Goal: Information Seeking & Learning: Learn about a topic

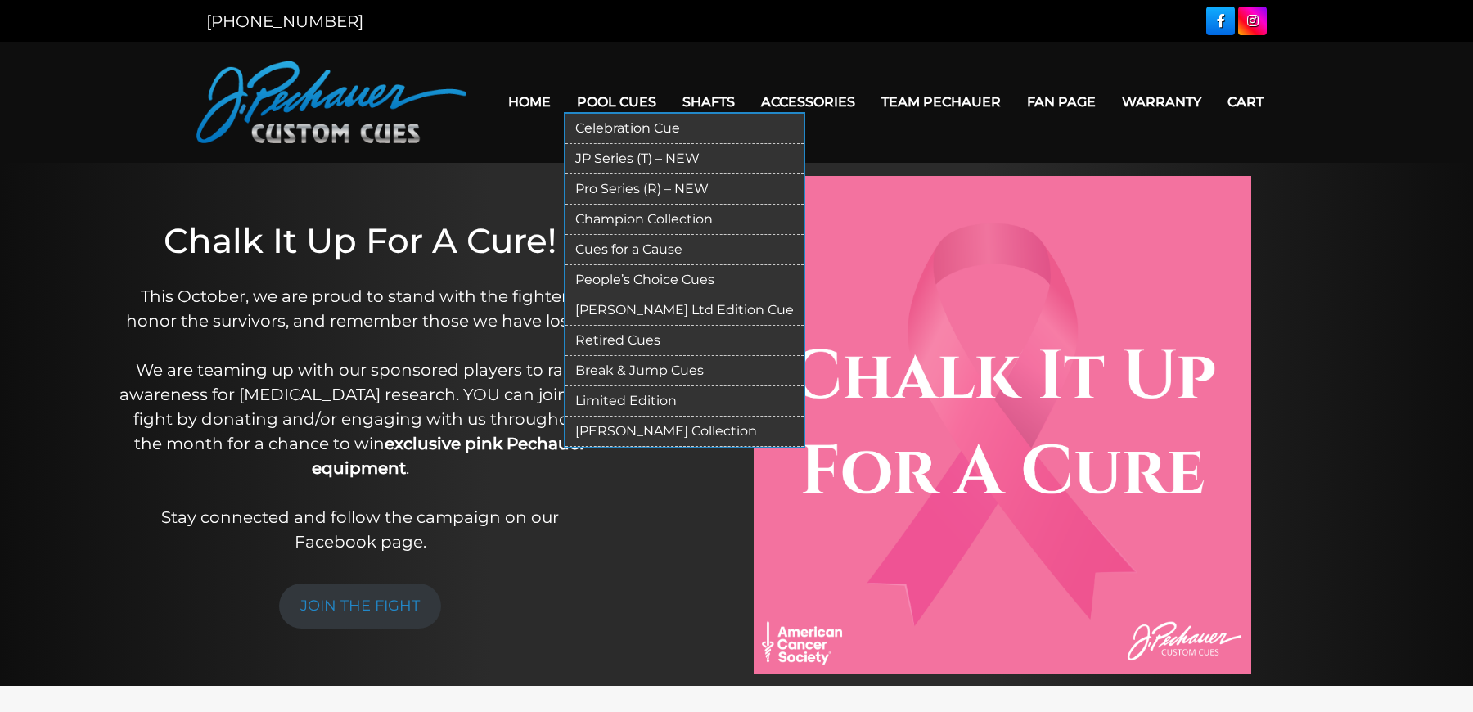
click at [638, 327] on link "Retired Cues" at bounding box center [685, 341] width 238 height 30
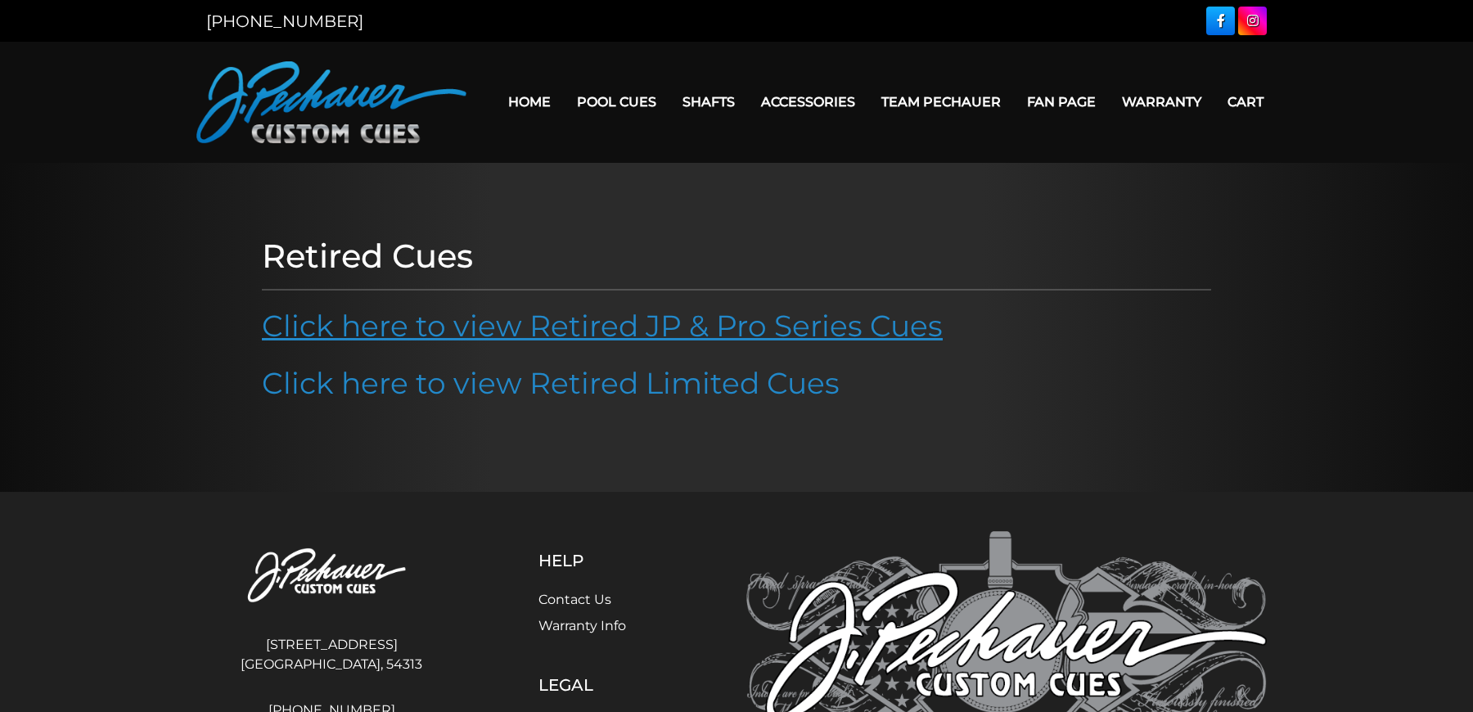
click at [619, 325] on link "Click here to view Retired JP & Pro Series Cues" at bounding box center [602, 326] width 681 height 36
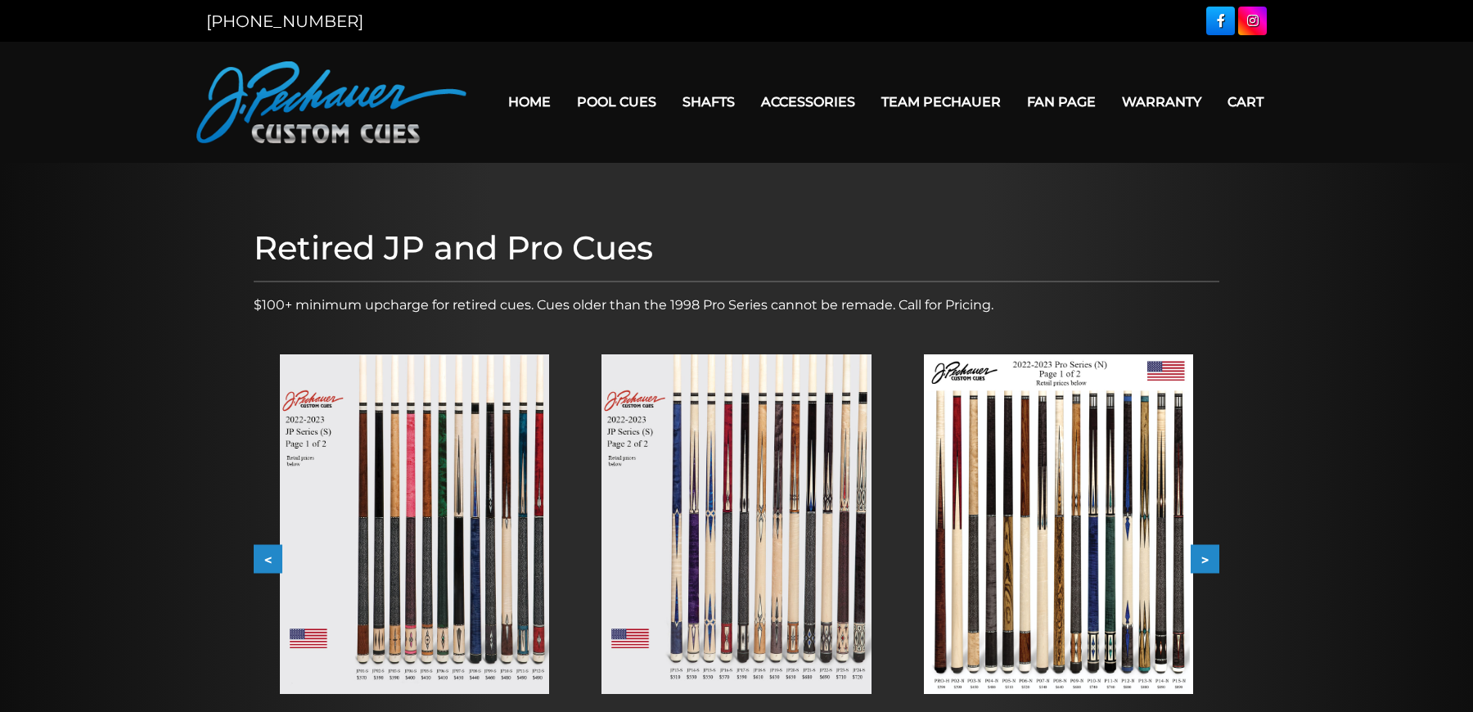
click at [255, 559] on button "<" at bounding box center [268, 559] width 29 height 29
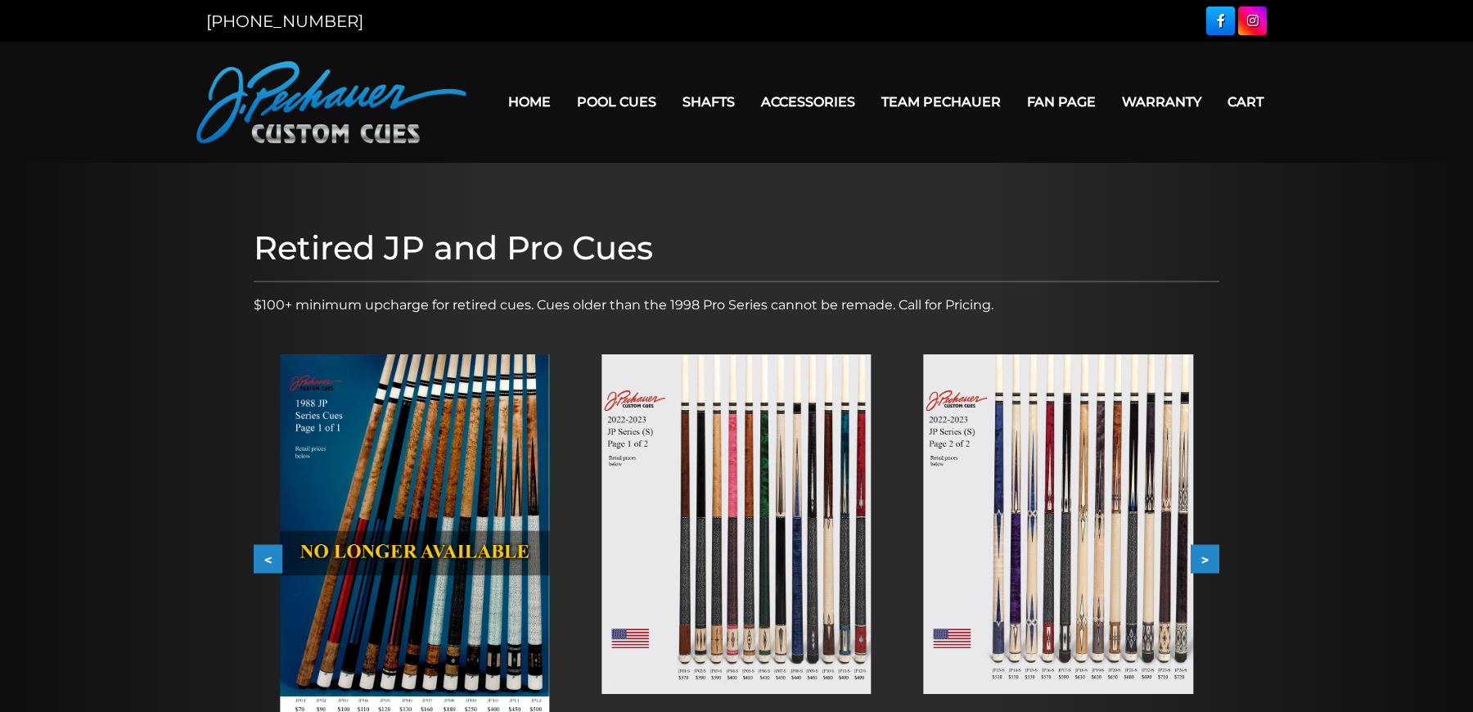
click at [255, 559] on button "<" at bounding box center [268, 559] width 29 height 29
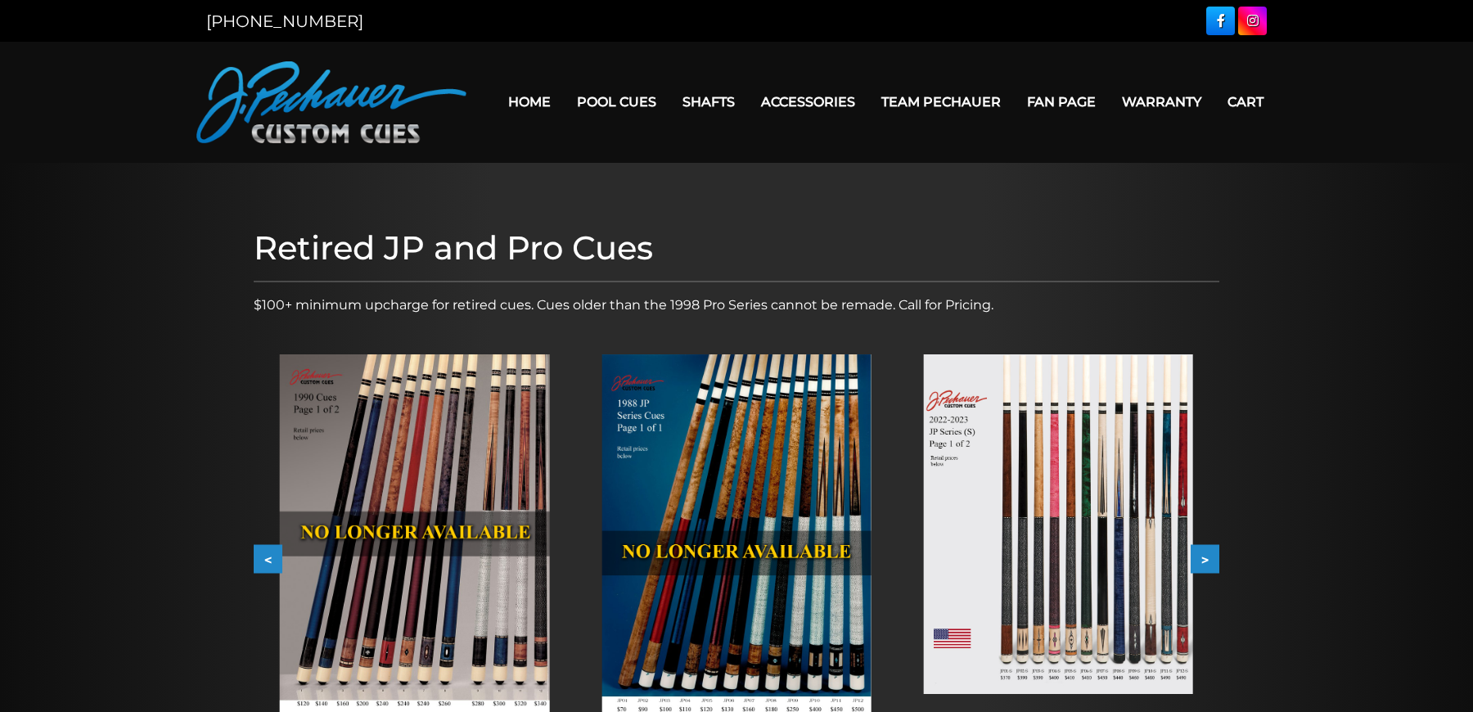
click at [255, 559] on button "<" at bounding box center [268, 559] width 29 height 29
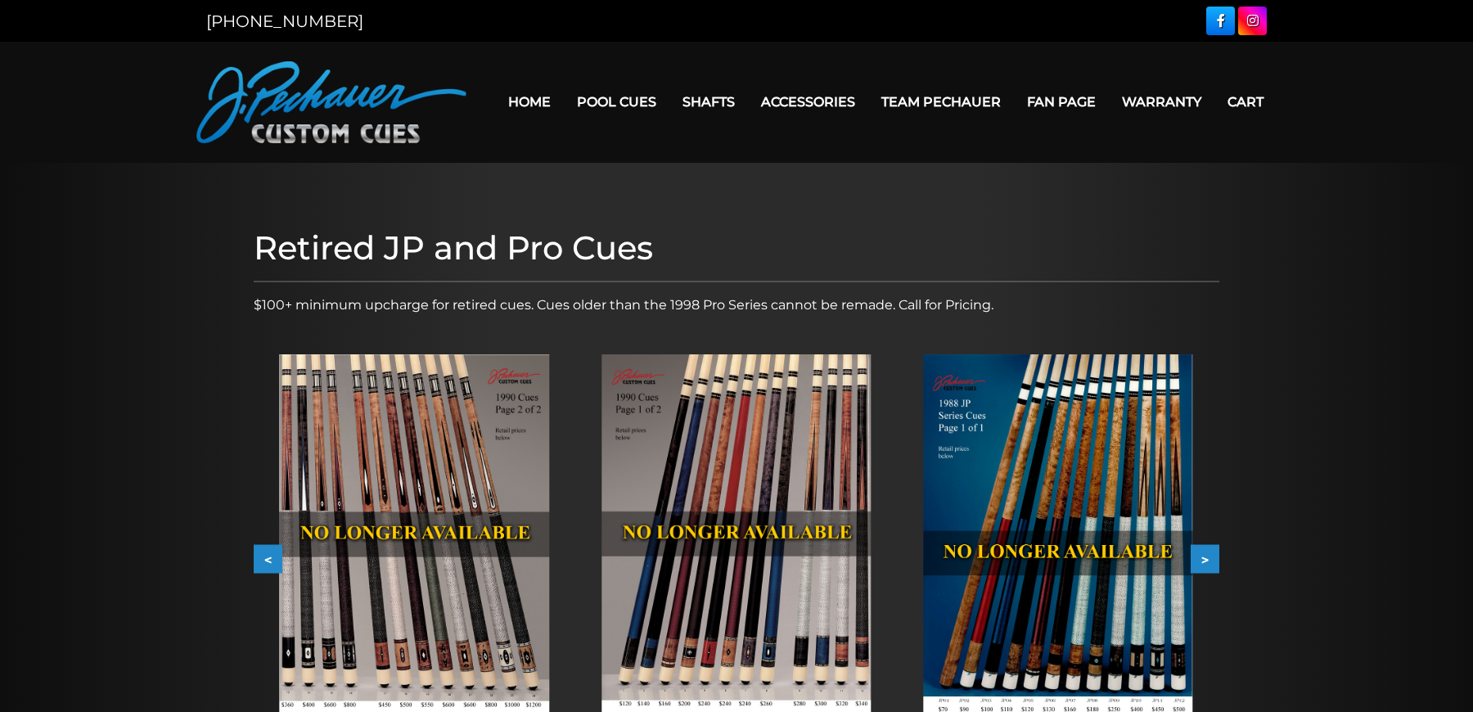
click at [255, 559] on button "<" at bounding box center [268, 559] width 29 height 29
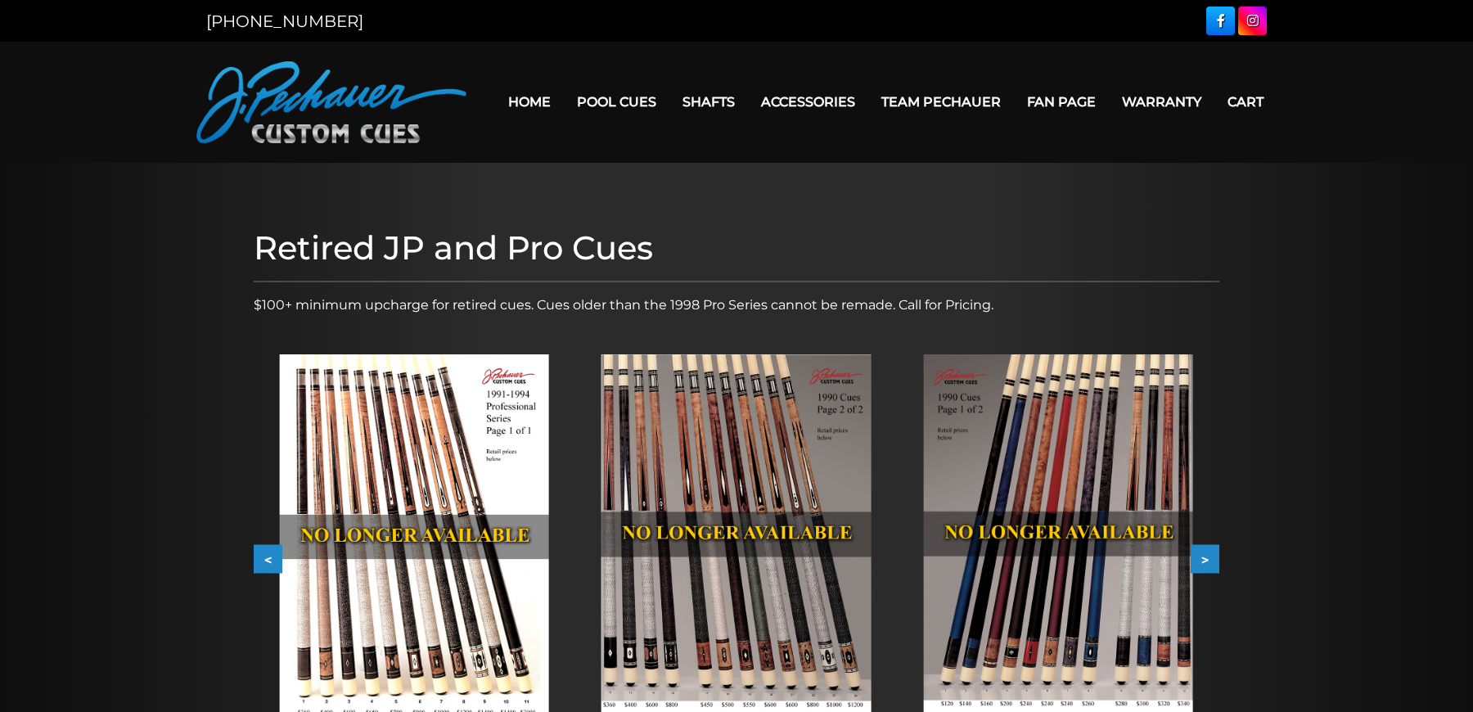
click at [255, 559] on button "<" at bounding box center [268, 559] width 29 height 29
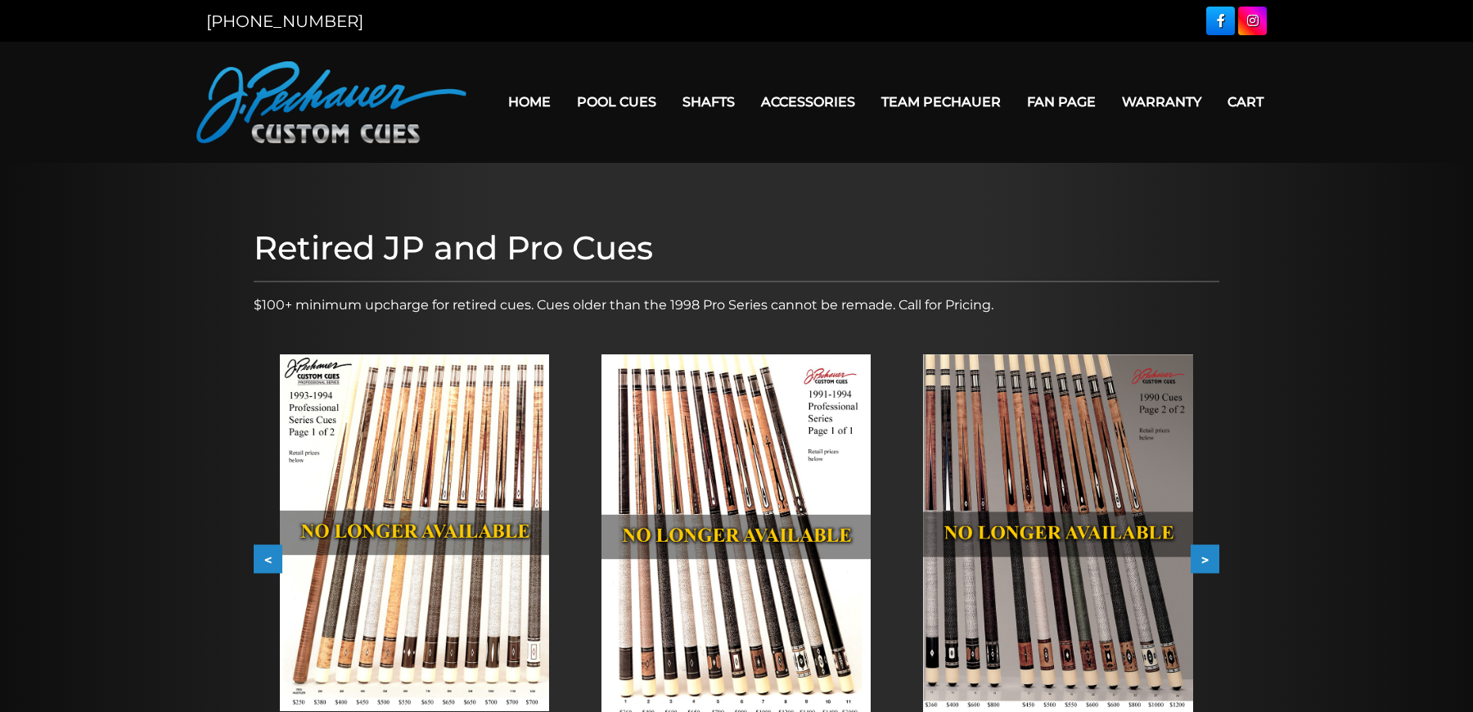
click at [255, 559] on button "<" at bounding box center [268, 559] width 29 height 29
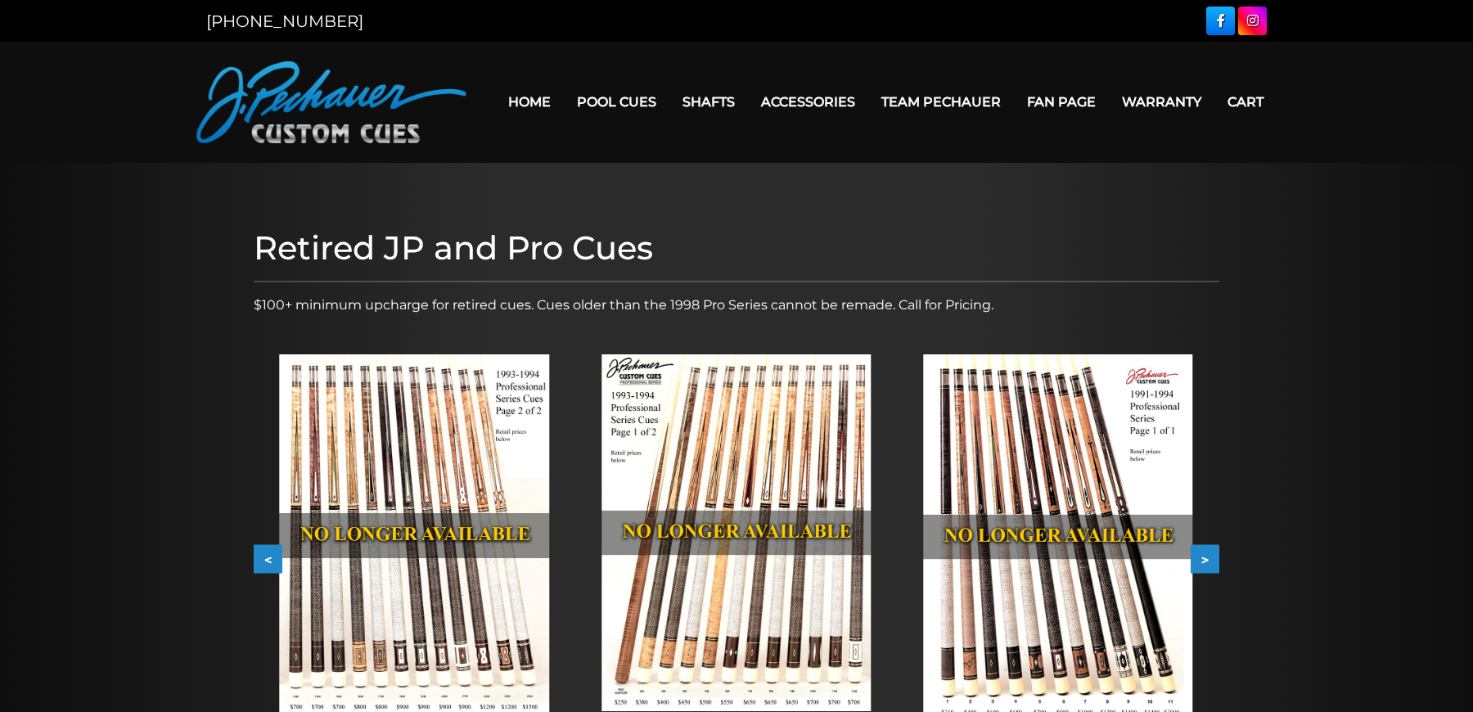
click at [265, 557] on button "<" at bounding box center [268, 559] width 29 height 29
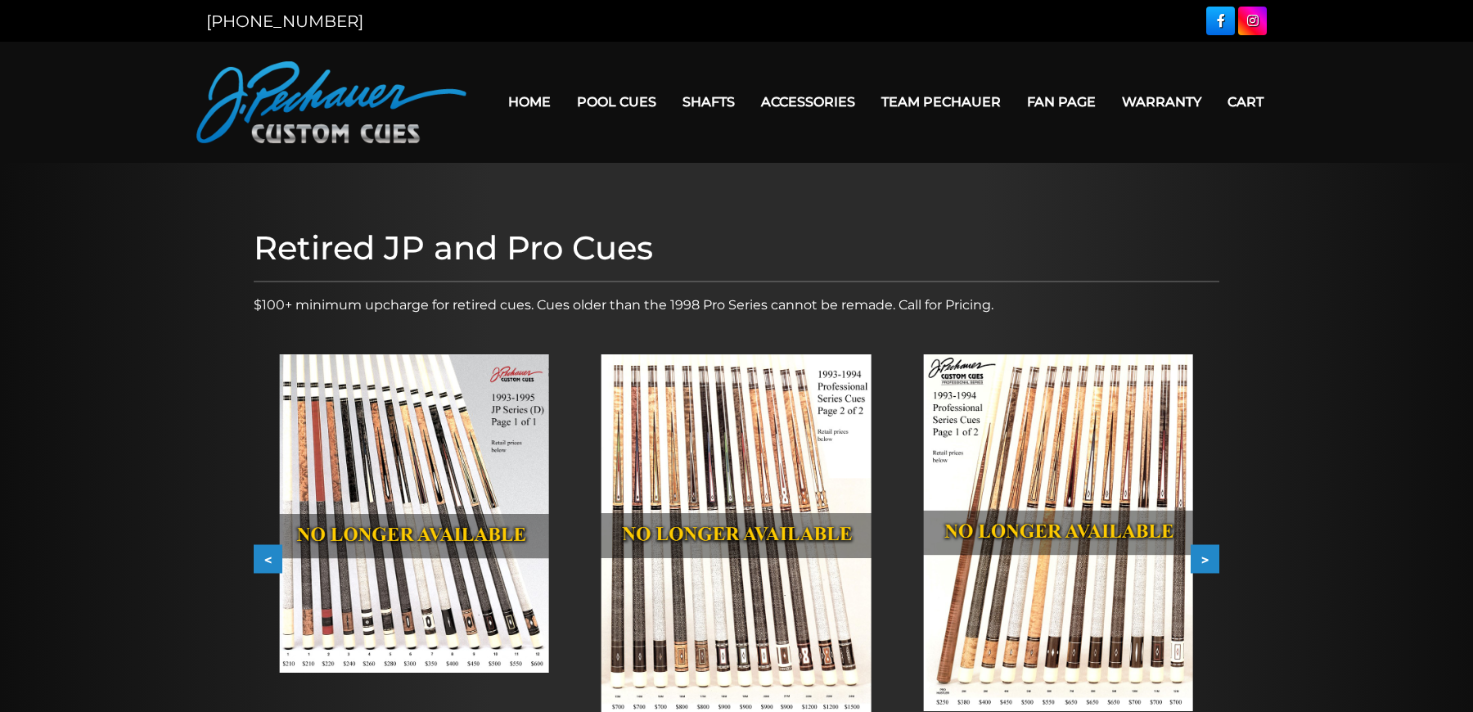
click at [740, 442] on img at bounding box center [736, 535] width 269 height 363
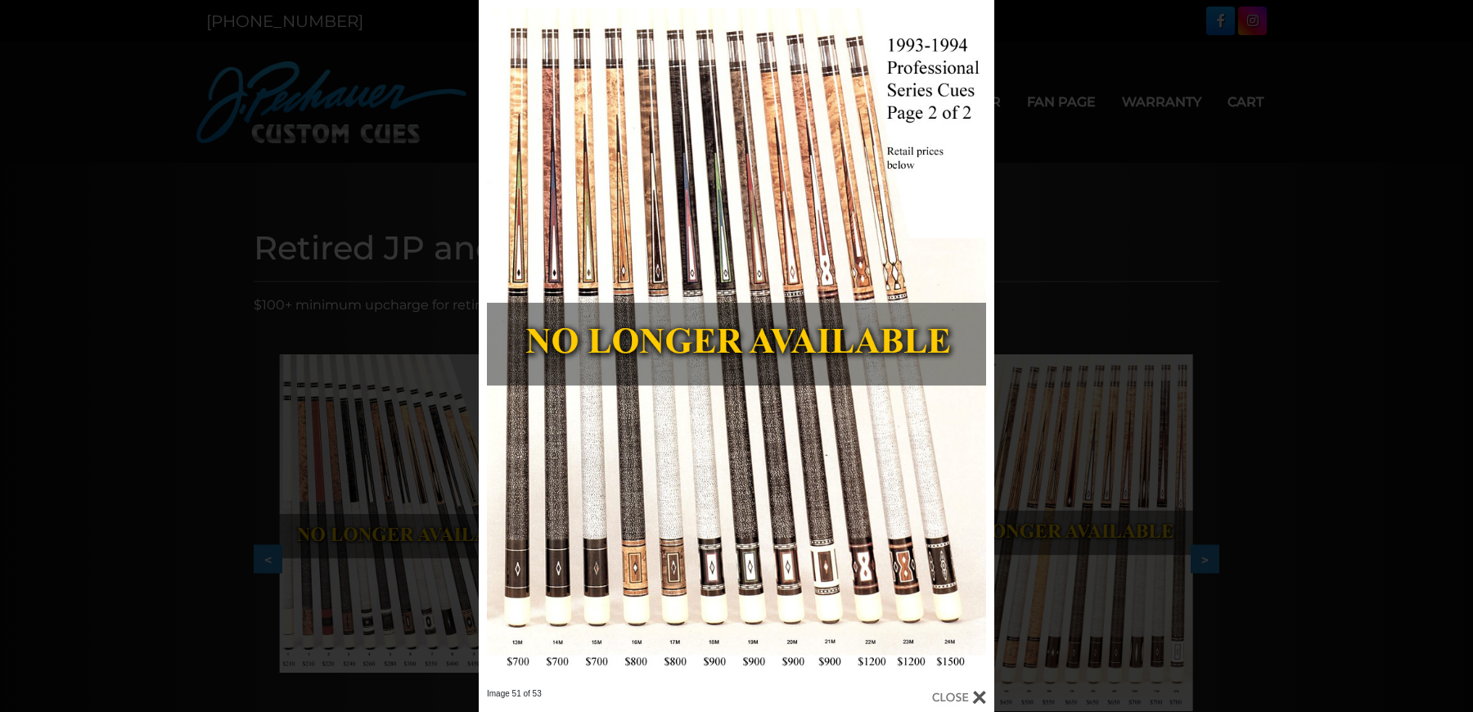
click at [1059, 279] on div "Image 51 of 53" at bounding box center [736, 356] width 1473 height 712
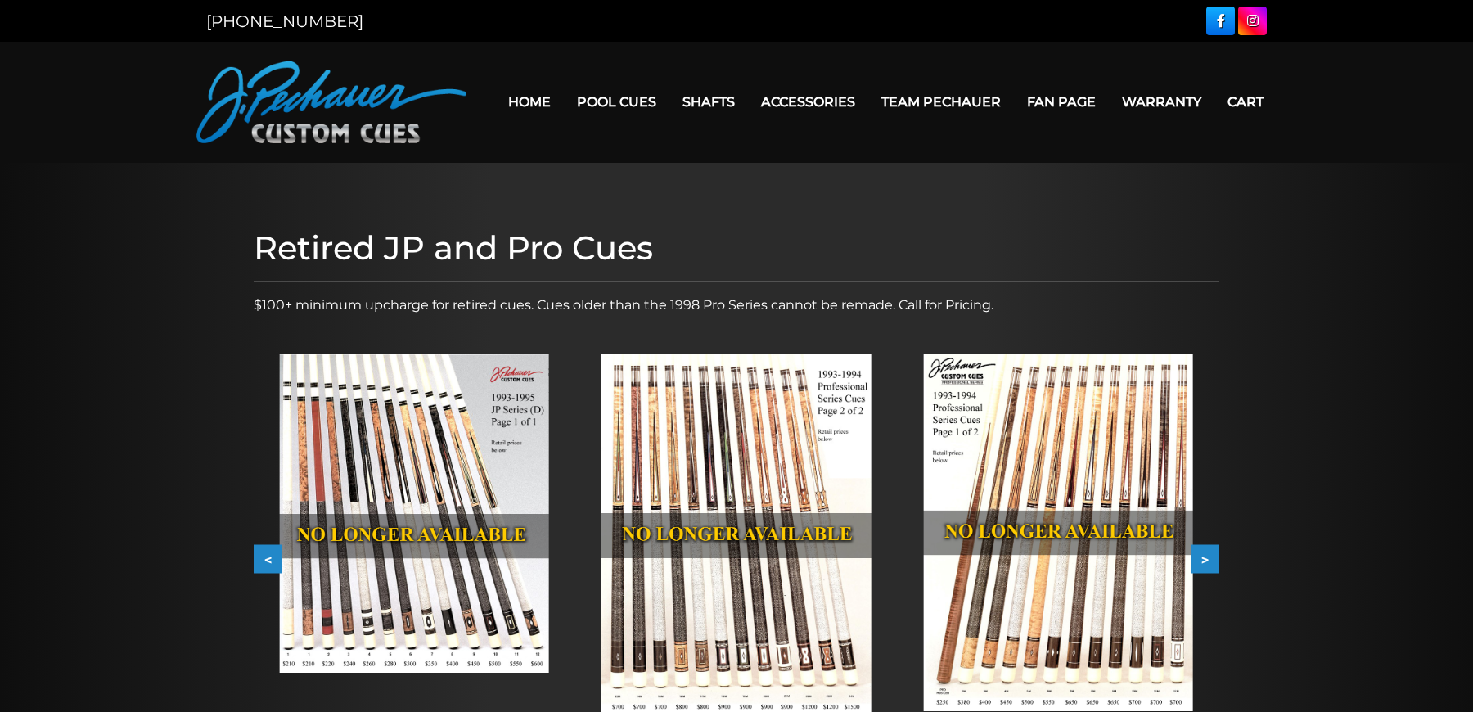
click at [1083, 539] on img at bounding box center [1057, 532] width 269 height 357
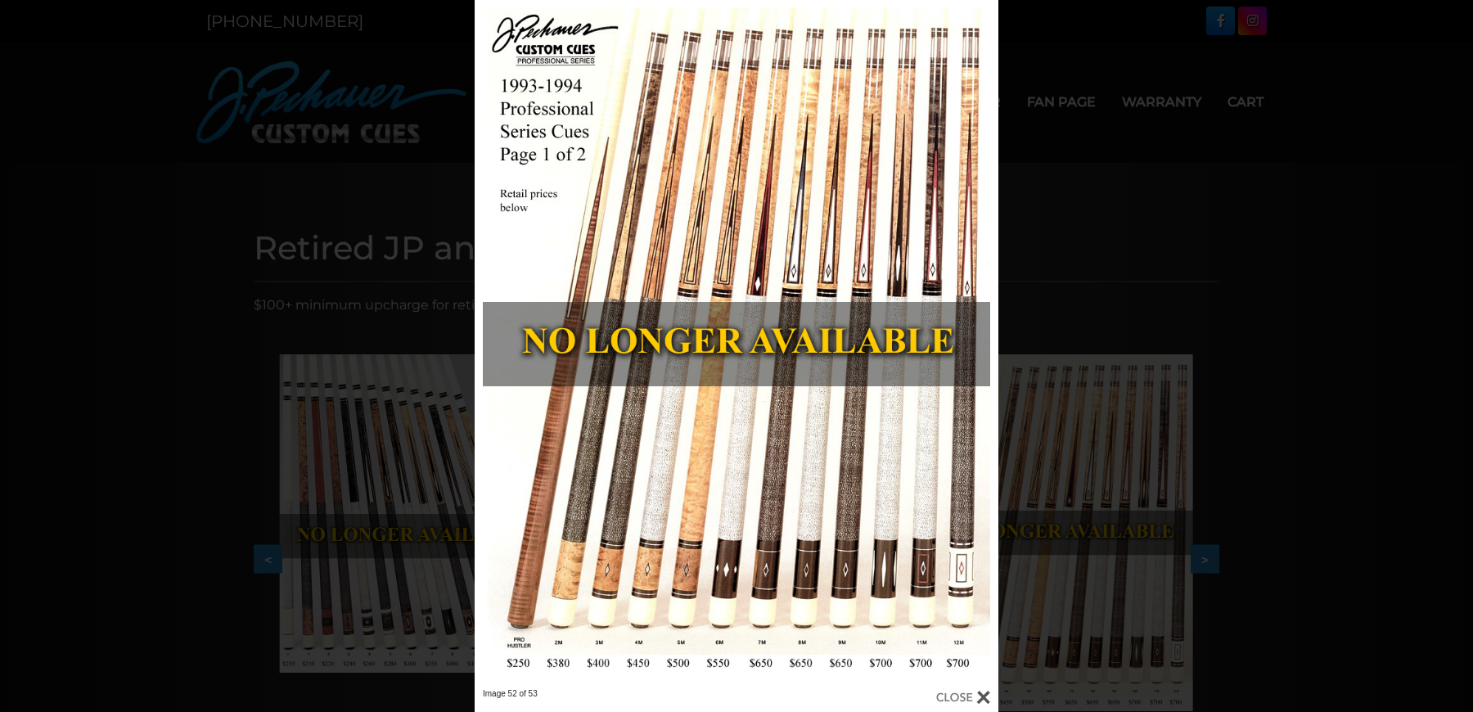
click at [234, 194] on div "Image 52 of 53" at bounding box center [736, 356] width 1473 height 712
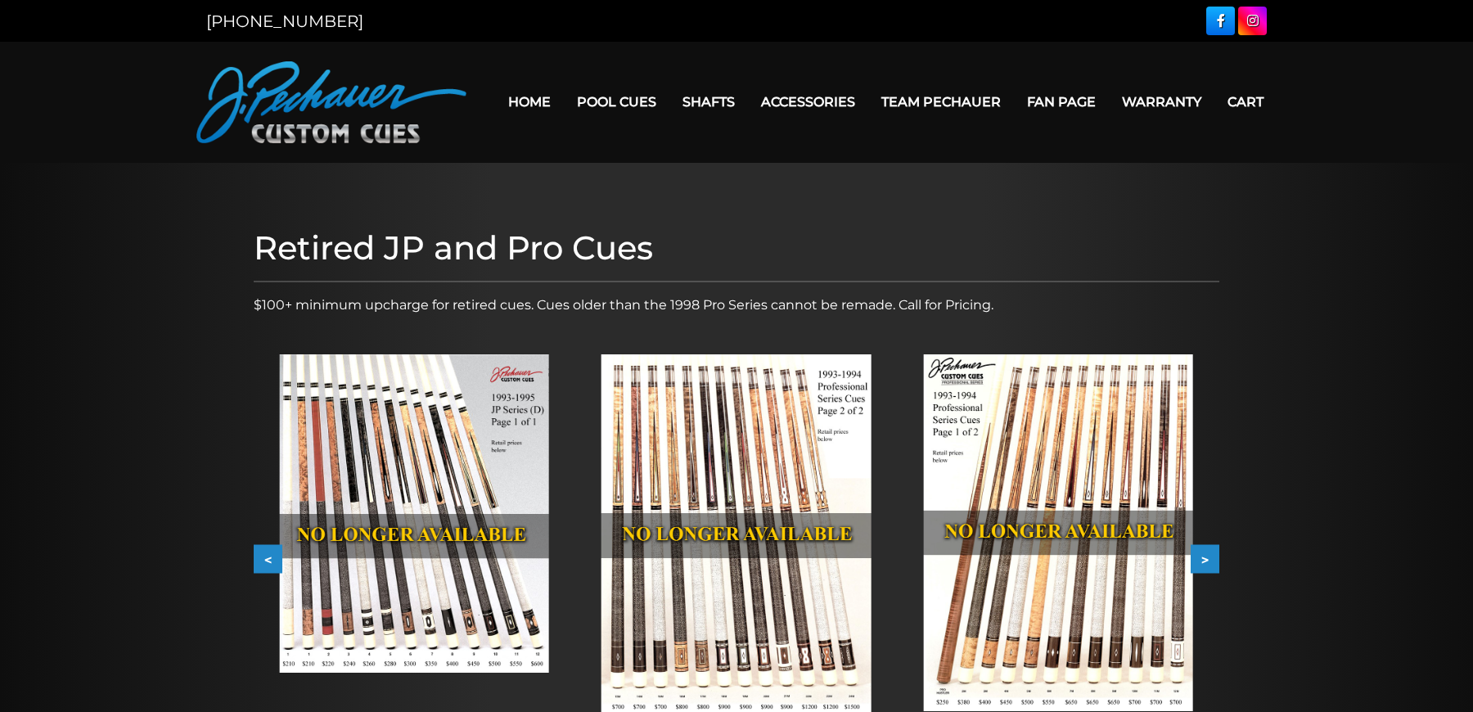
click at [764, 424] on img at bounding box center [736, 535] width 269 height 363
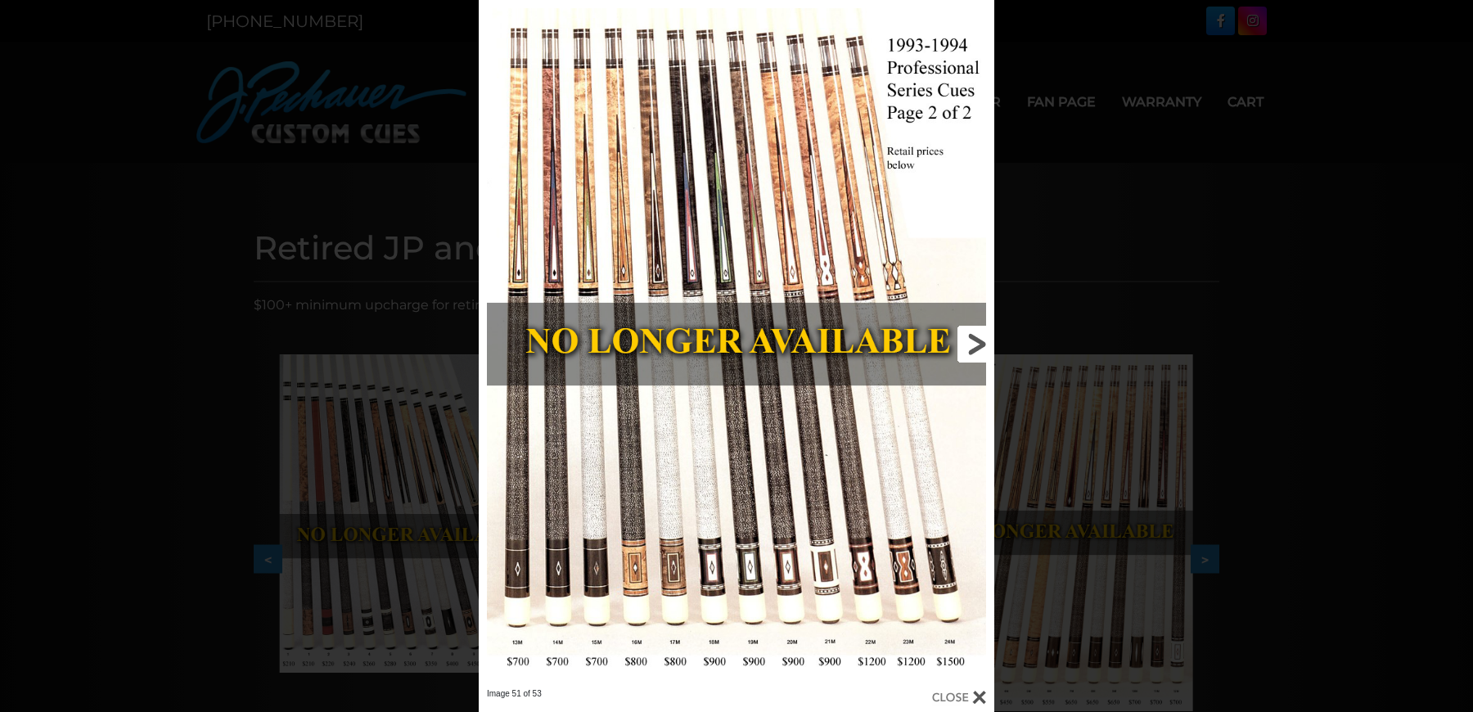
click at [981, 340] on link at bounding box center [879, 344] width 232 height 688
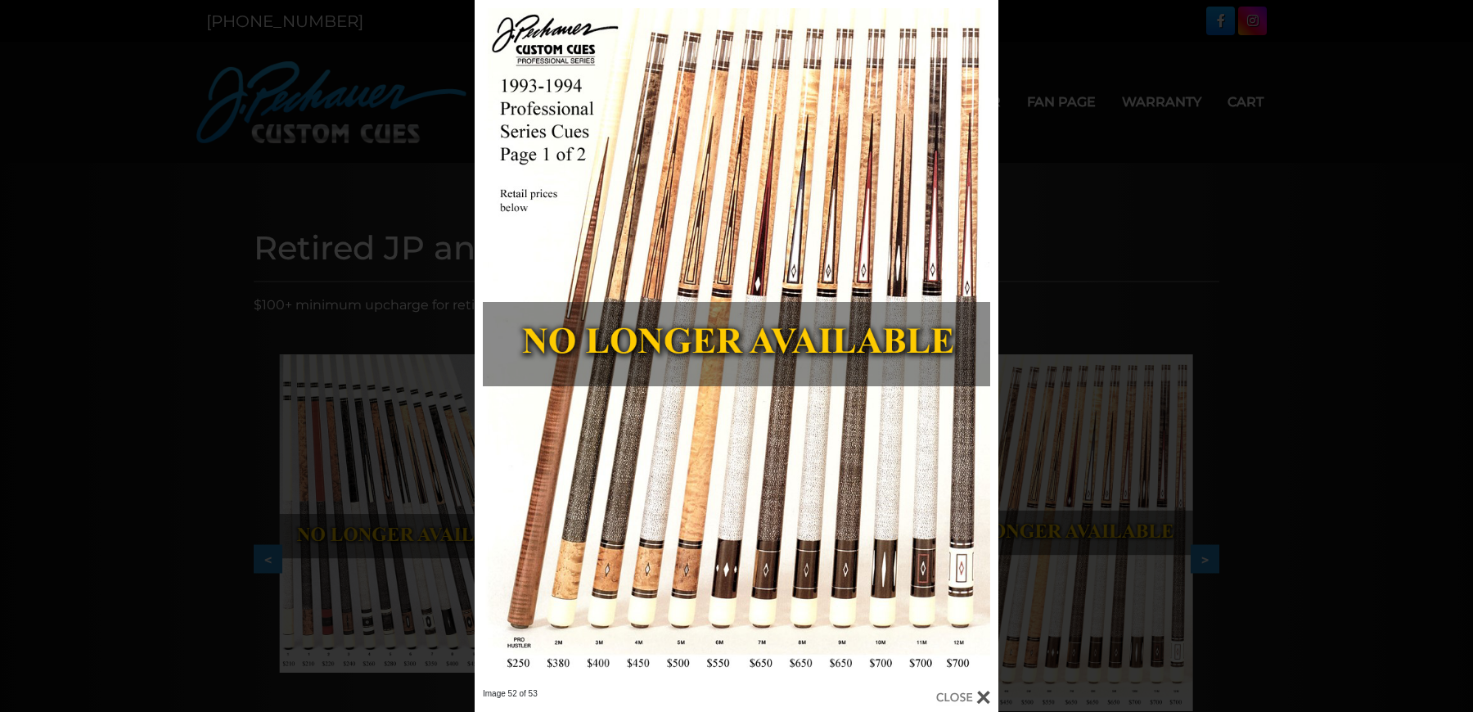
click at [1229, 366] on div "Image 52 of 53" at bounding box center [736, 356] width 1473 height 712
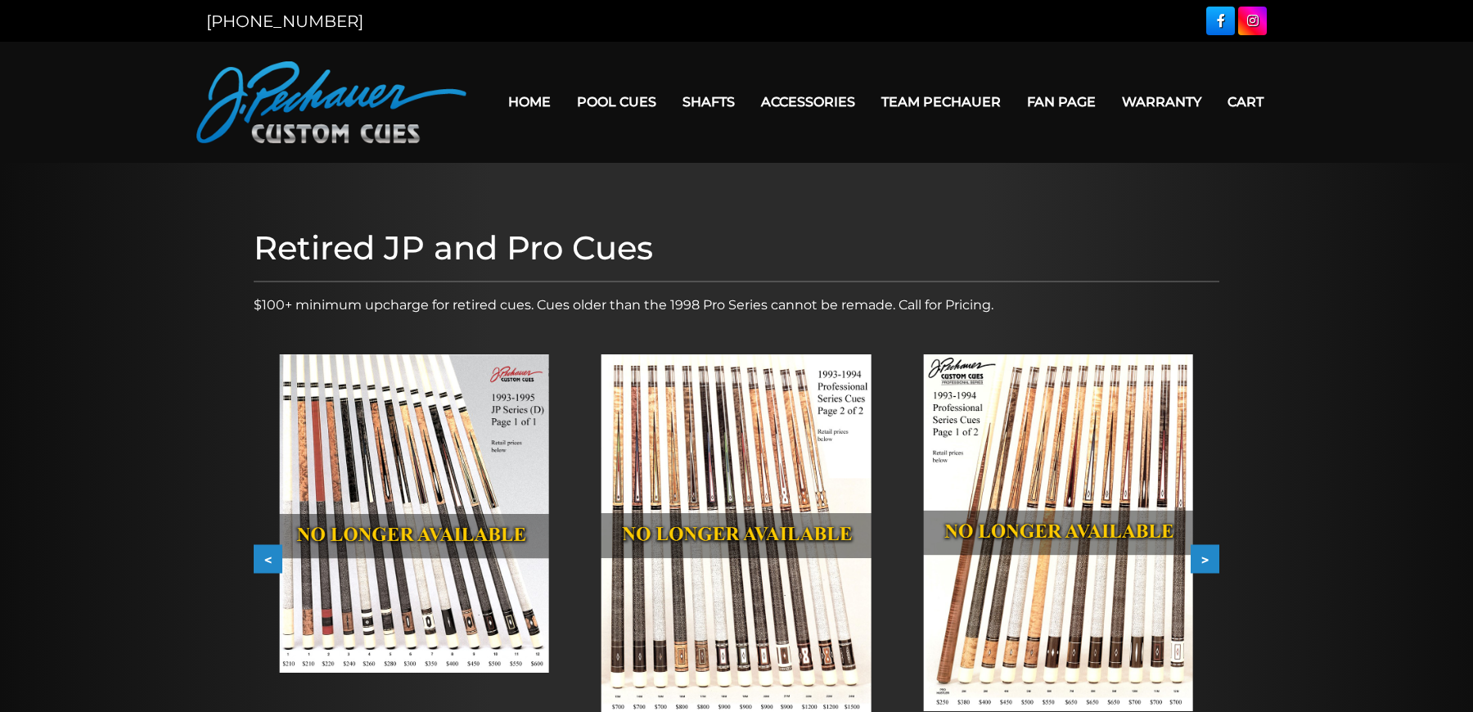
click at [1219, 543] on div at bounding box center [1380, 536] width 322 height 417
click at [1205, 556] on button ">" at bounding box center [1205, 559] width 29 height 29
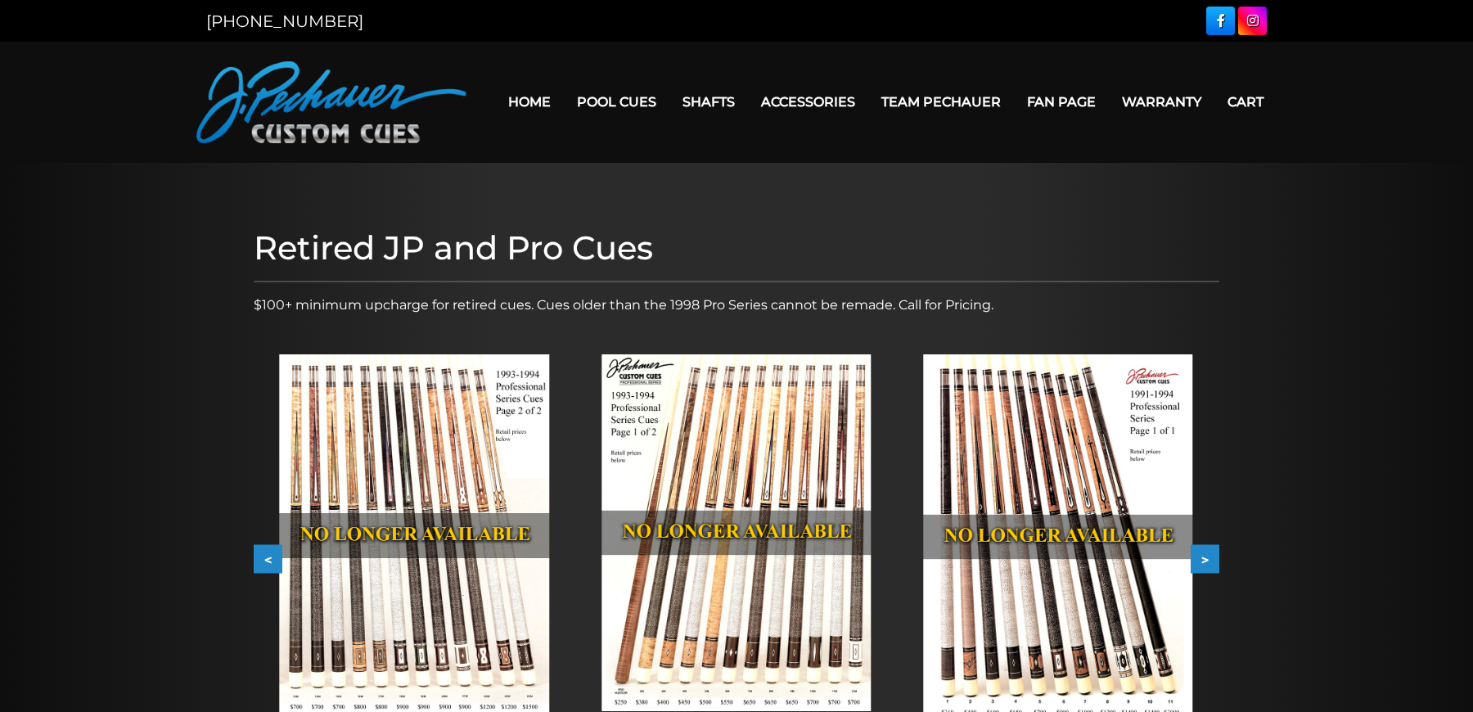
click at [1205, 556] on button ">" at bounding box center [1205, 559] width 29 height 29
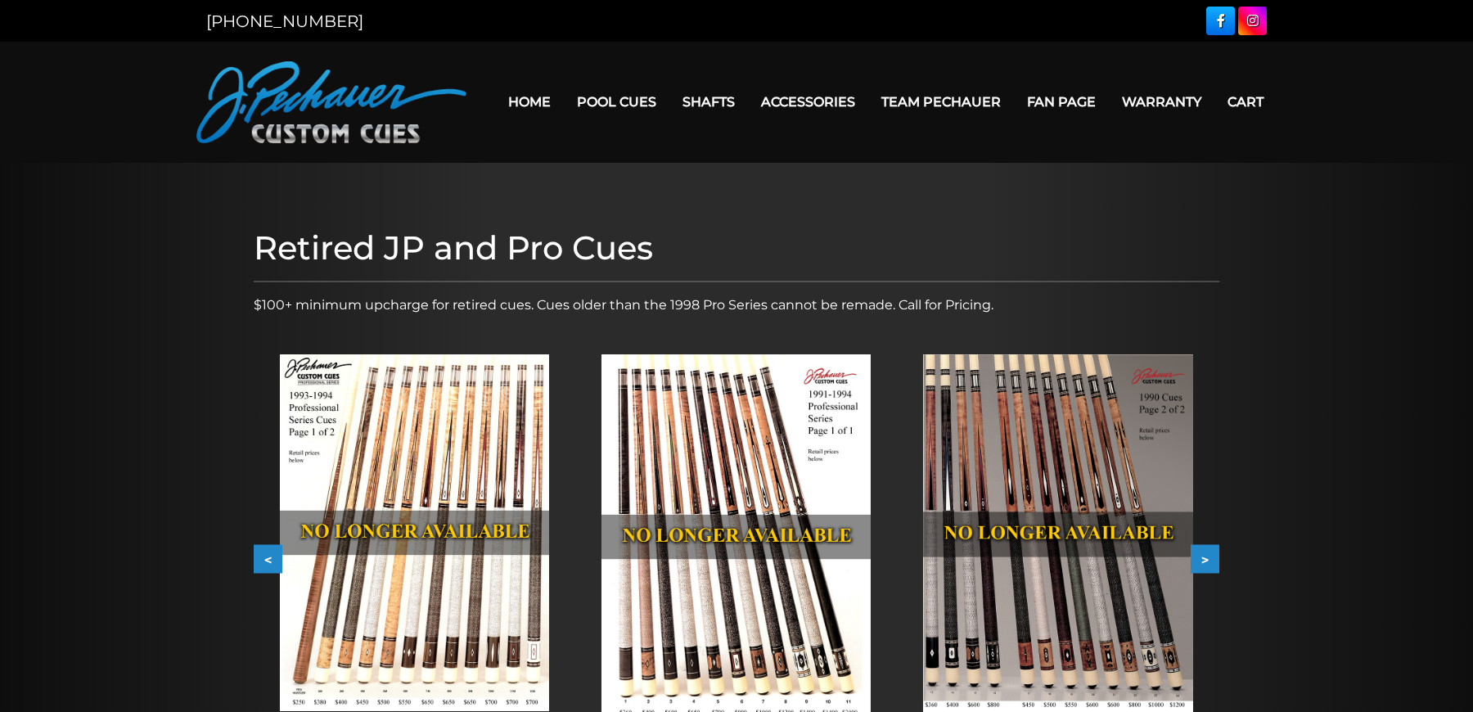
click at [1205, 556] on button ">" at bounding box center [1205, 559] width 29 height 29
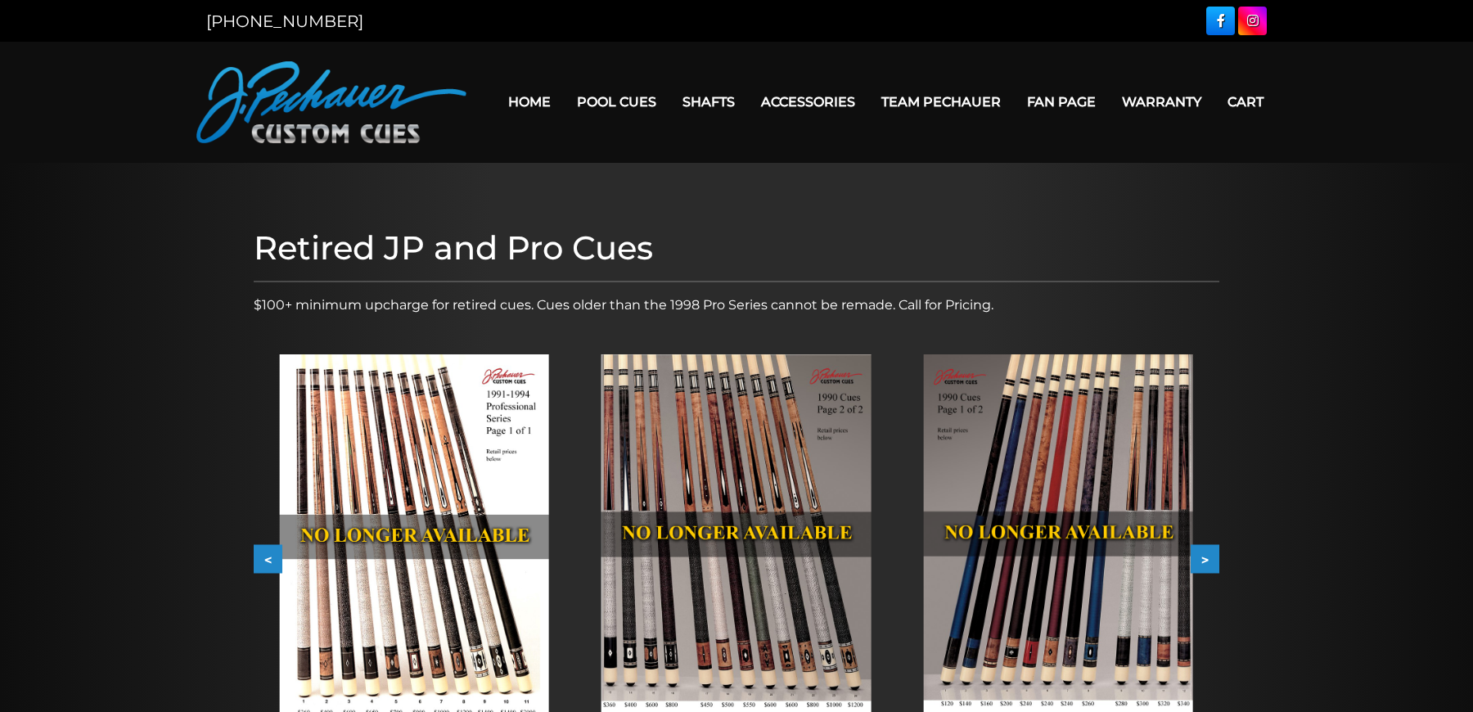
click at [1205, 556] on button ">" at bounding box center [1205, 559] width 29 height 29
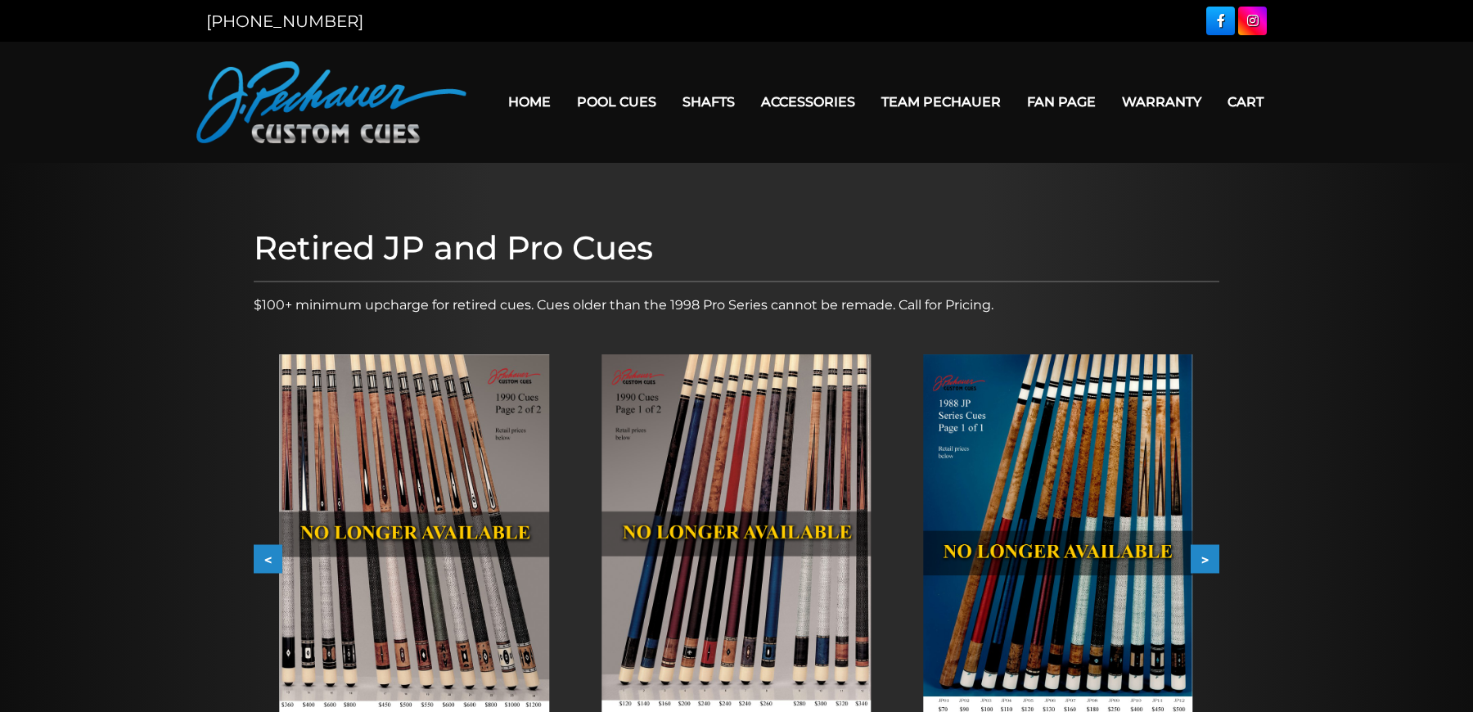
click at [1205, 556] on button ">" at bounding box center [1205, 559] width 29 height 29
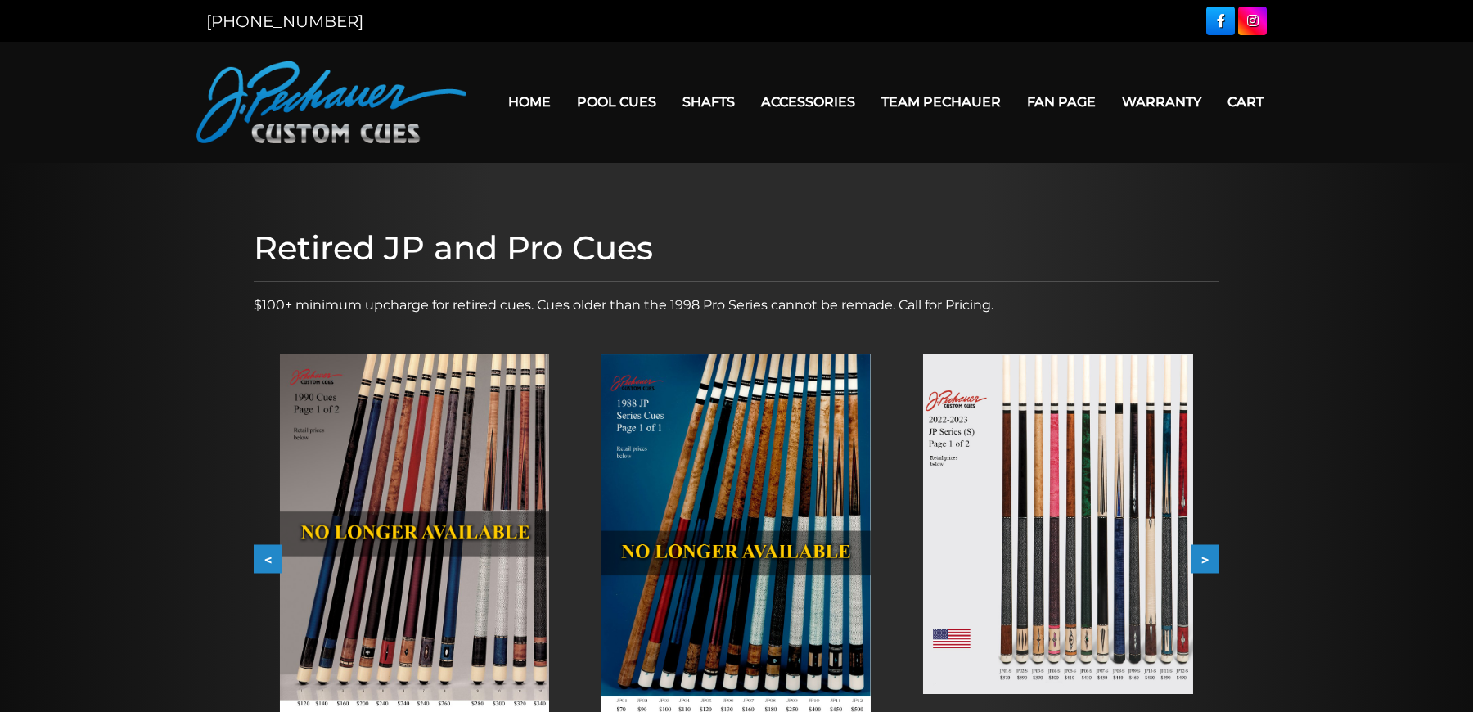
click at [1205, 556] on button ">" at bounding box center [1205, 559] width 29 height 29
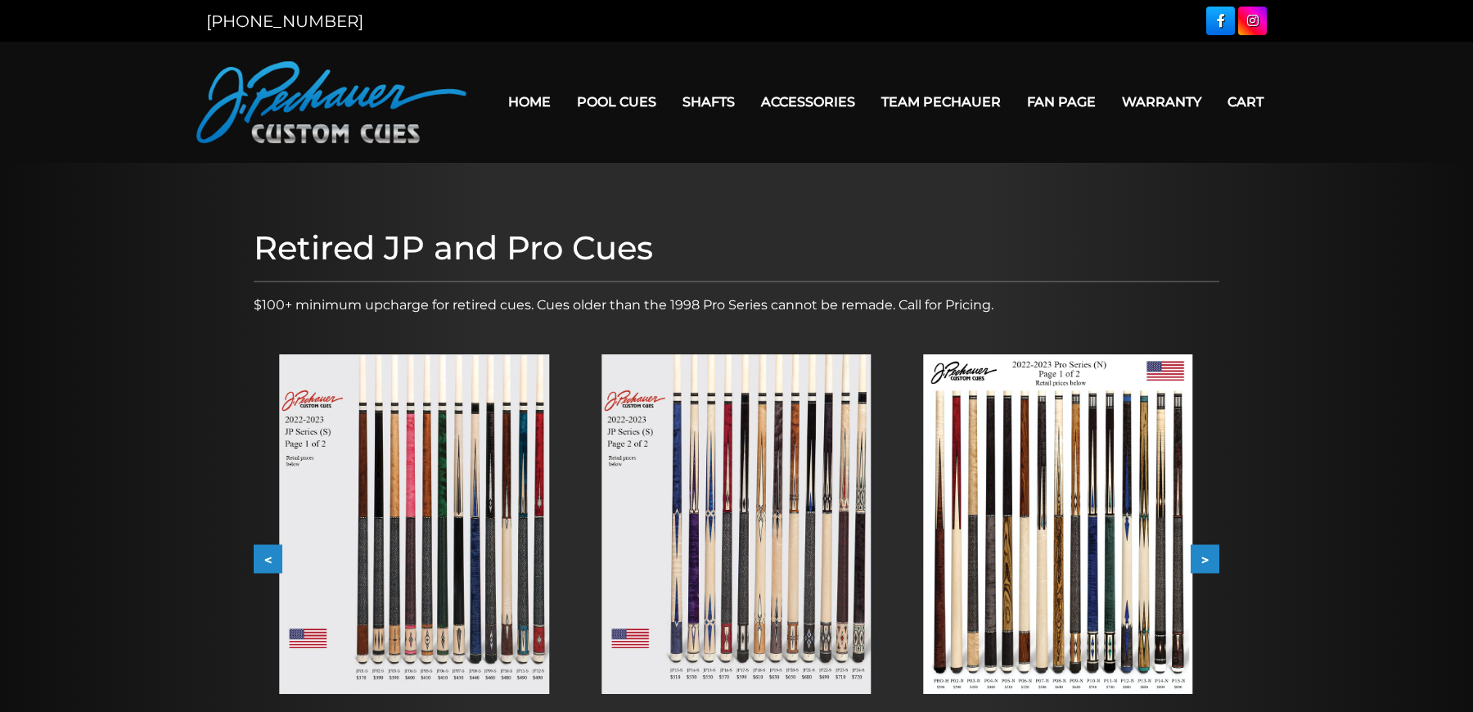
click at [1205, 556] on button ">" at bounding box center [1205, 559] width 29 height 29
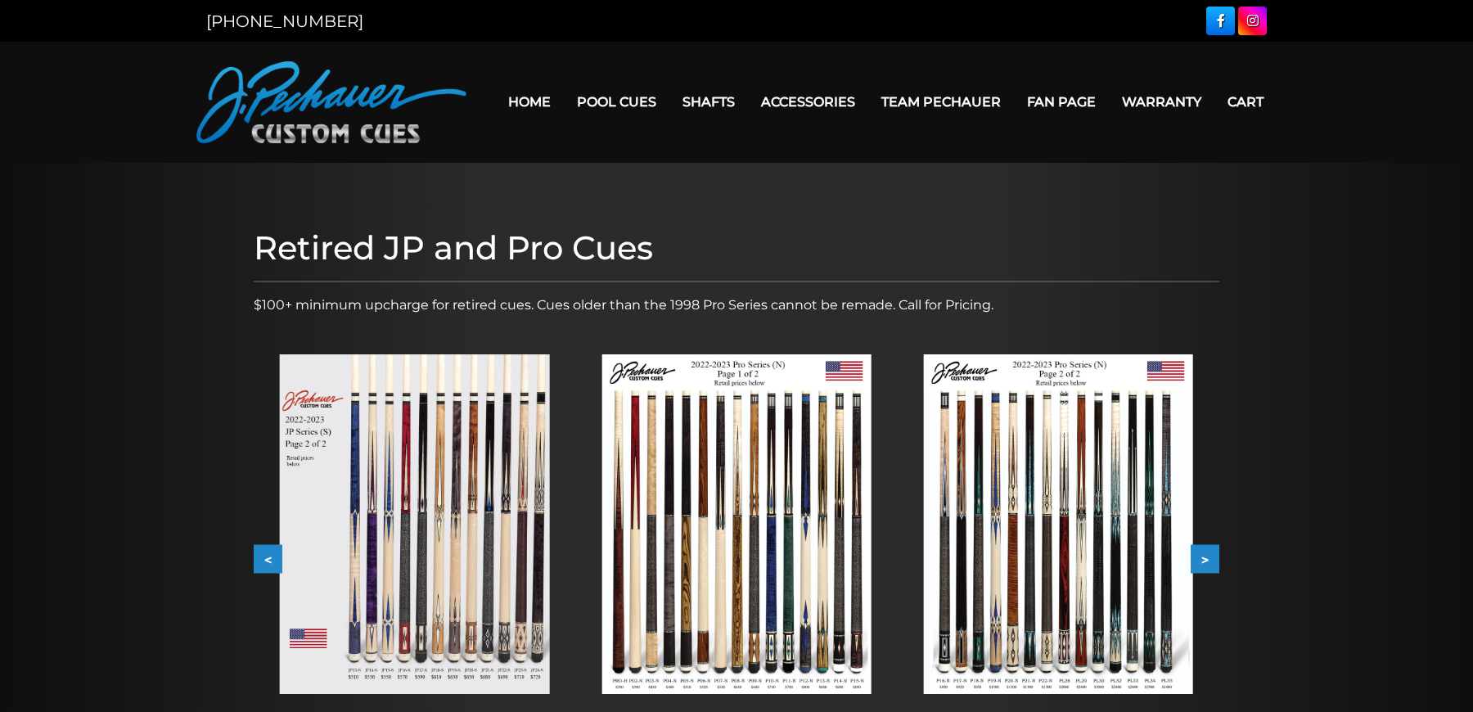
click at [1205, 556] on button ">" at bounding box center [1205, 559] width 29 height 29
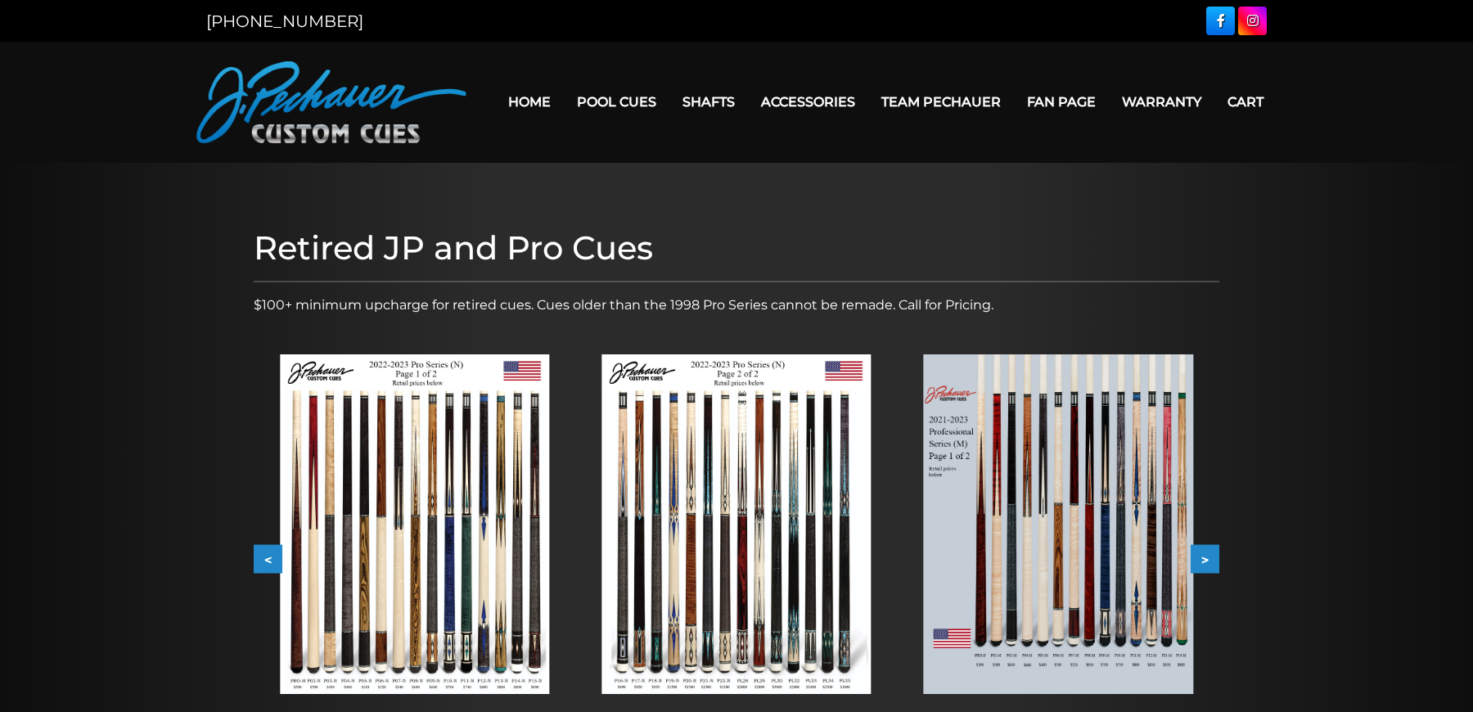
click at [1205, 556] on button ">" at bounding box center [1205, 559] width 29 height 29
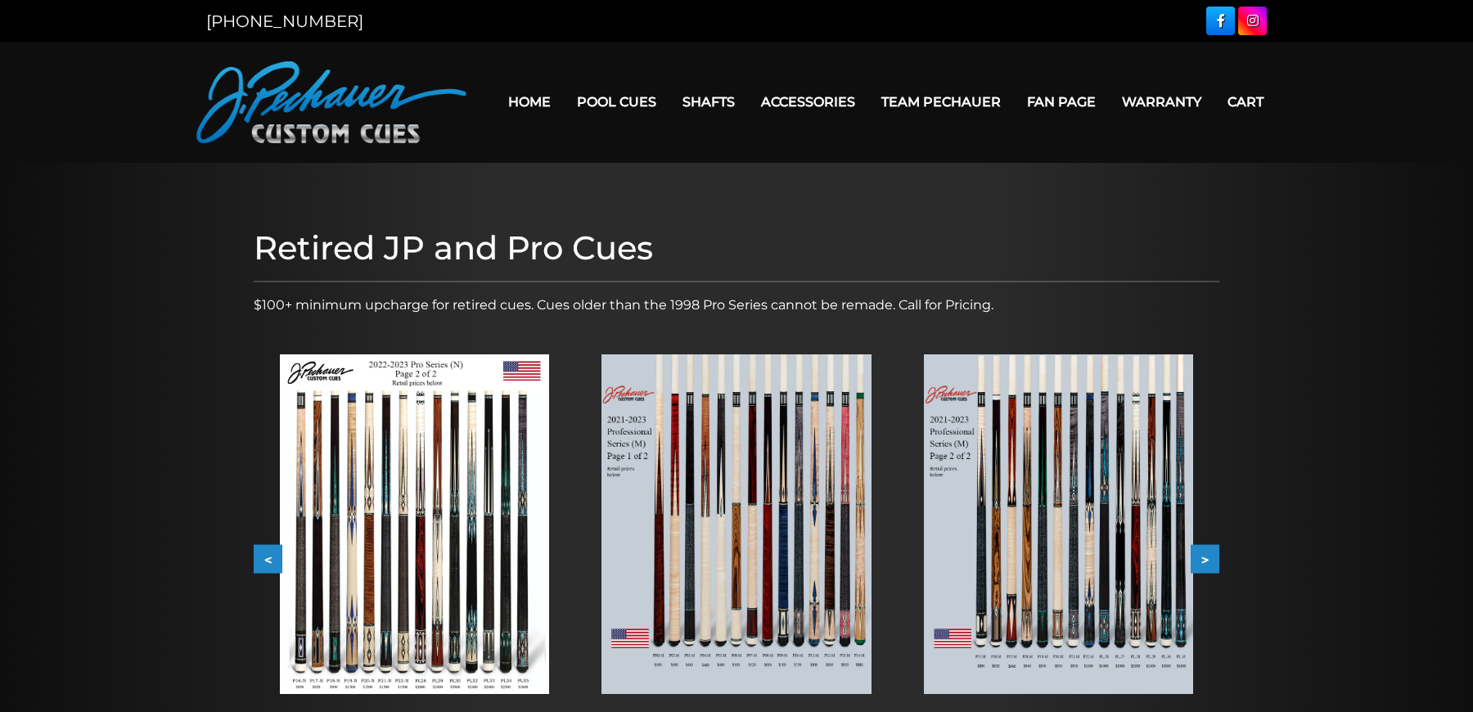
click at [1205, 562] on button ">" at bounding box center [1205, 559] width 29 height 29
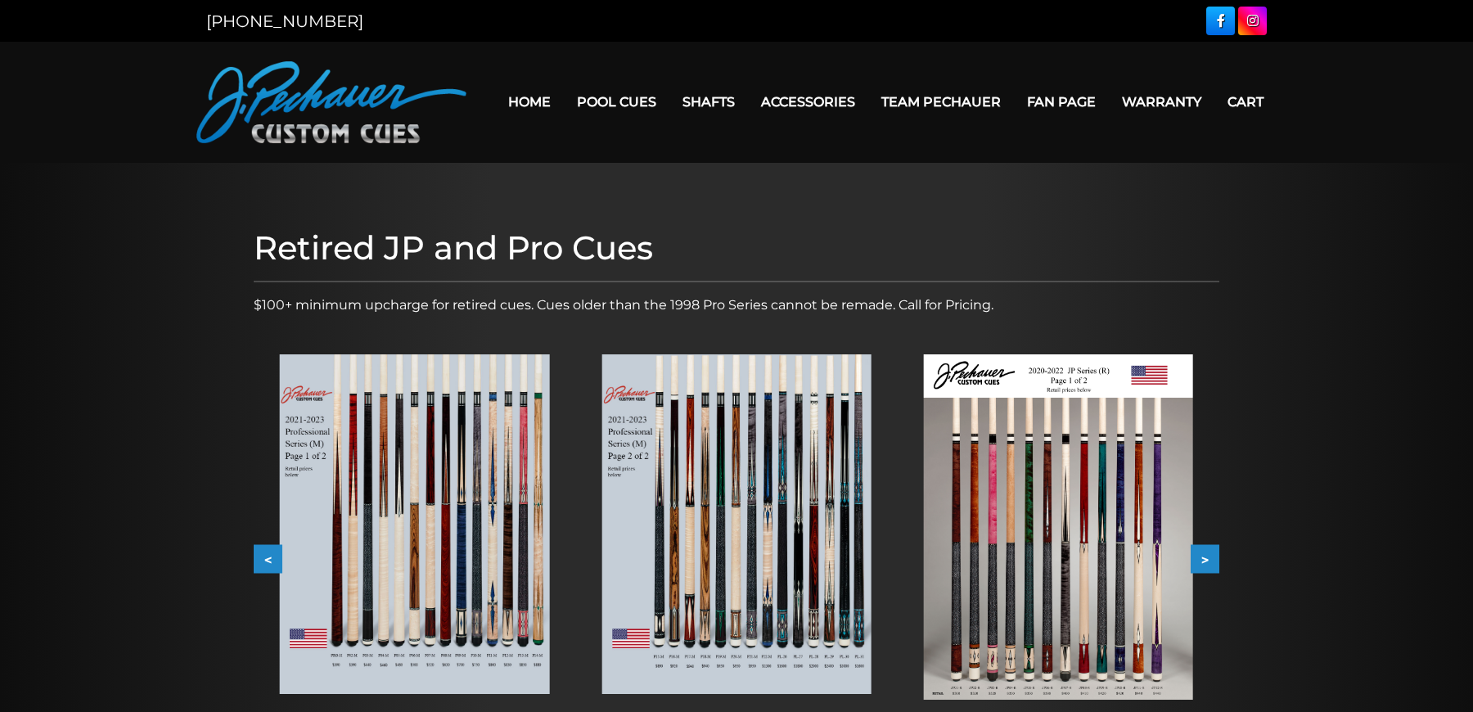
click at [1205, 562] on button ">" at bounding box center [1205, 559] width 29 height 29
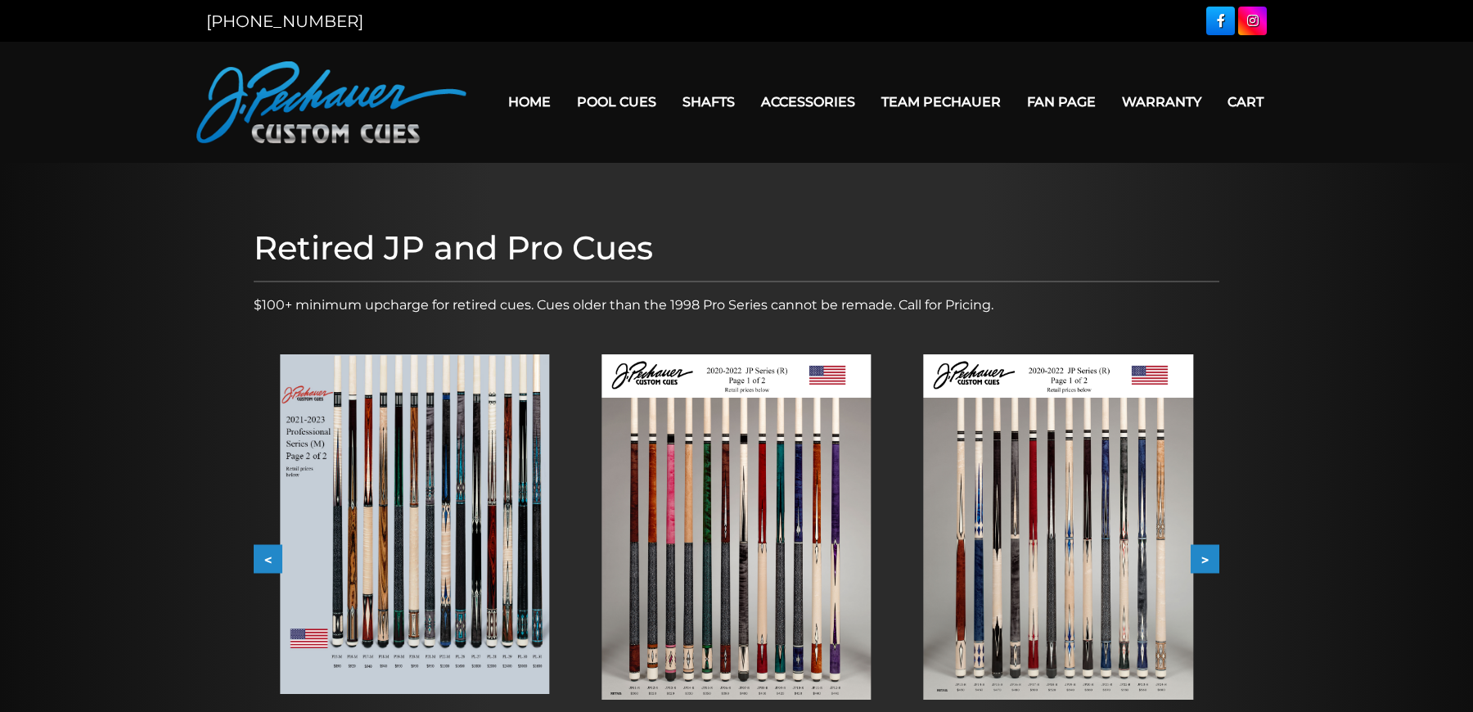
click at [1205, 562] on button ">" at bounding box center [1205, 559] width 29 height 29
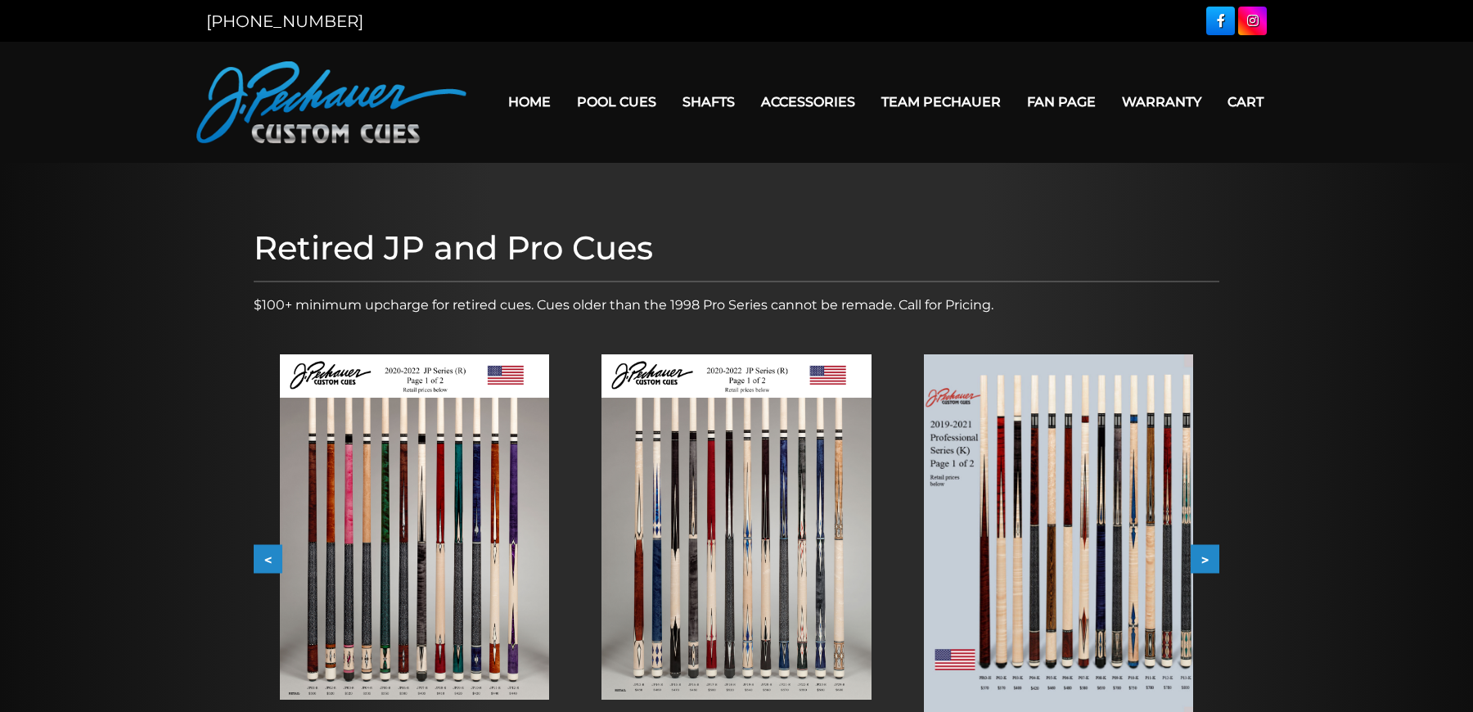
click at [1205, 562] on button ">" at bounding box center [1205, 559] width 29 height 29
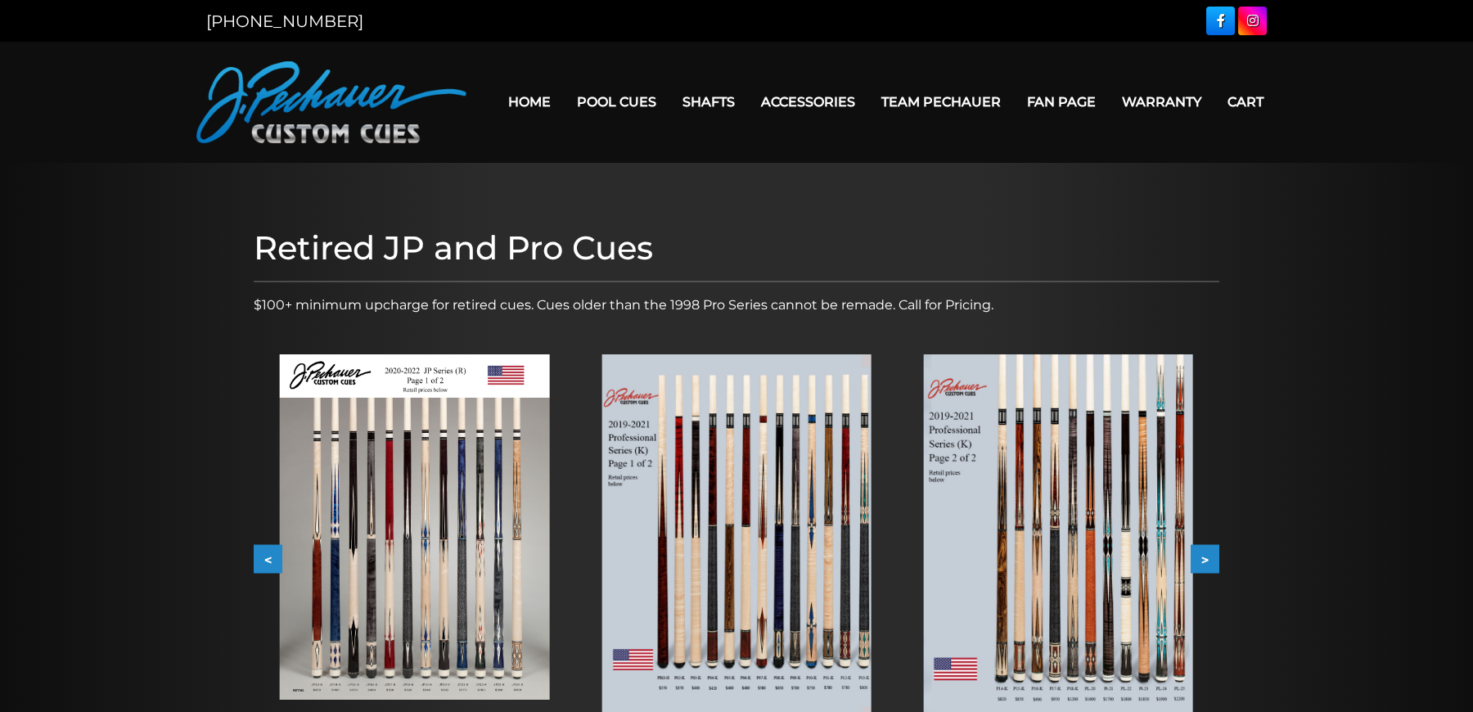
click at [1205, 561] on button ">" at bounding box center [1205, 559] width 29 height 29
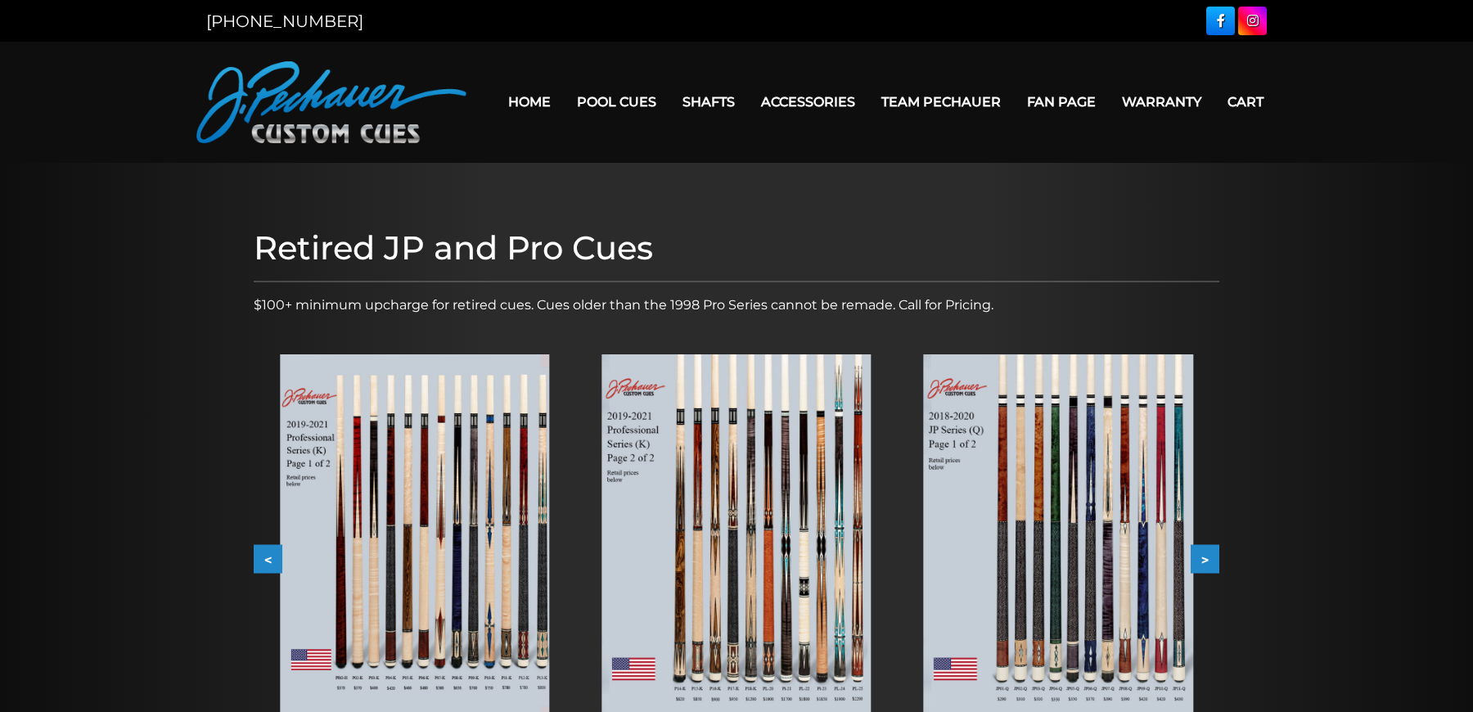
click at [1205, 561] on button ">" at bounding box center [1205, 559] width 29 height 29
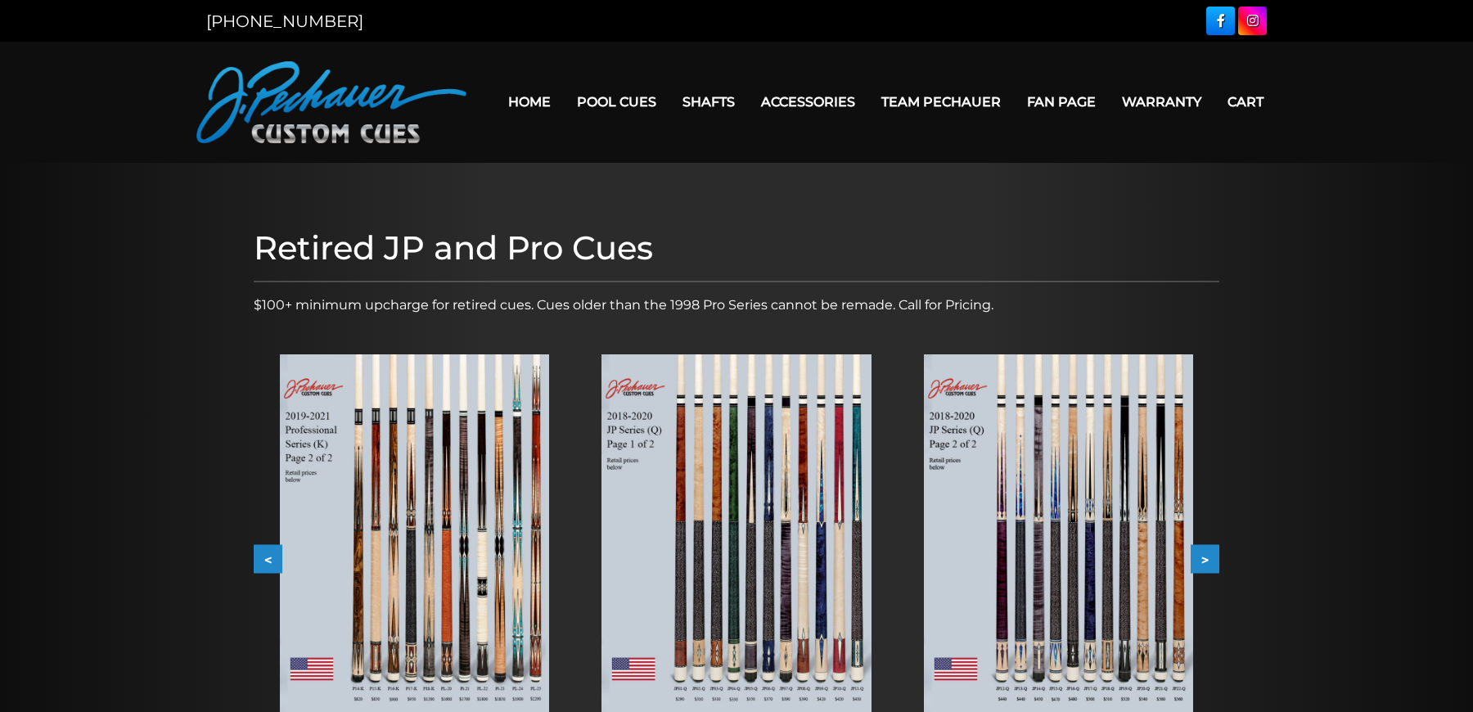
click at [1205, 561] on button ">" at bounding box center [1205, 559] width 29 height 29
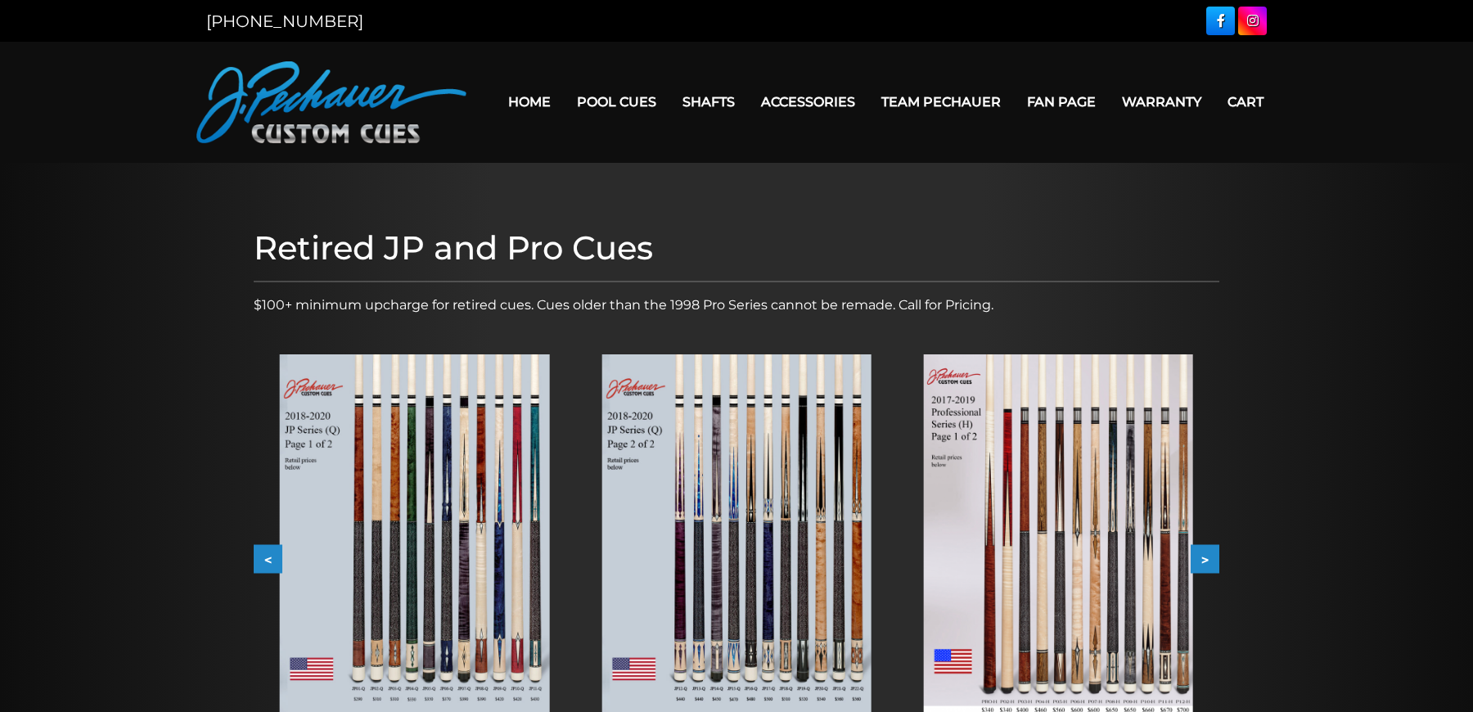
click at [1205, 561] on button ">" at bounding box center [1205, 559] width 29 height 29
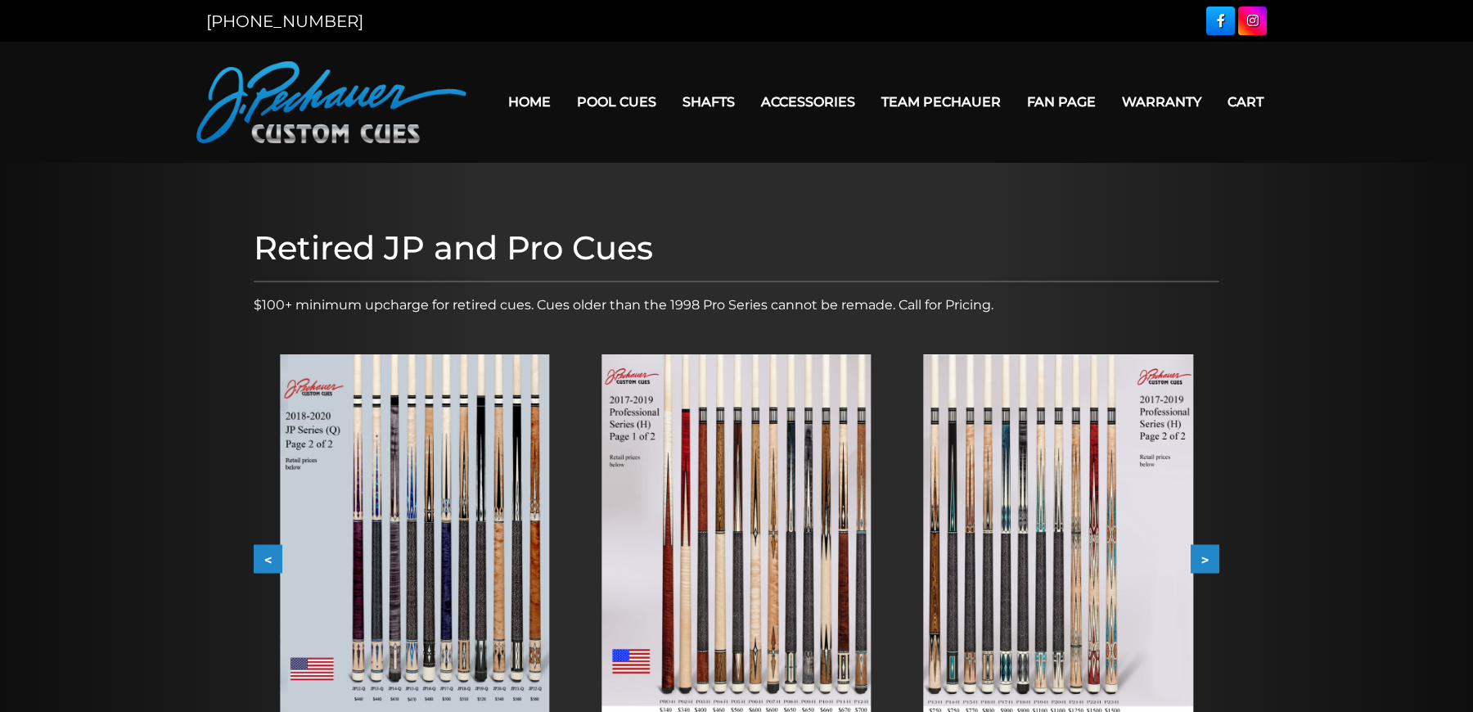
click at [1205, 561] on button ">" at bounding box center [1205, 559] width 29 height 29
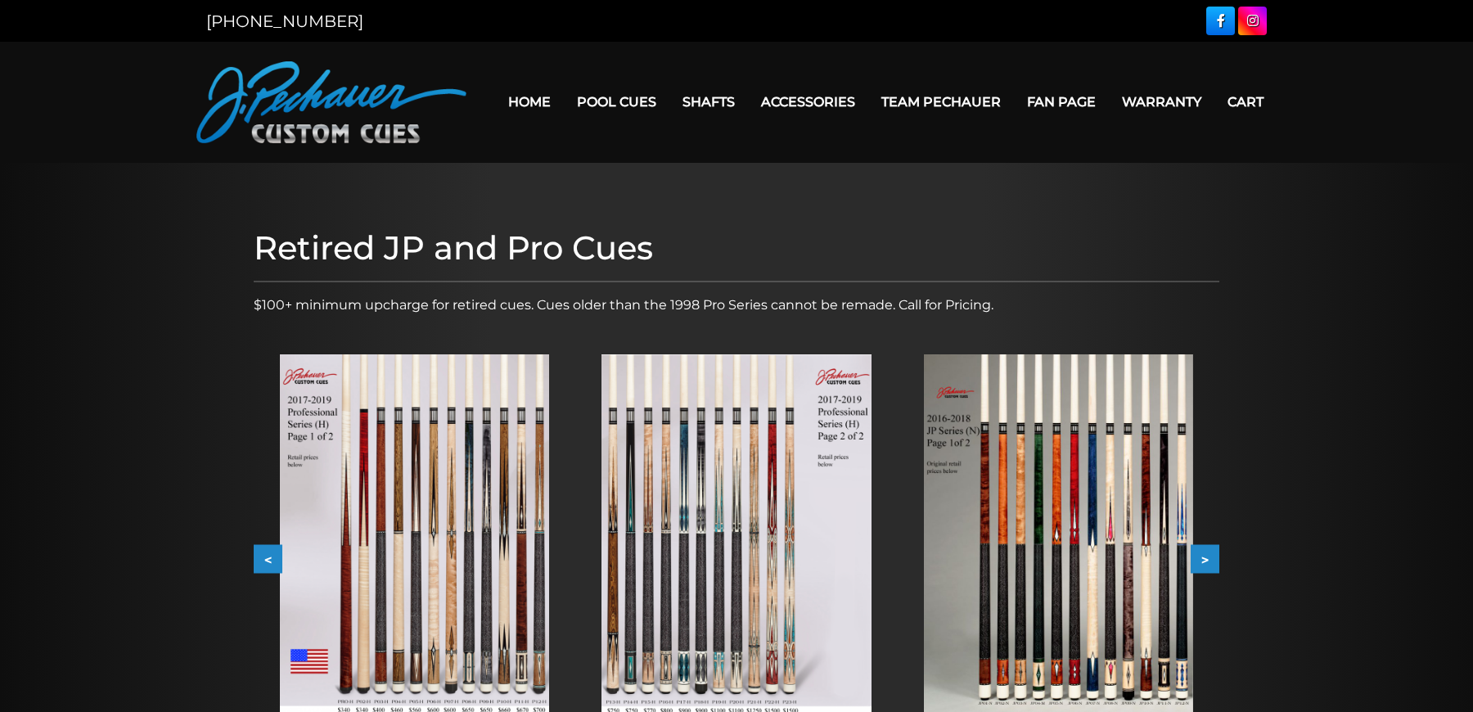
click at [1205, 561] on button ">" at bounding box center [1205, 559] width 29 height 29
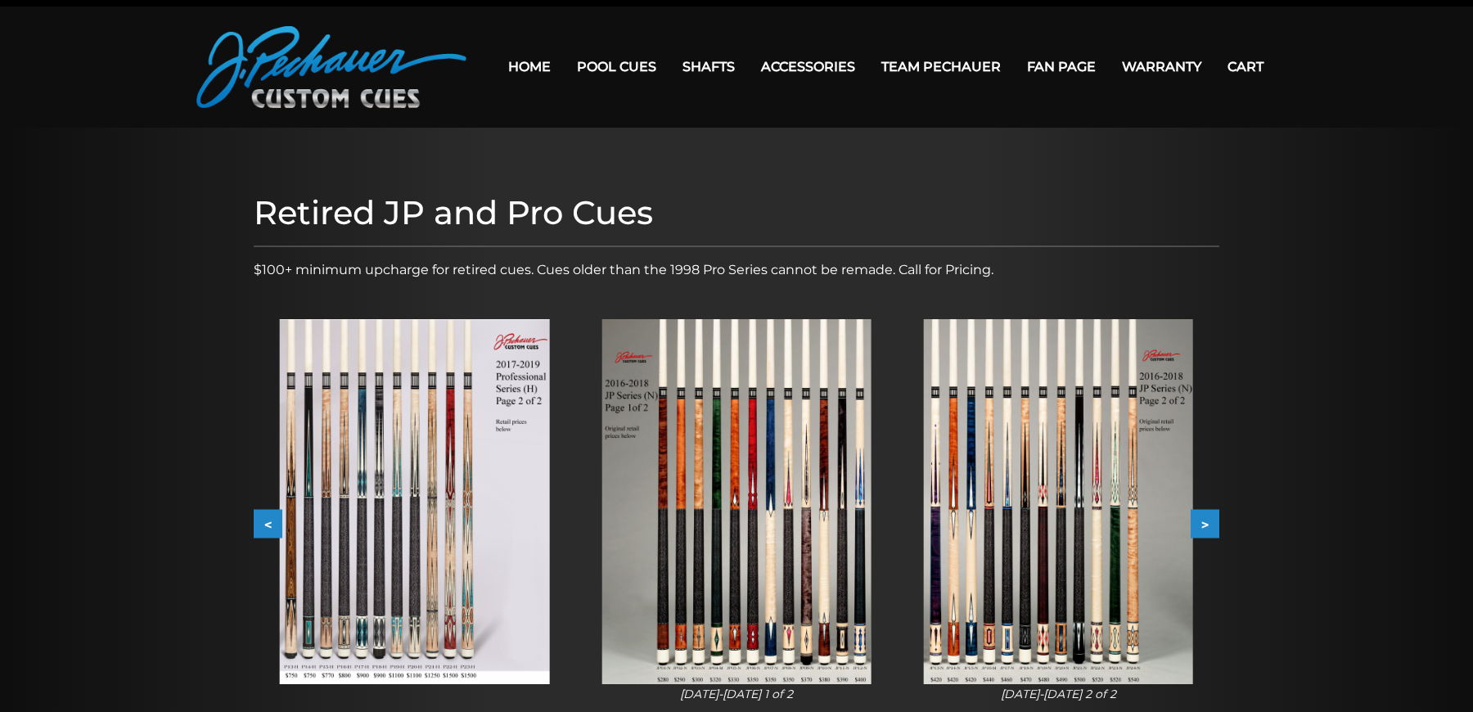
scroll to position [38, 0]
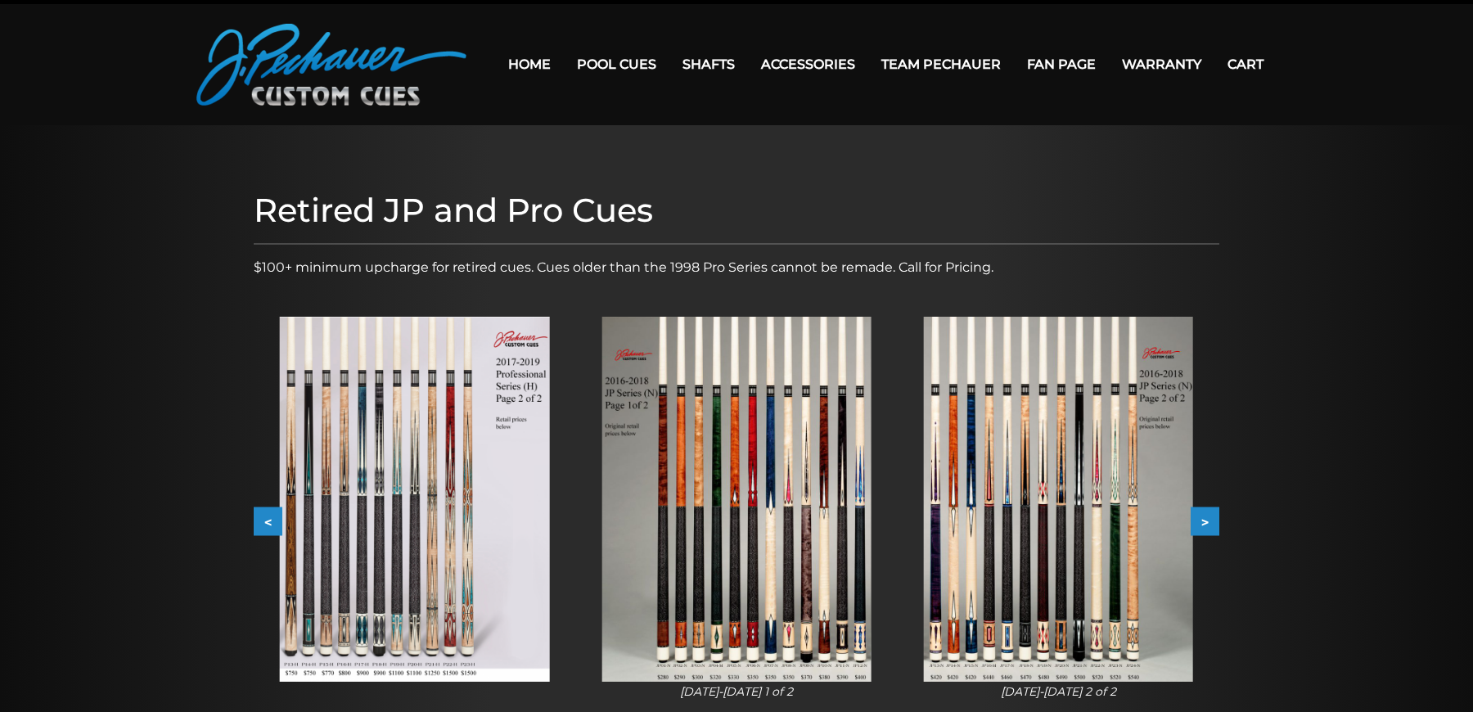
click at [1099, 540] on img at bounding box center [1058, 499] width 269 height 365
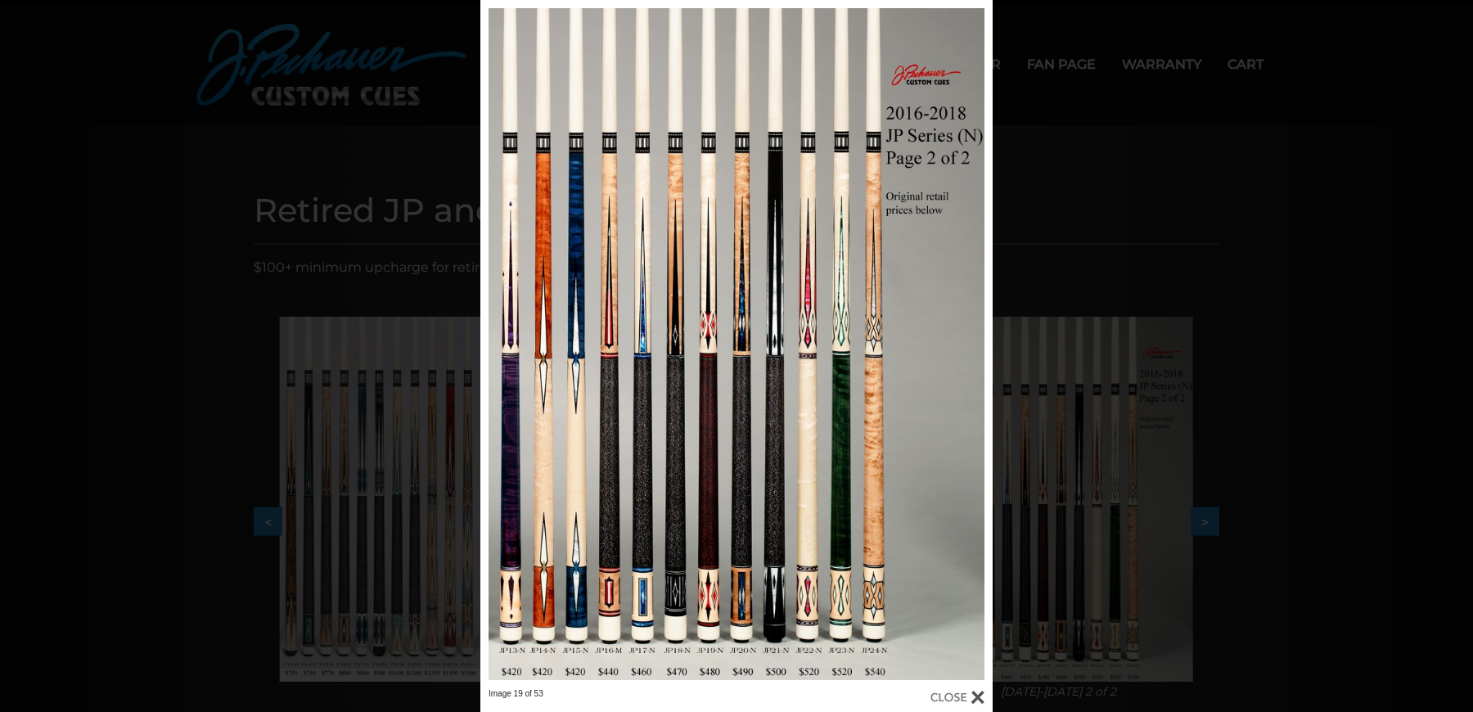
click at [1175, 246] on div "Image 19 of 53" at bounding box center [736, 356] width 1473 height 712
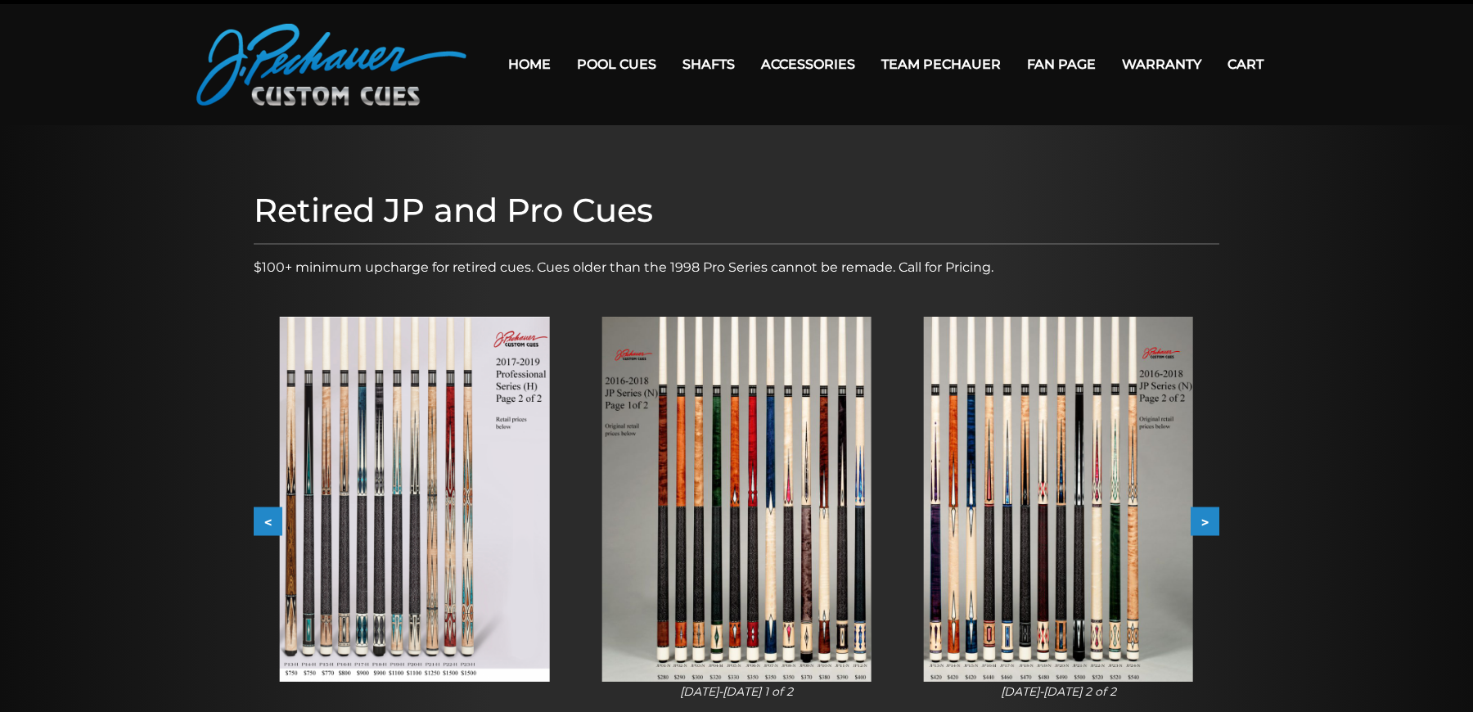
click at [723, 500] on img at bounding box center [736, 499] width 269 height 365
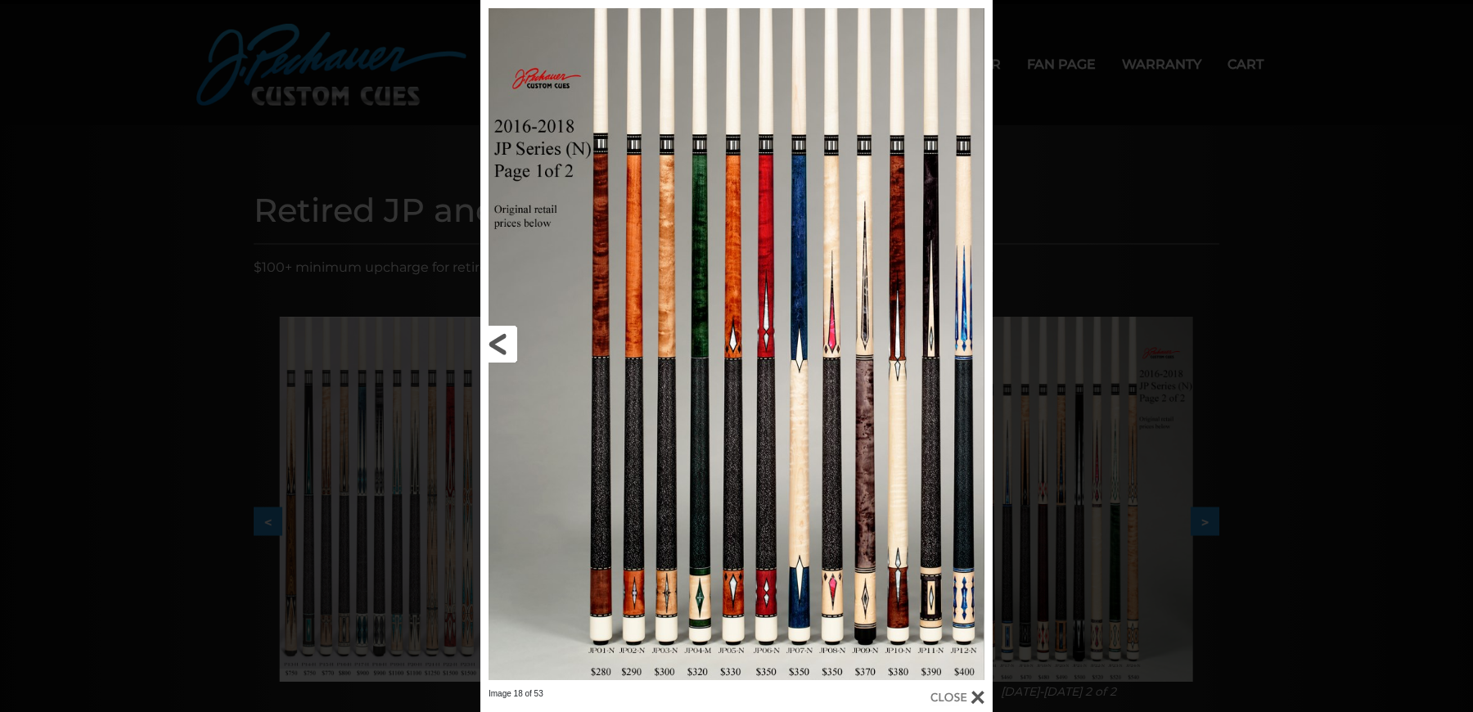
click at [489, 354] on link at bounding box center [595, 344] width 231 height 688
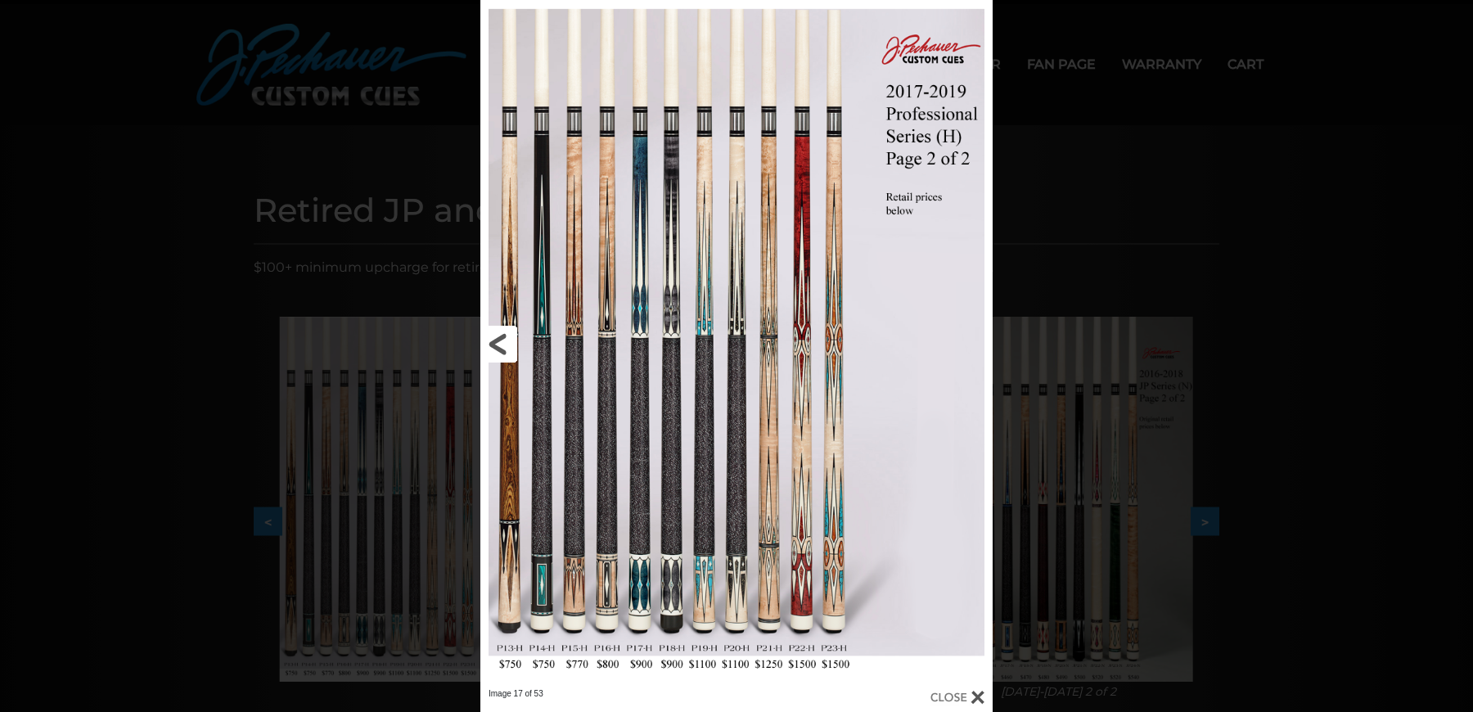
click at [494, 350] on link at bounding box center [595, 344] width 231 height 688
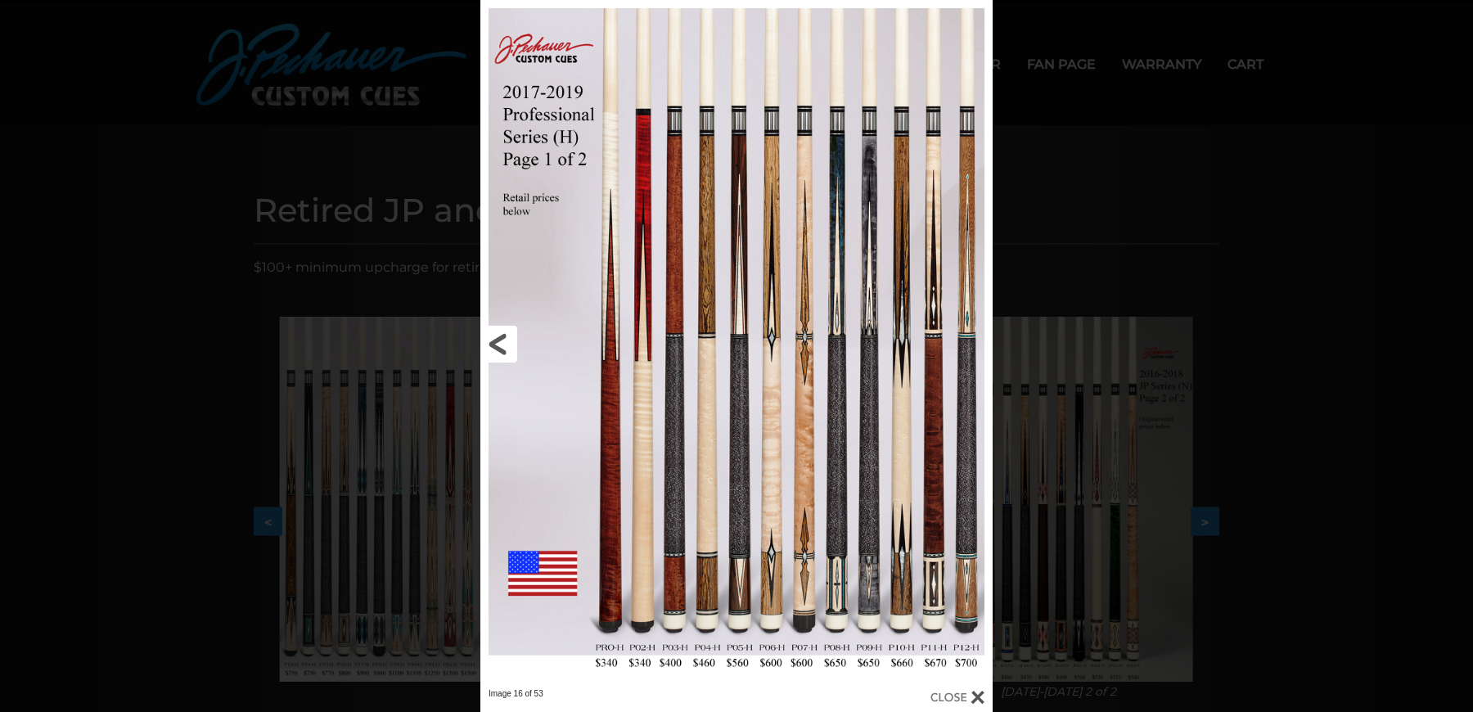
click at [498, 347] on link at bounding box center [595, 344] width 231 height 688
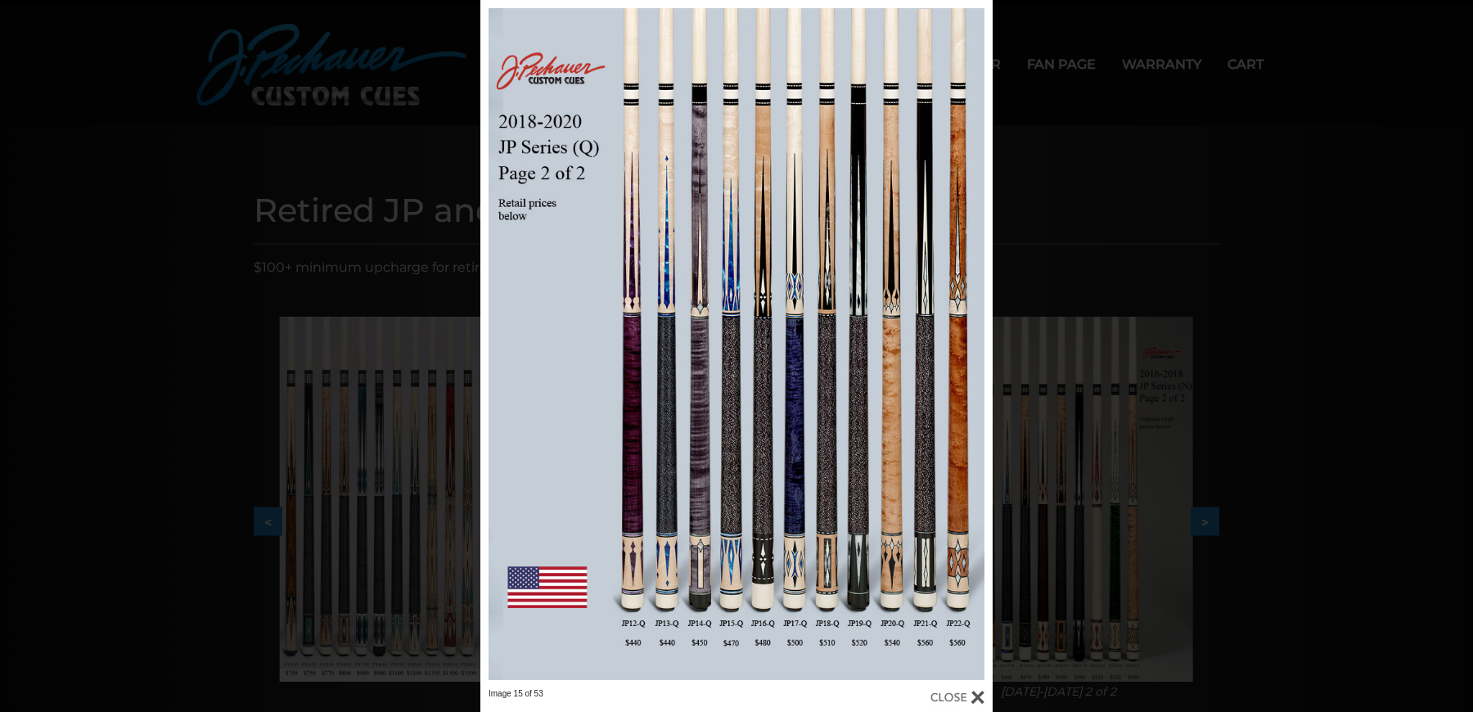
click at [392, 170] on div "Image 15 of 53" at bounding box center [736, 356] width 1473 height 712
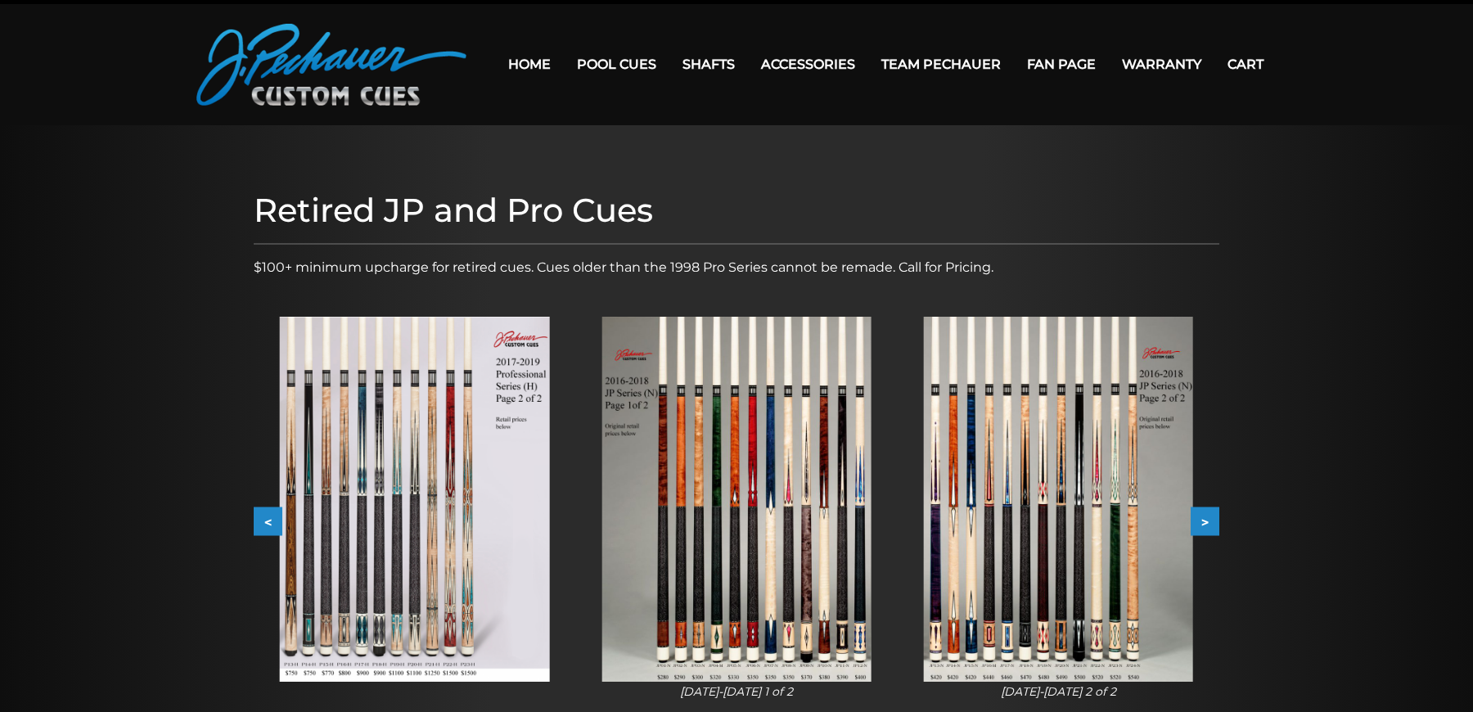
click at [261, 522] on button "<" at bounding box center [268, 521] width 29 height 29
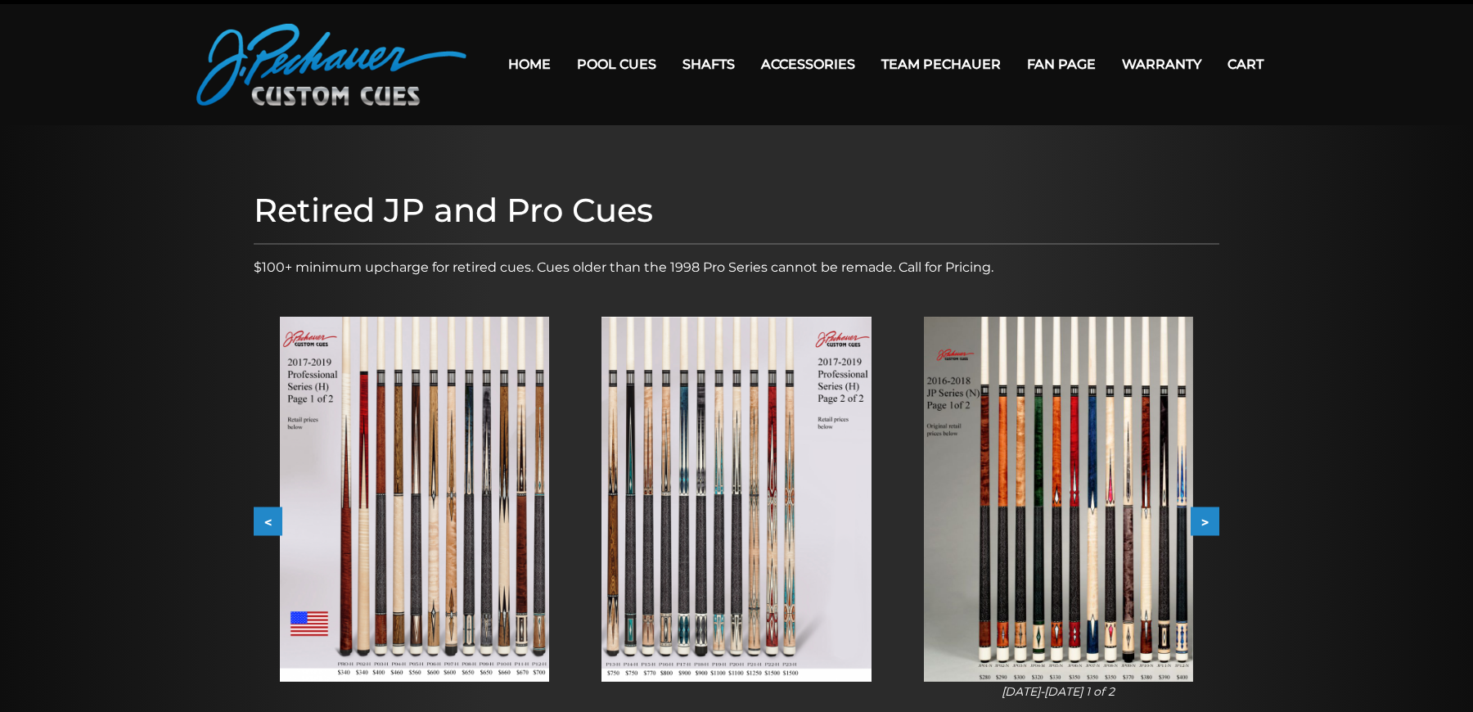
click at [261, 522] on button "<" at bounding box center [268, 521] width 29 height 29
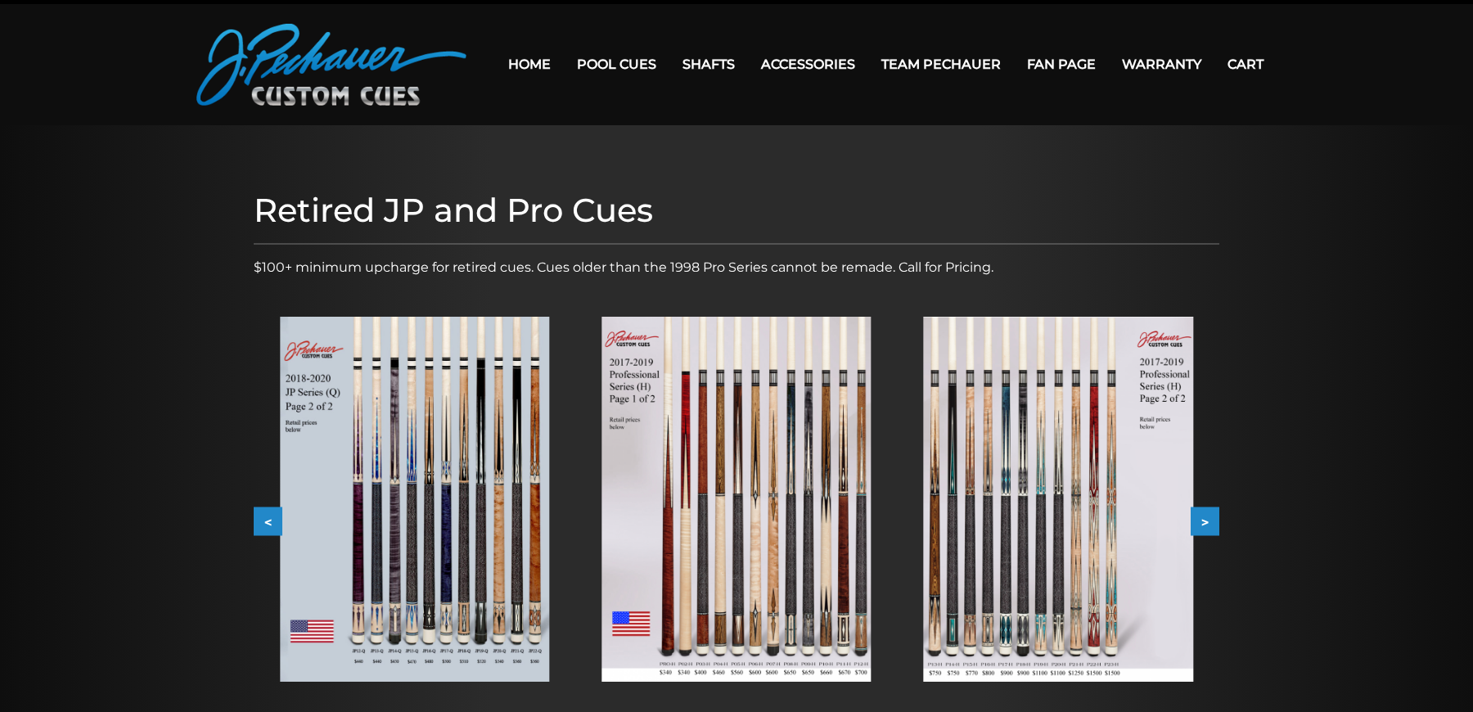
click at [260, 522] on button "<" at bounding box center [268, 521] width 29 height 29
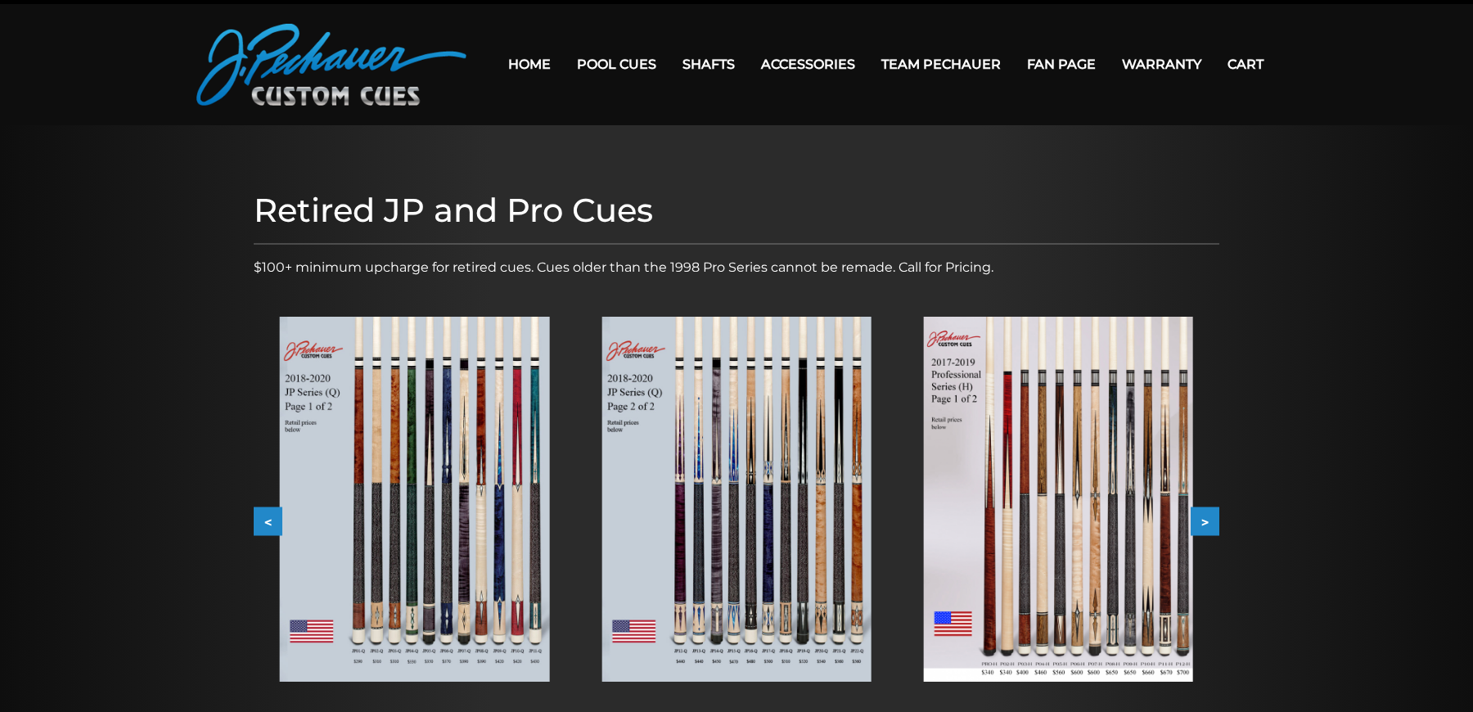
click at [260, 522] on button "<" at bounding box center [268, 521] width 29 height 29
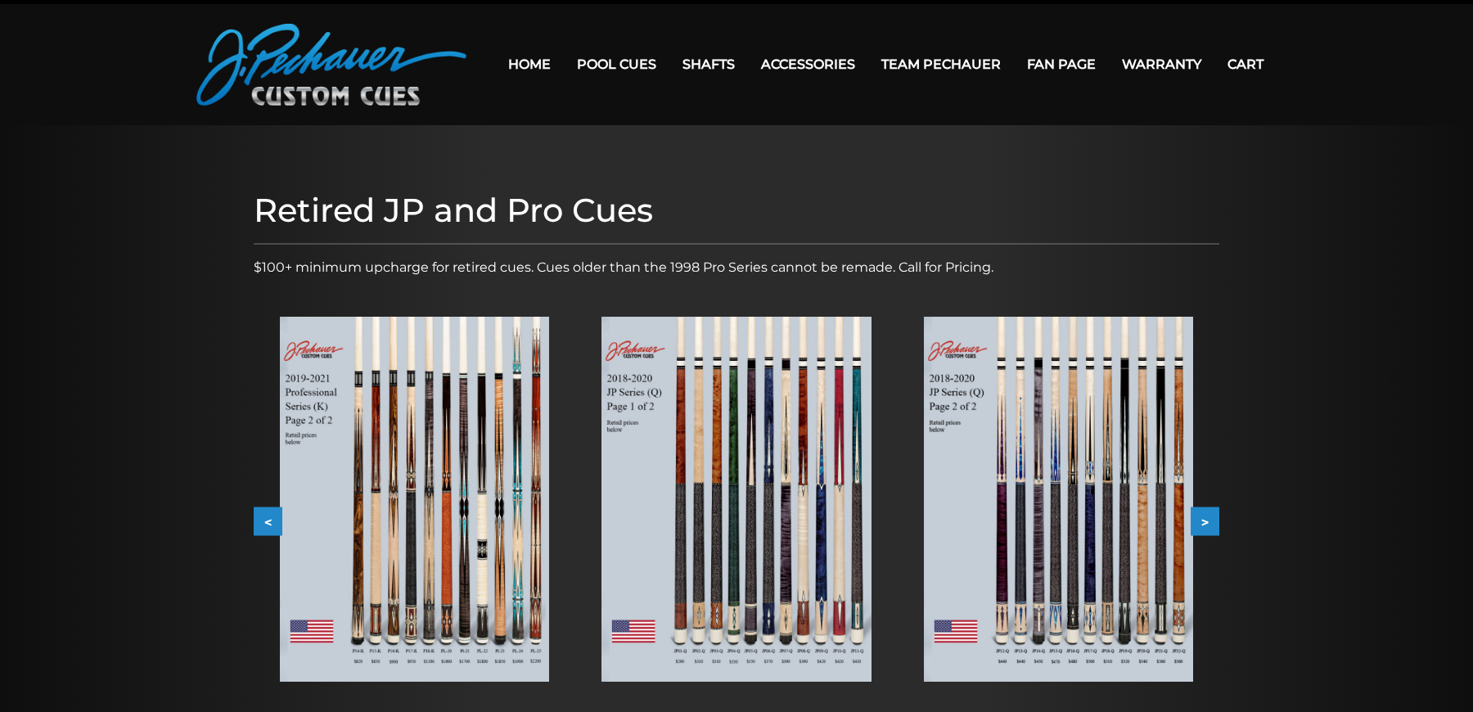
click at [260, 523] on button "<" at bounding box center [268, 521] width 29 height 29
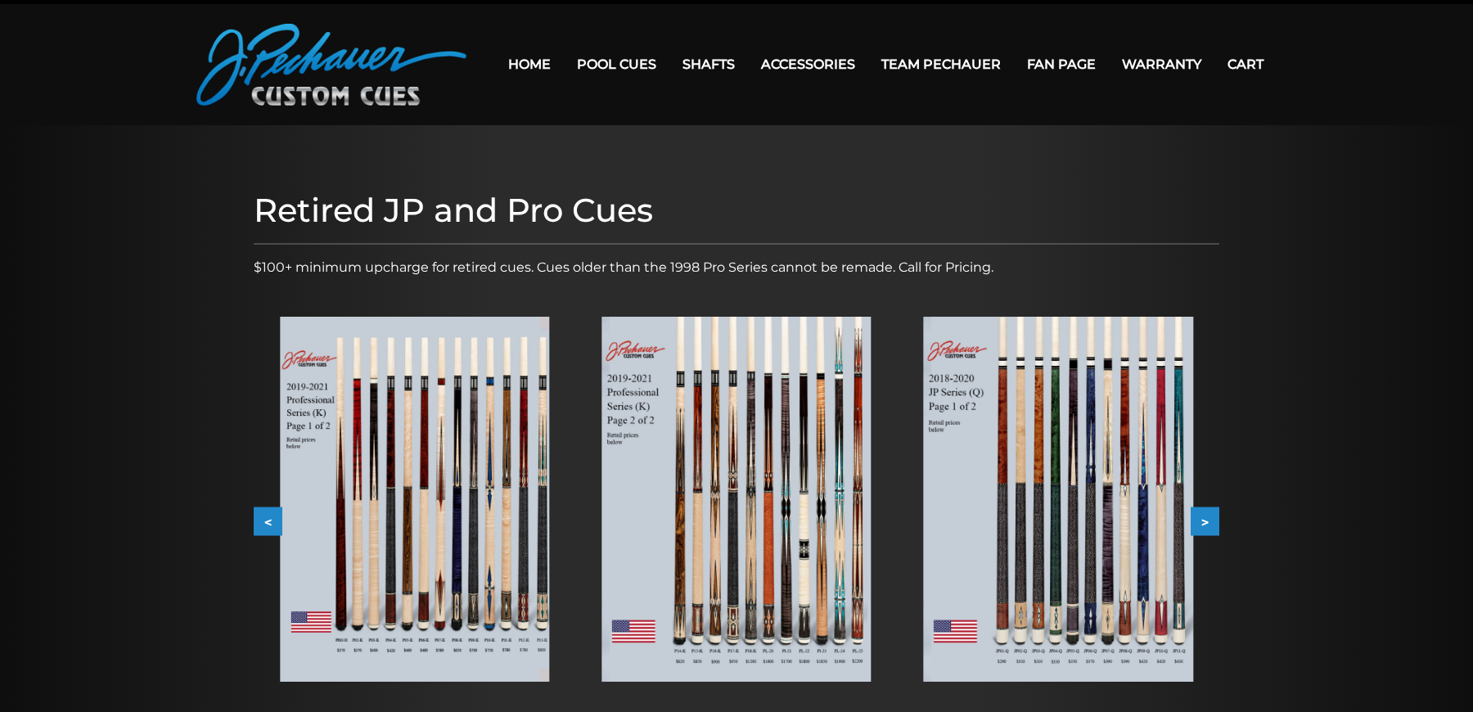
click at [260, 523] on button "<" at bounding box center [268, 521] width 29 height 29
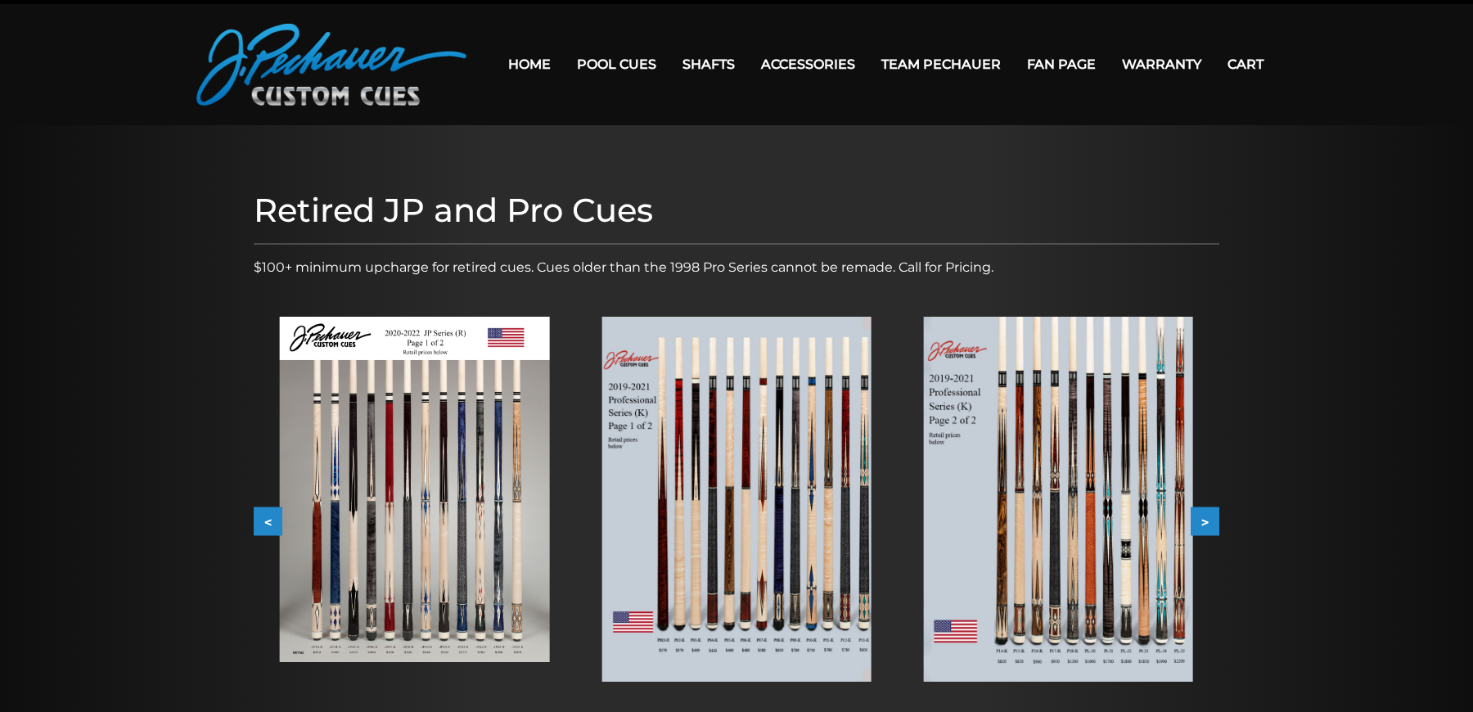
click at [260, 523] on button "<" at bounding box center [268, 521] width 29 height 29
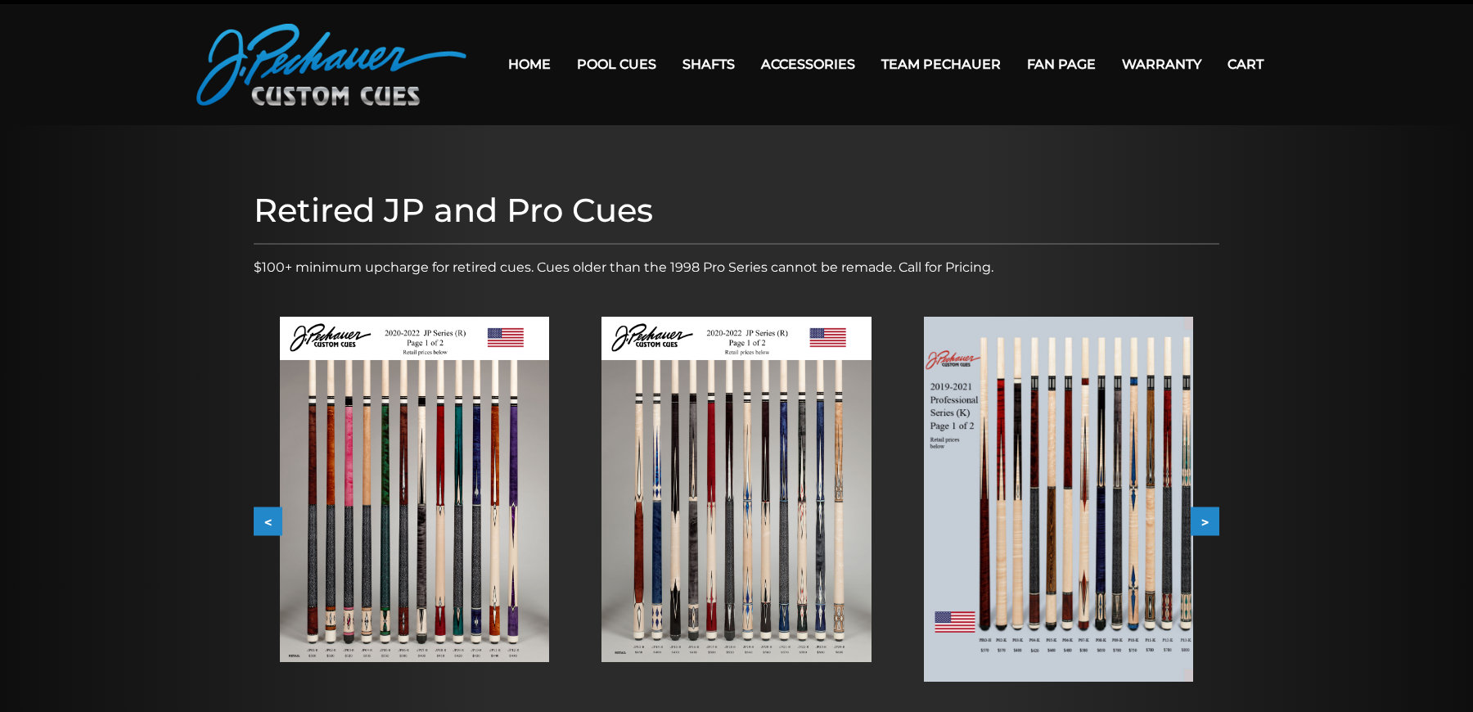
click at [260, 523] on button "<" at bounding box center [268, 521] width 29 height 29
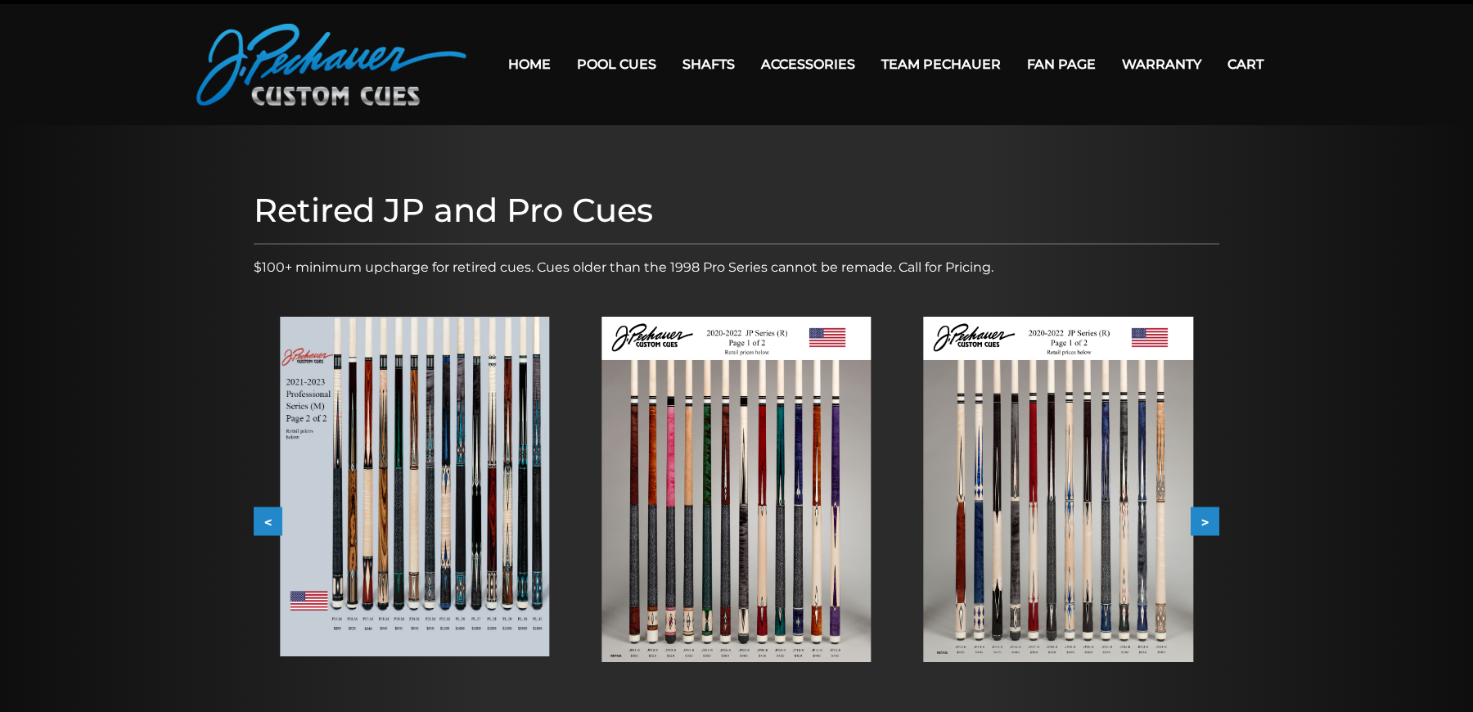
click at [260, 523] on button "<" at bounding box center [268, 521] width 29 height 29
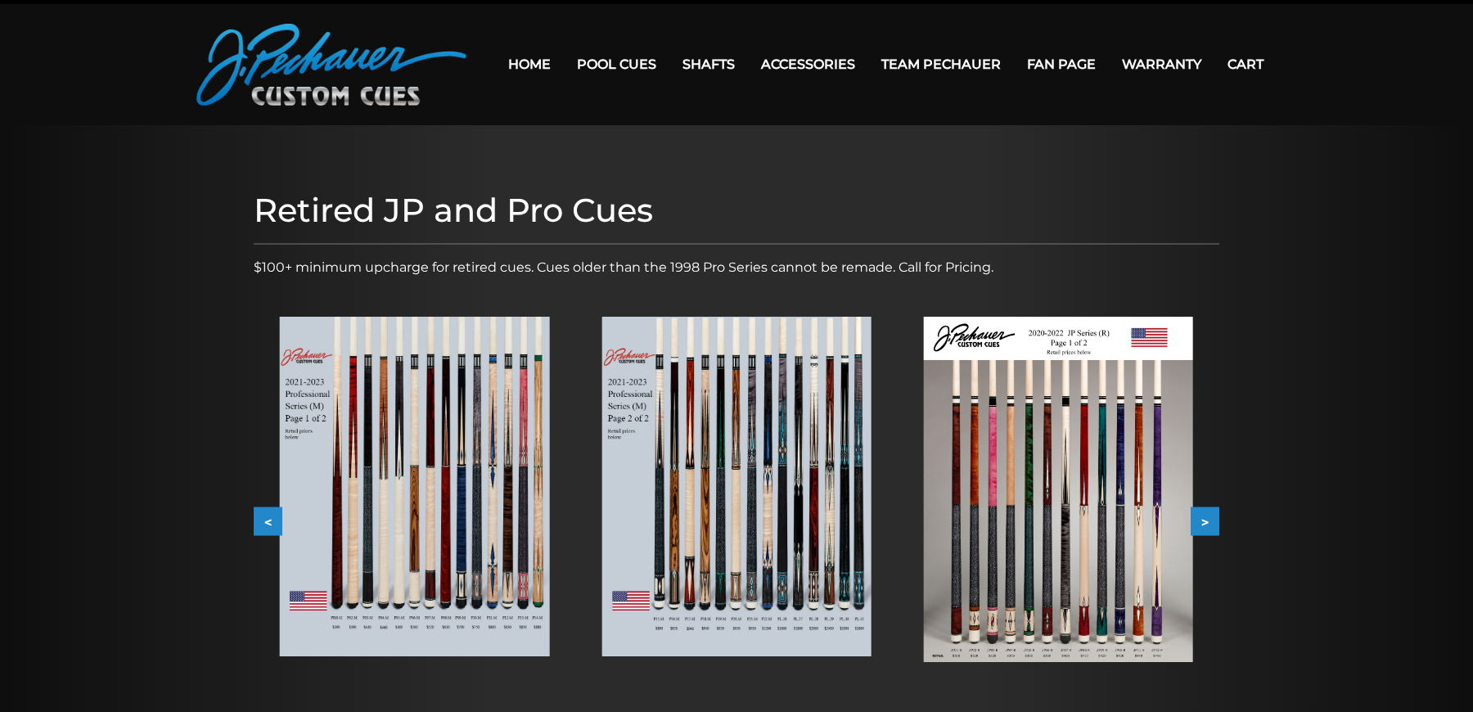
click at [260, 523] on button "<" at bounding box center [268, 521] width 29 height 29
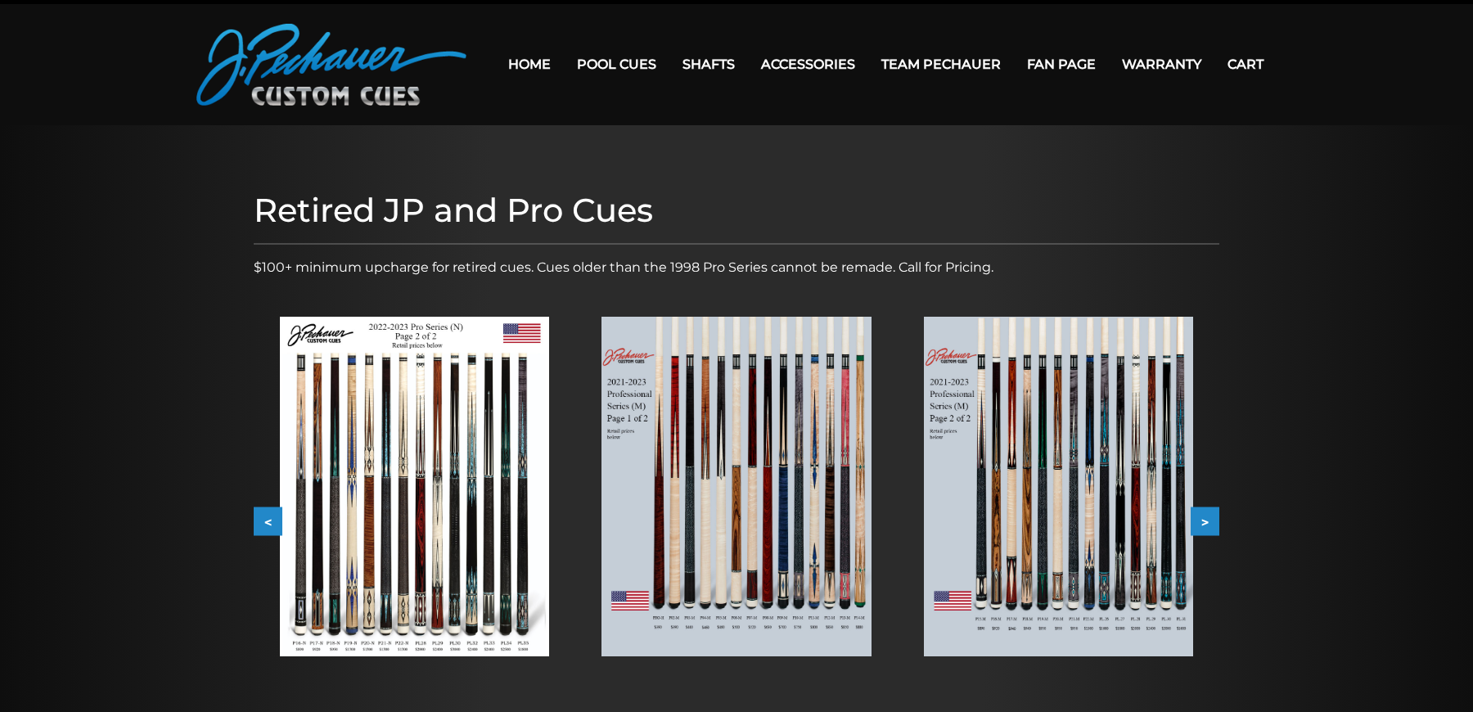
click at [260, 523] on button "<" at bounding box center [268, 521] width 29 height 29
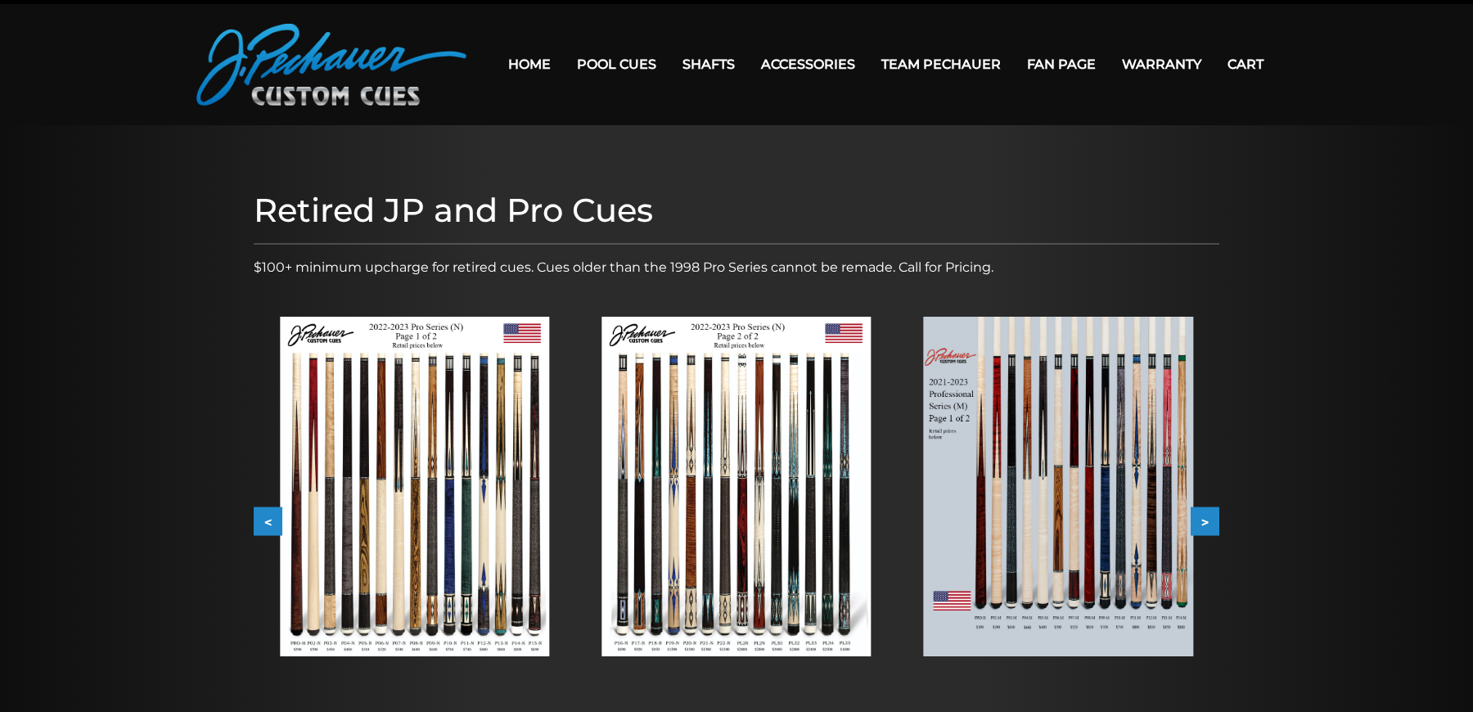
click at [260, 523] on button "<" at bounding box center [268, 521] width 29 height 29
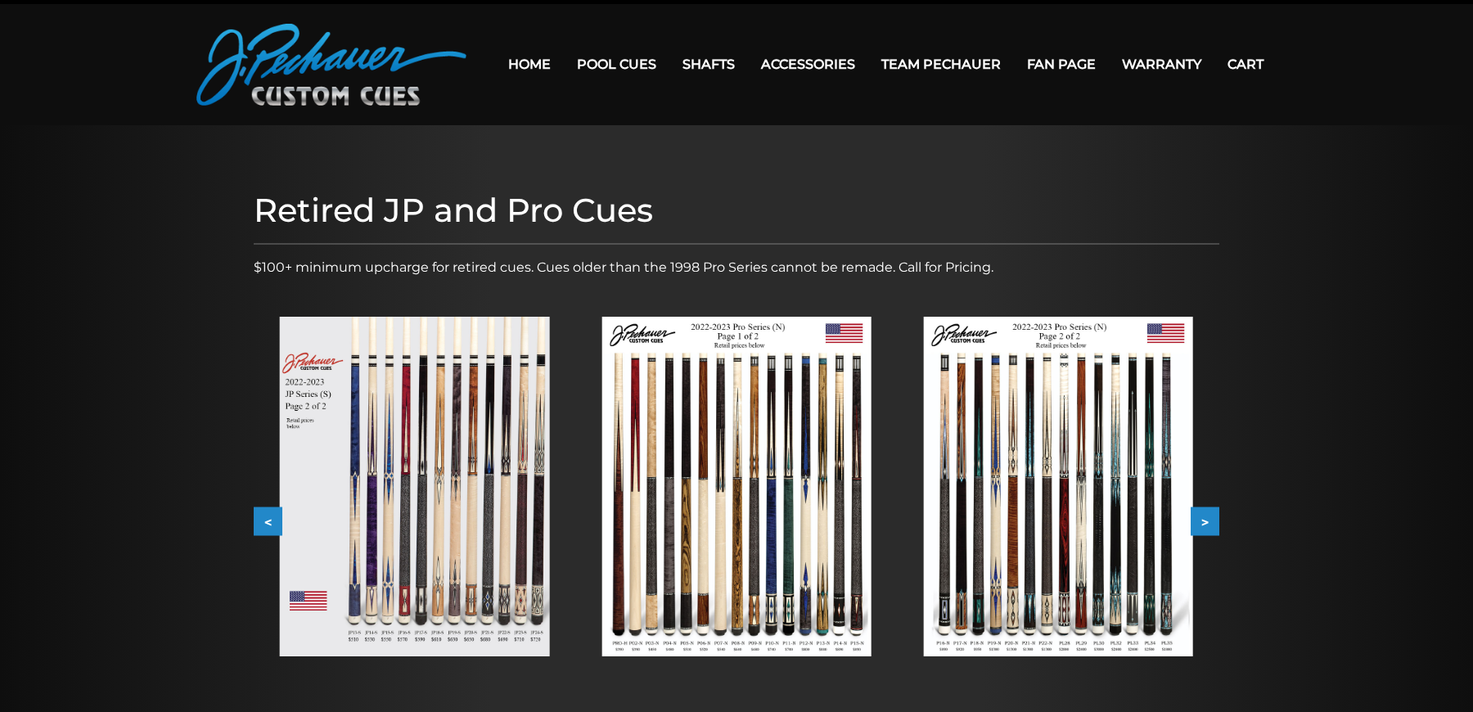
click at [260, 523] on button "<" at bounding box center [268, 521] width 29 height 29
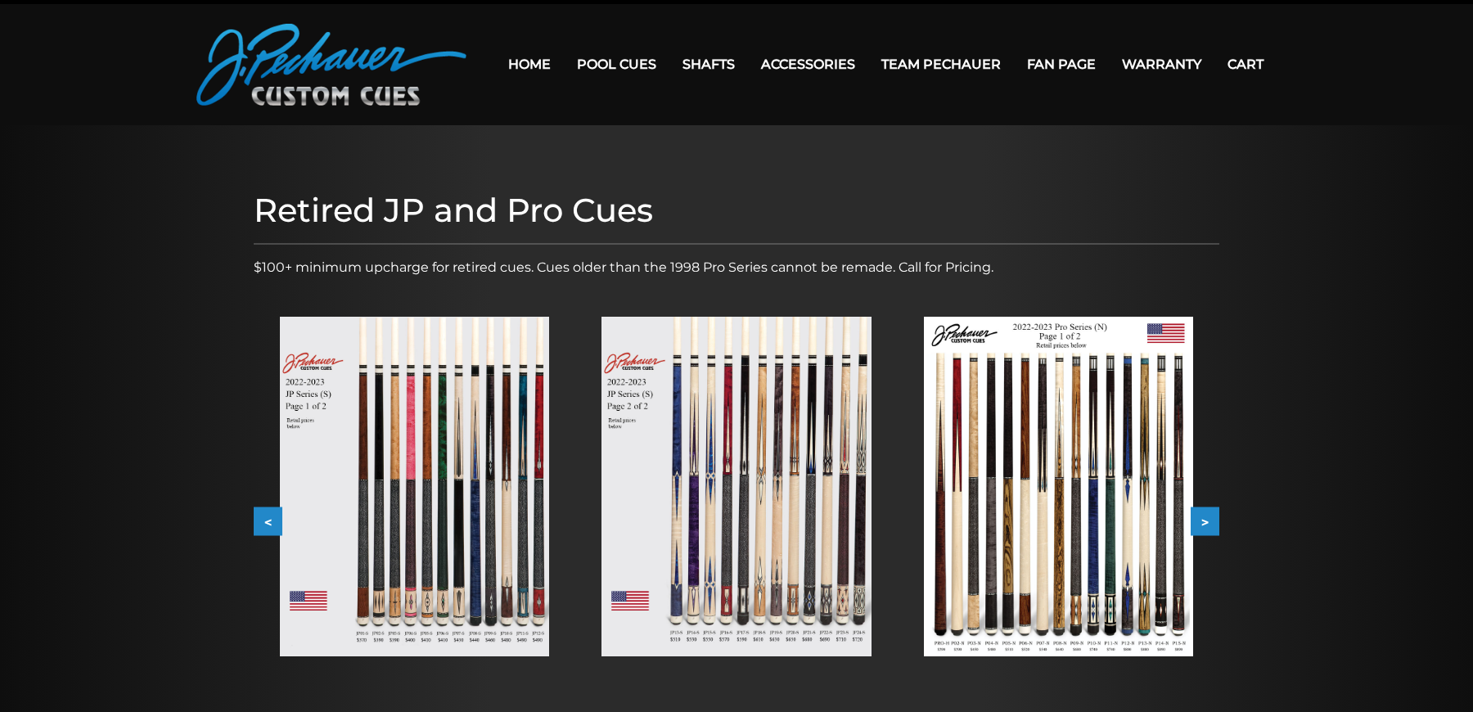
click at [260, 523] on button "<" at bounding box center [268, 521] width 29 height 29
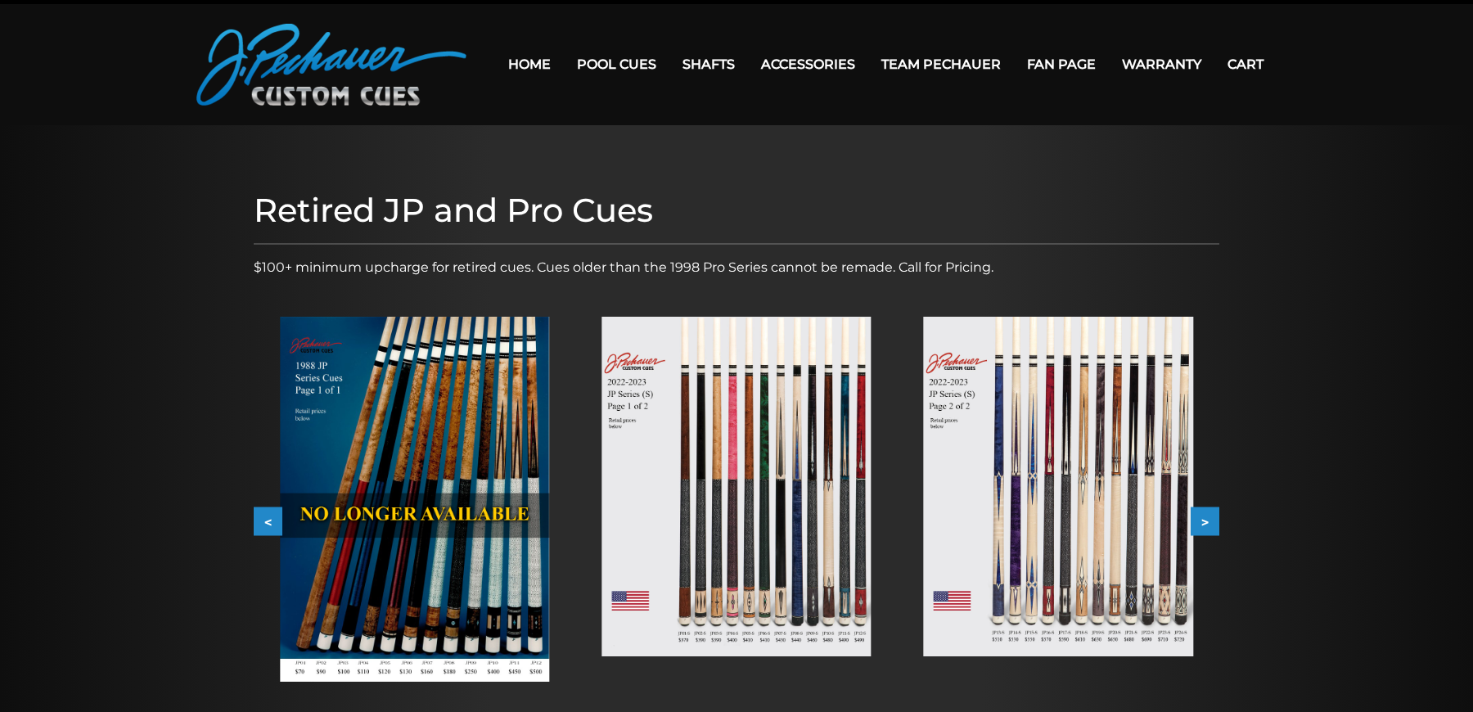
click at [367, 468] on img at bounding box center [414, 499] width 269 height 365
click at [320, 76] on img at bounding box center [331, 65] width 270 height 82
click at [1214, 507] on button ">" at bounding box center [1205, 521] width 29 height 29
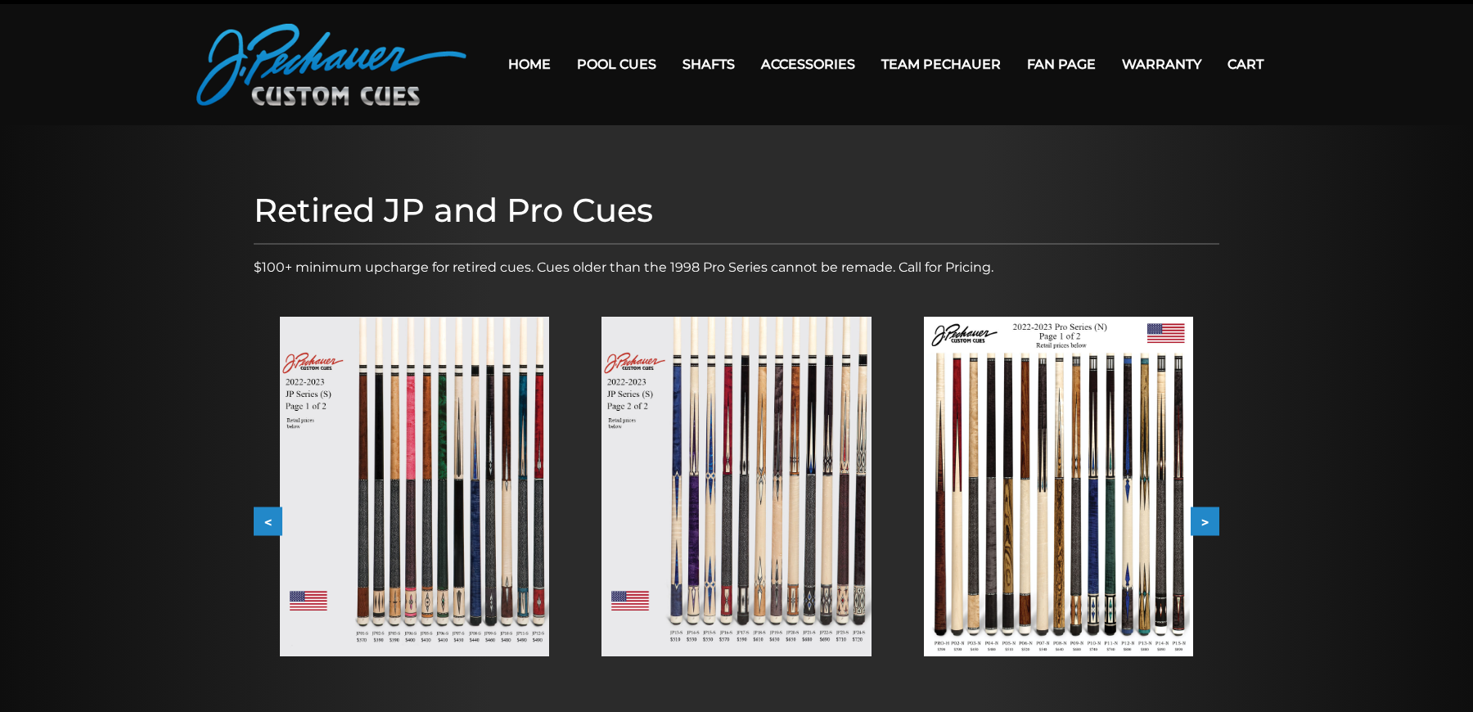
click at [1214, 507] on button ">" at bounding box center [1205, 521] width 29 height 29
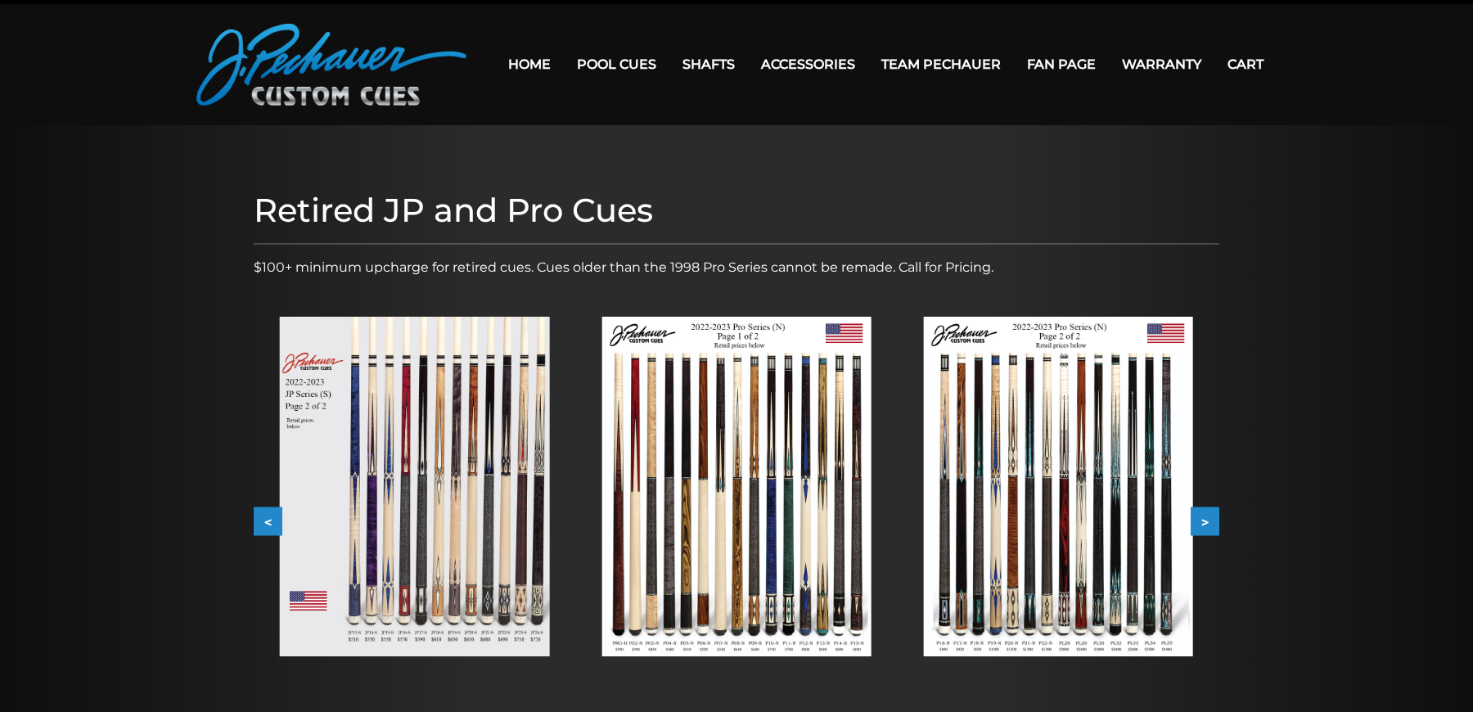
click at [1214, 507] on button ">" at bounding box center [1205, 521] width 29 height 29
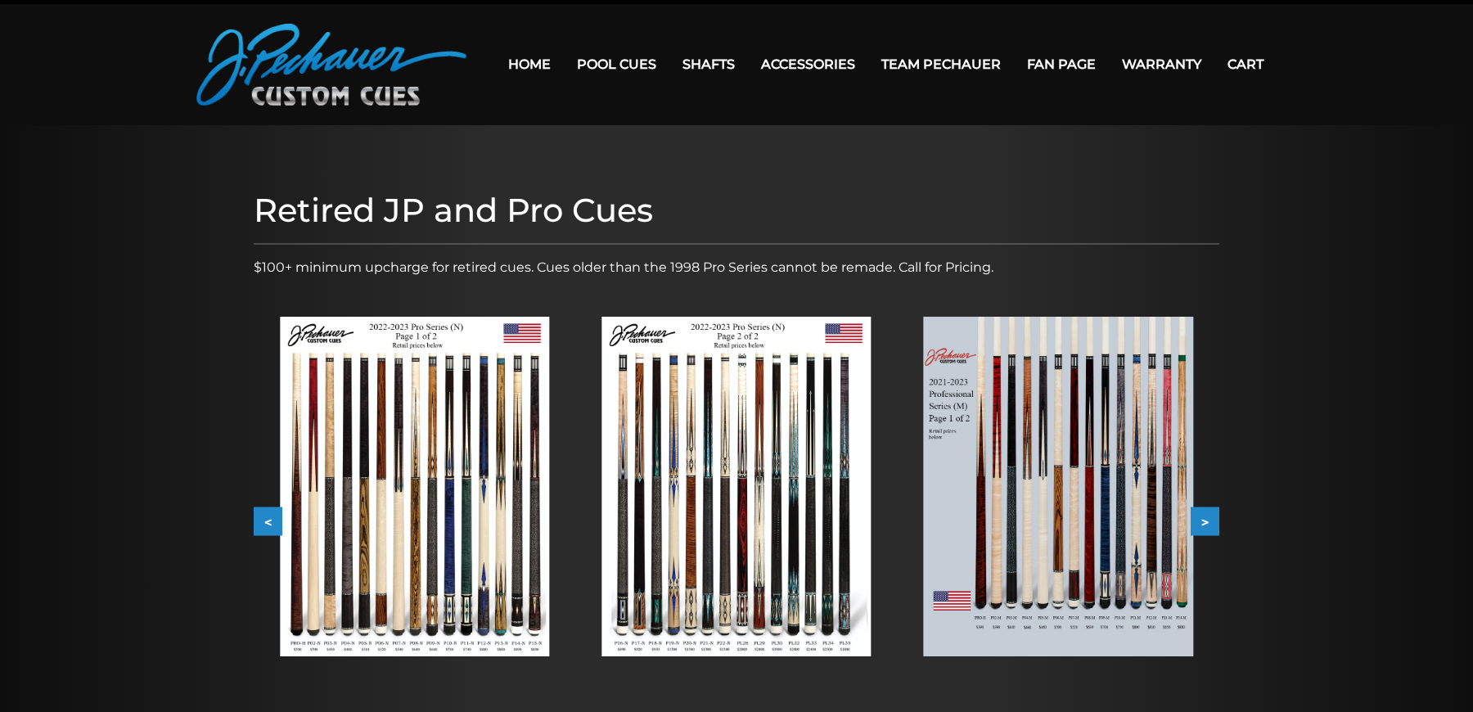
click at [1214, 507] on button ">" at bounding box center [1205, 521] width 29 height 29
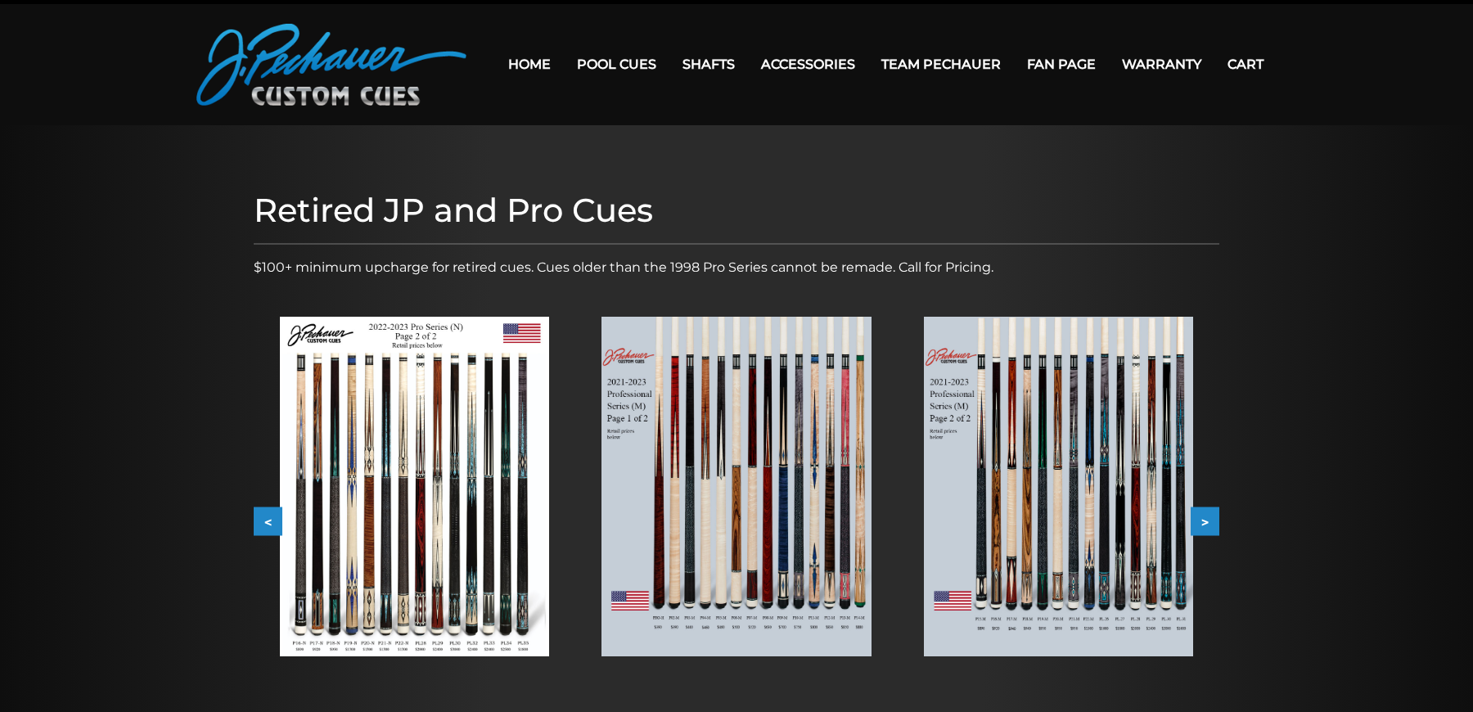
click at [540, 59] on link "Home" at bounding box center [529, 64] width 69 height 42
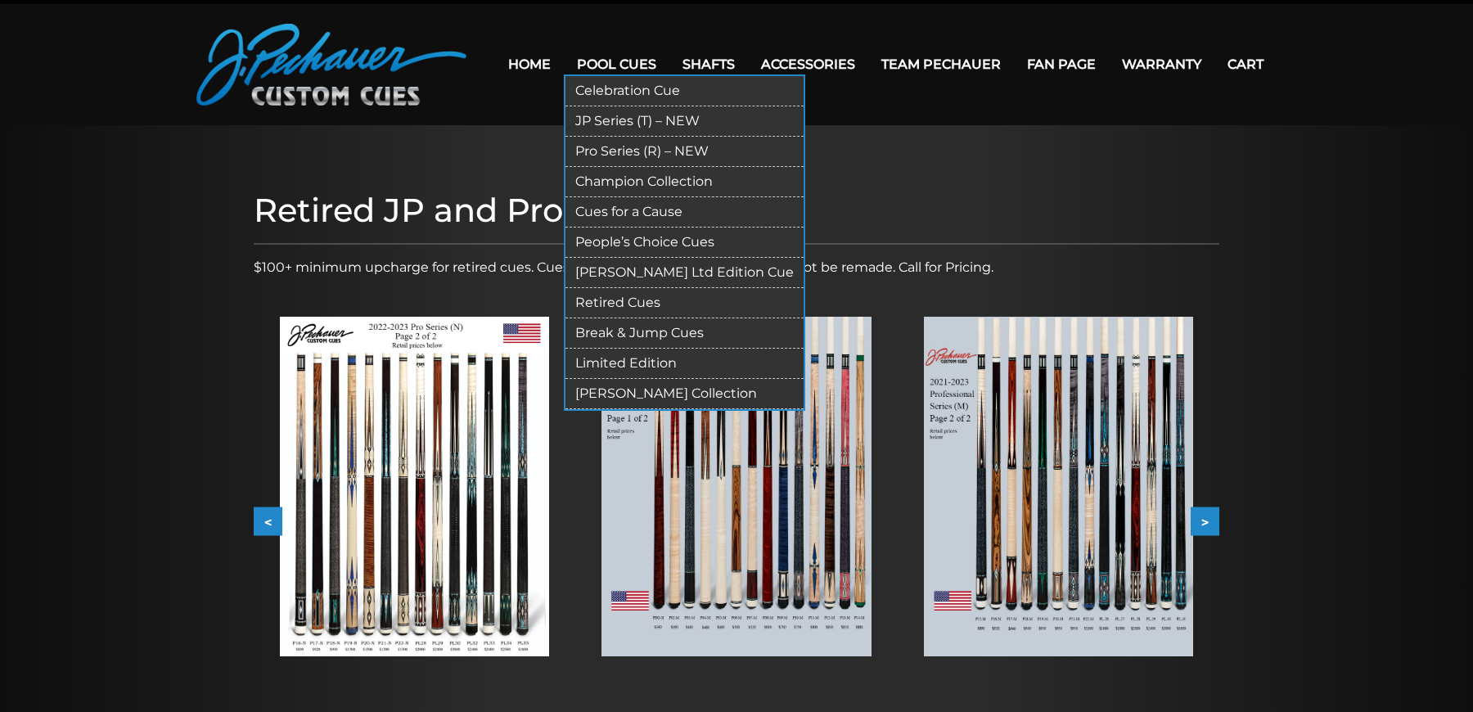
click at [648, 119] on link "JP Series (T) – NEW" at bounding box center [685, 121] width 238 height 30
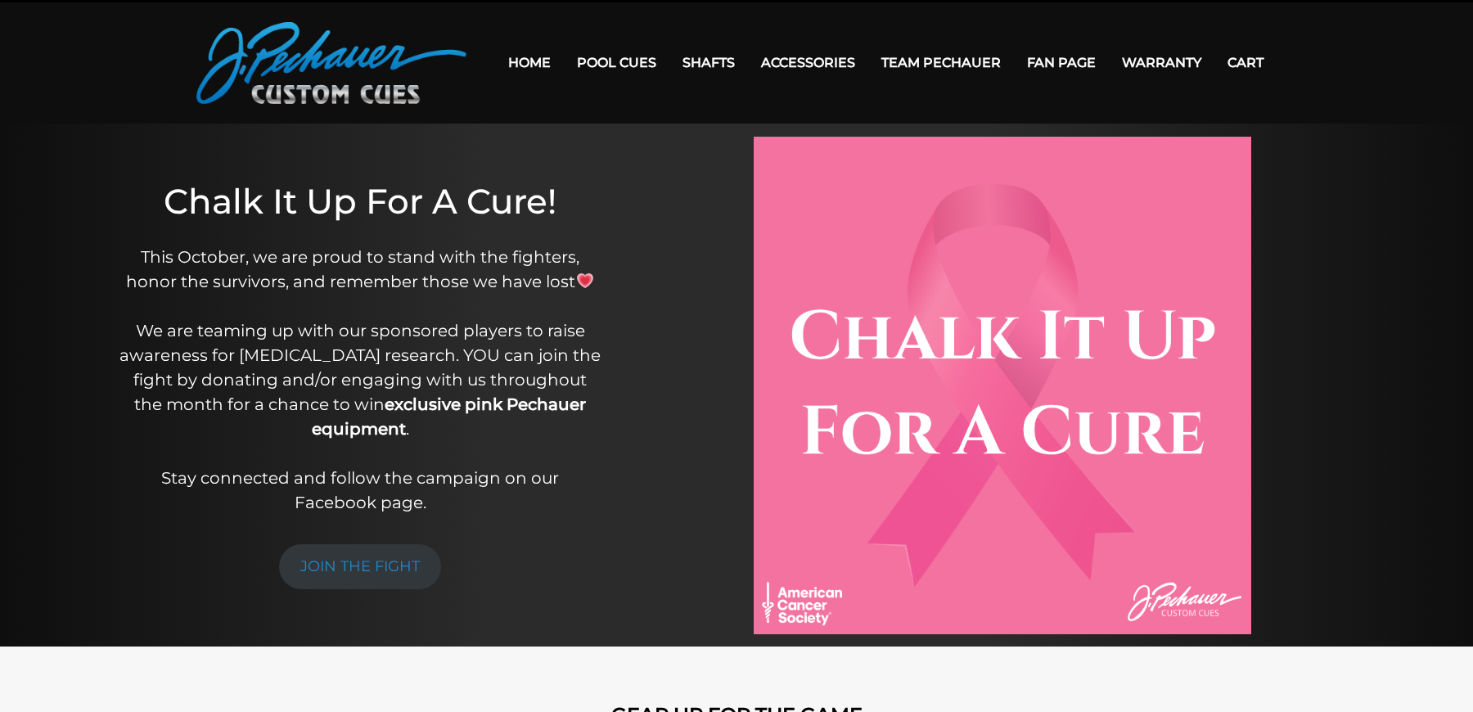
scroll to position [47, 0]
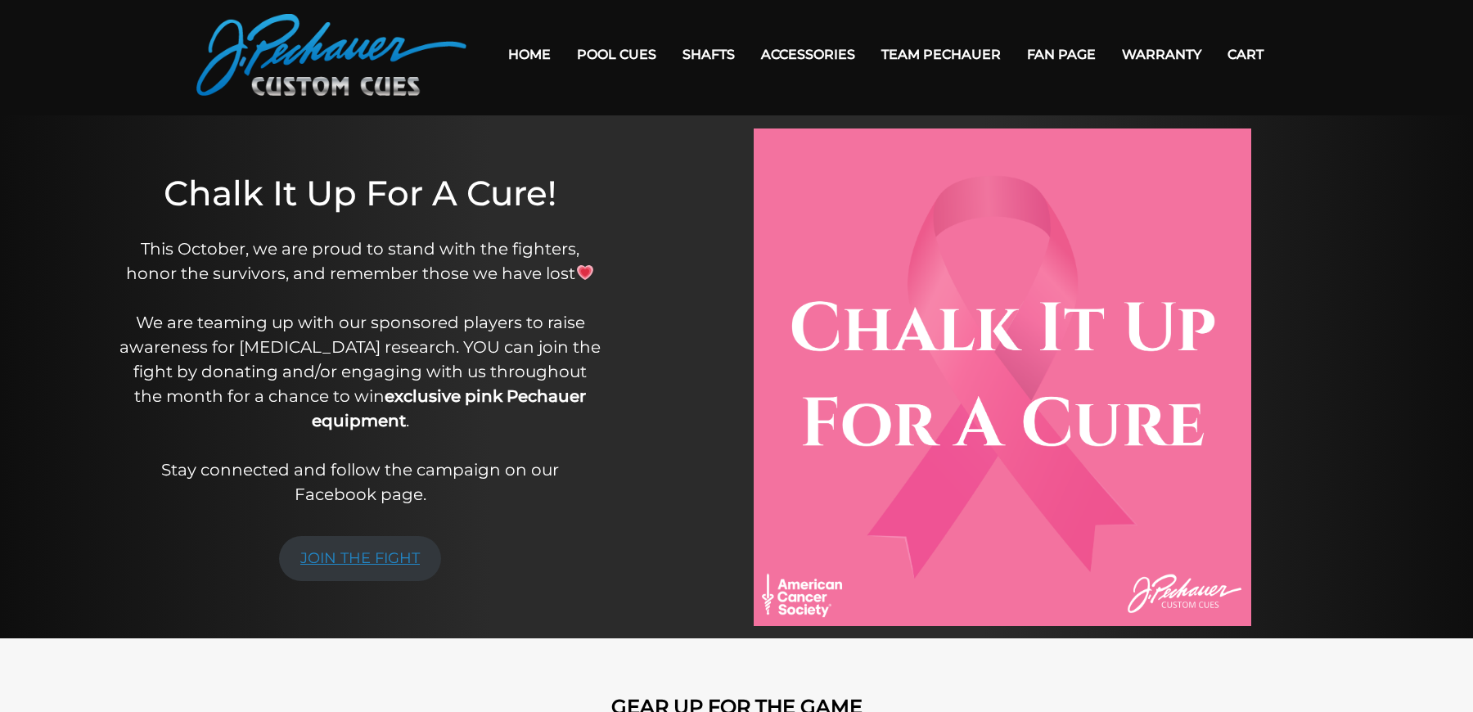
click at [370, 540] on link "JOIN THE FIGHT" at bounding box center [360, 558] width 162 height 45
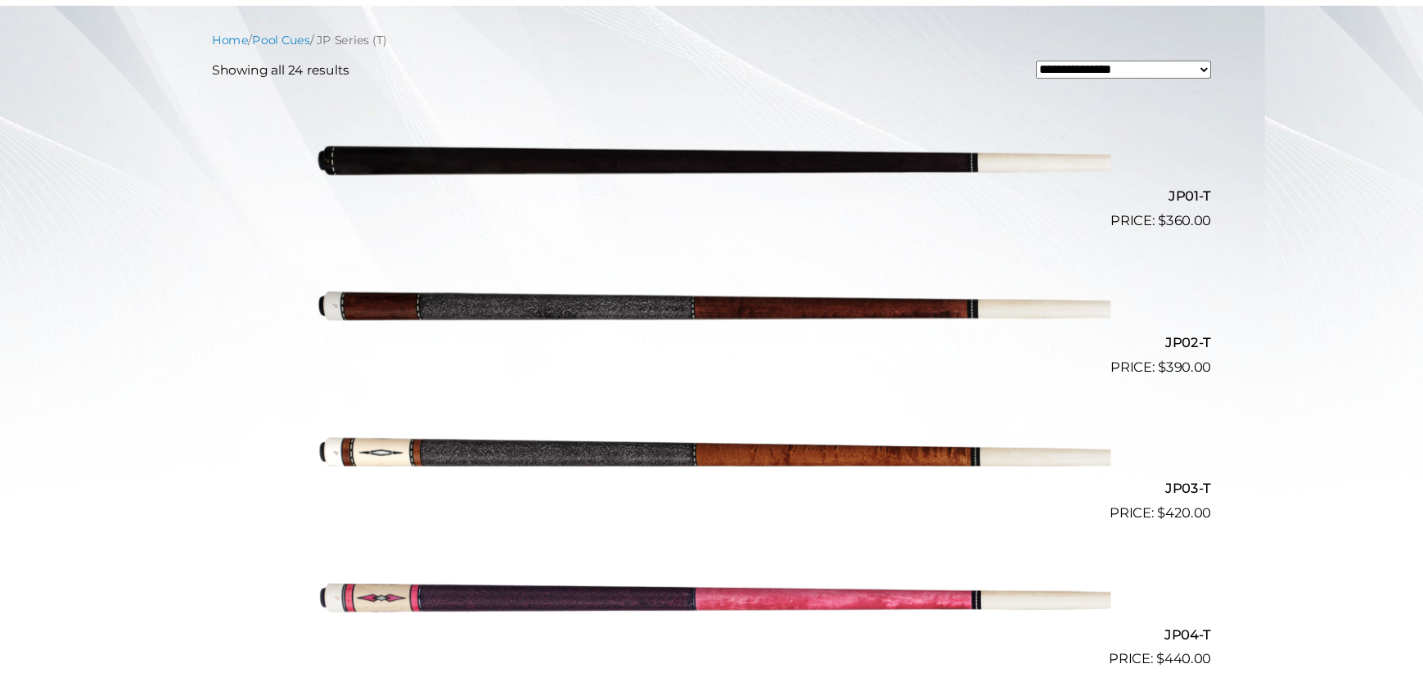
scroll to position [25, 0]
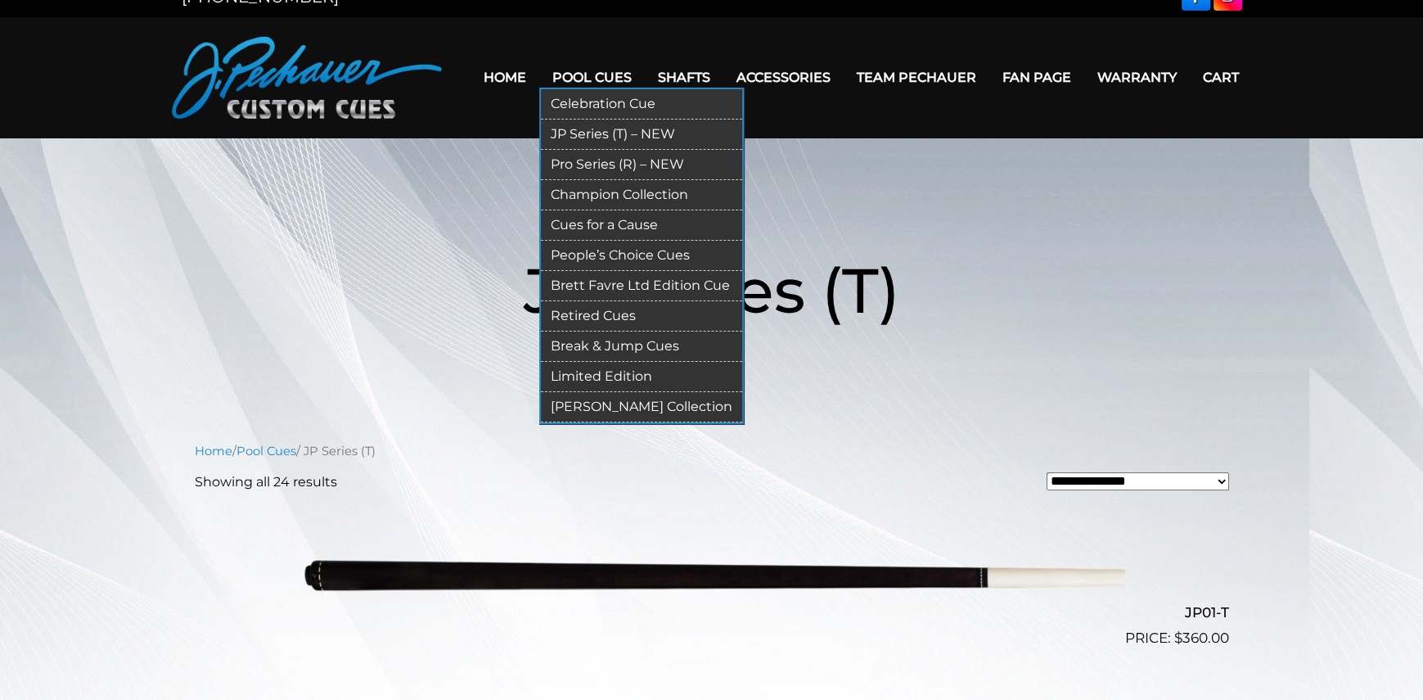
click at [593, 166] on link "Pro Series (R) – NEW" at bounding box center [641, 165] width 201 height 30
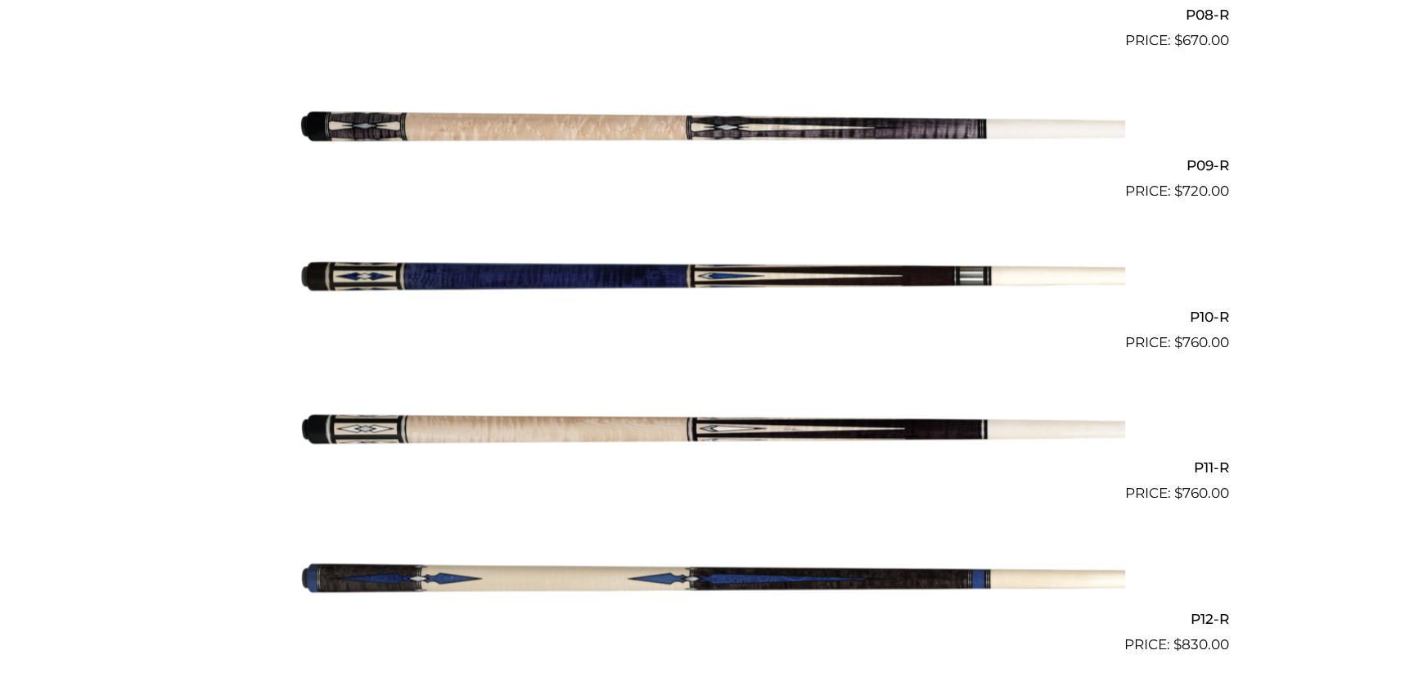
scroll to position [1935, 0]
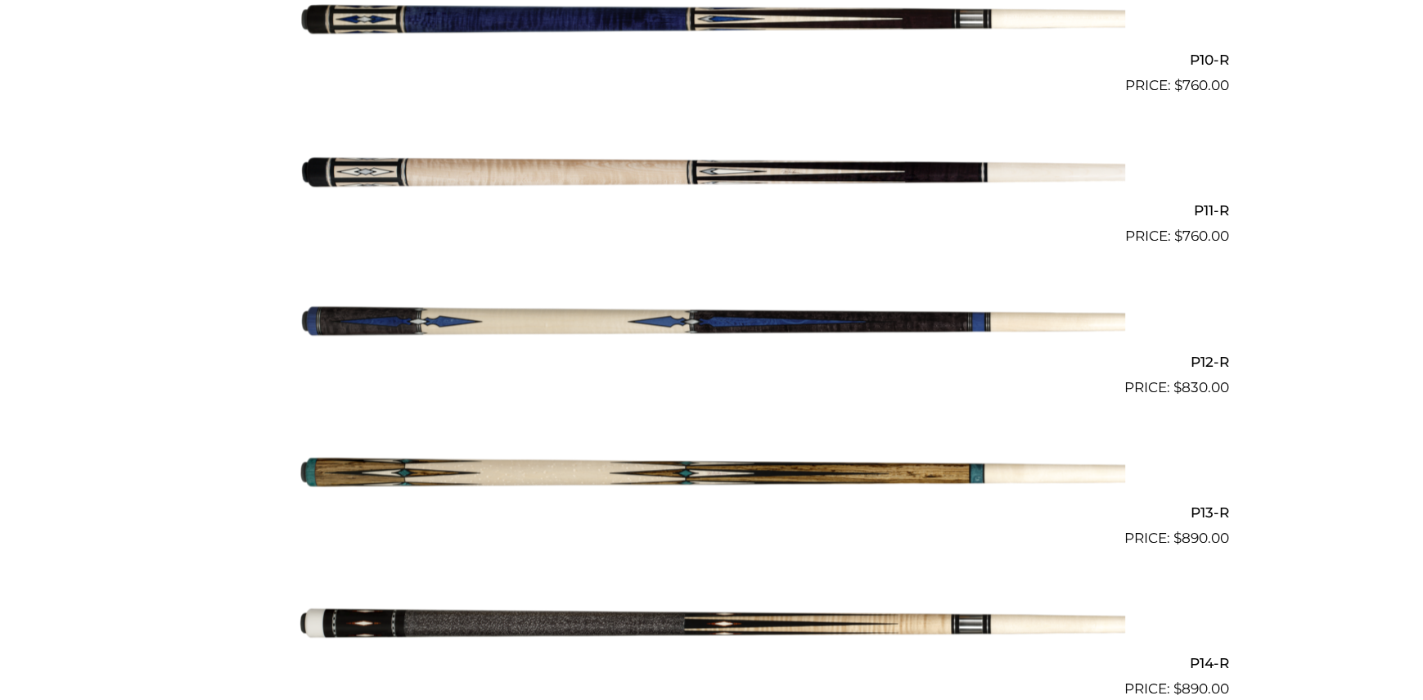
click at [726, 471] on img at bounding box center [712, 473] width 827 height 137
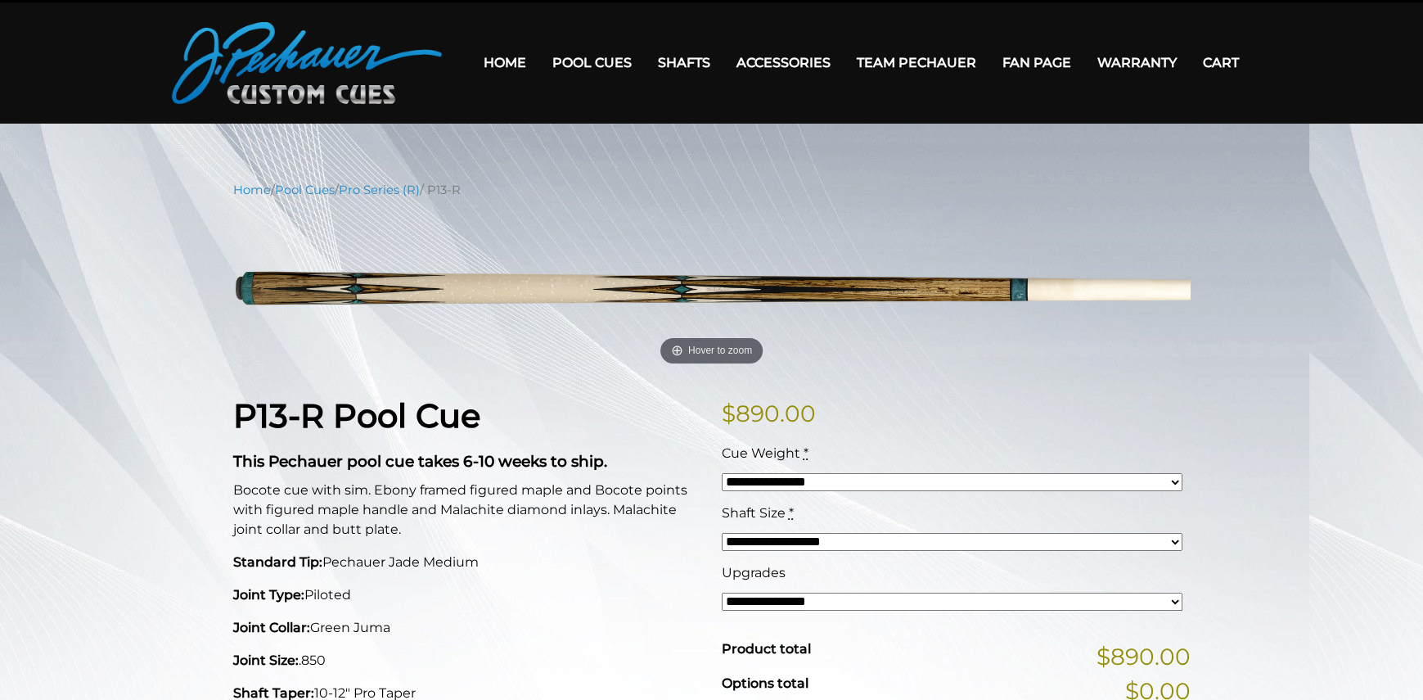
scroll to position [82, 0]
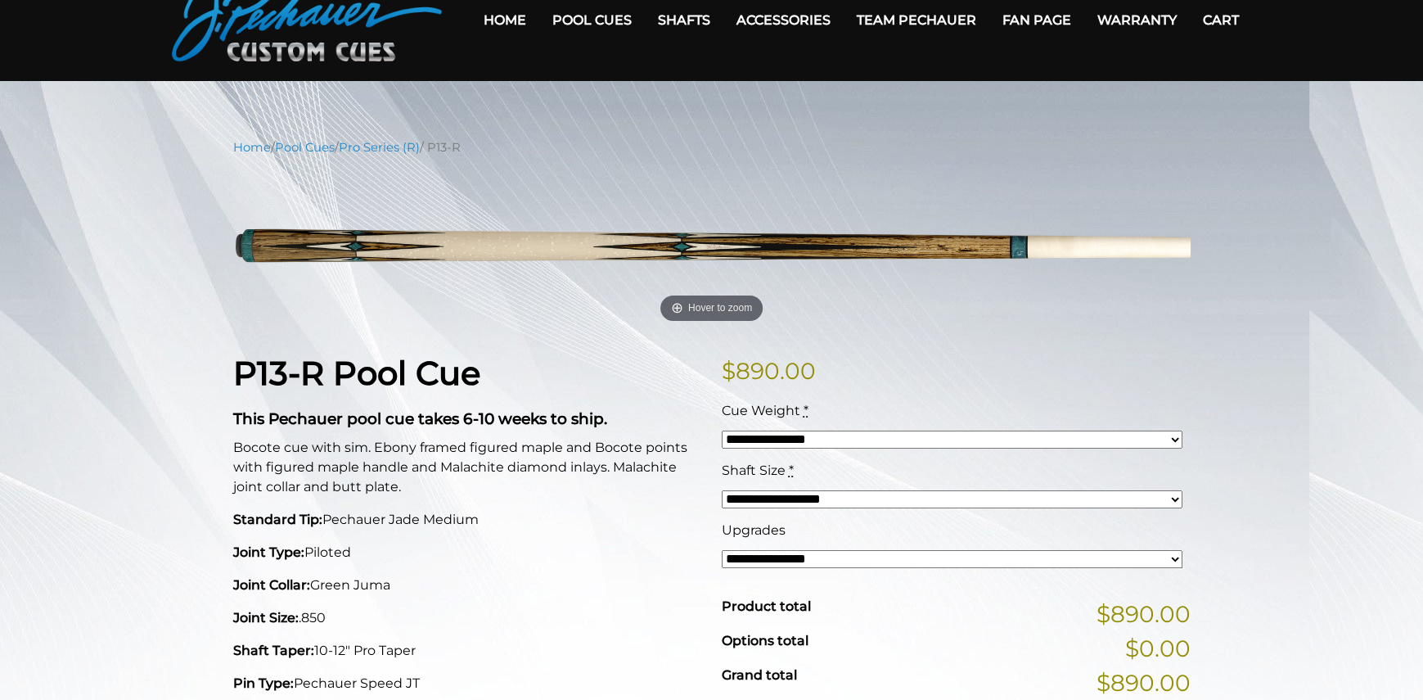
click at [854, 434] on select "**********" at bounding box center [952, 439] width 461 height 18
click at [267, 14] on img at bounding box center [307, 21] width 270 height 82
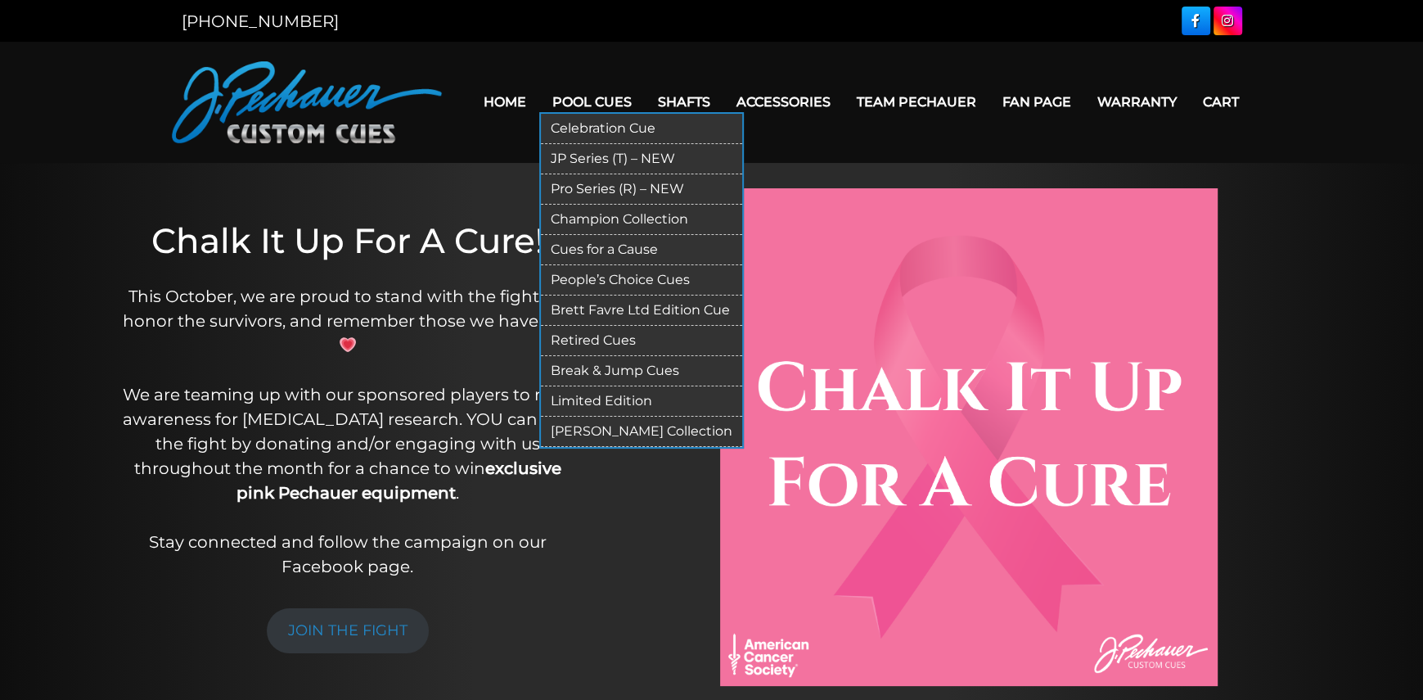
click at [577, 396] on link "Limited Edition" at bounding box center [641, 401] width 201 height 30
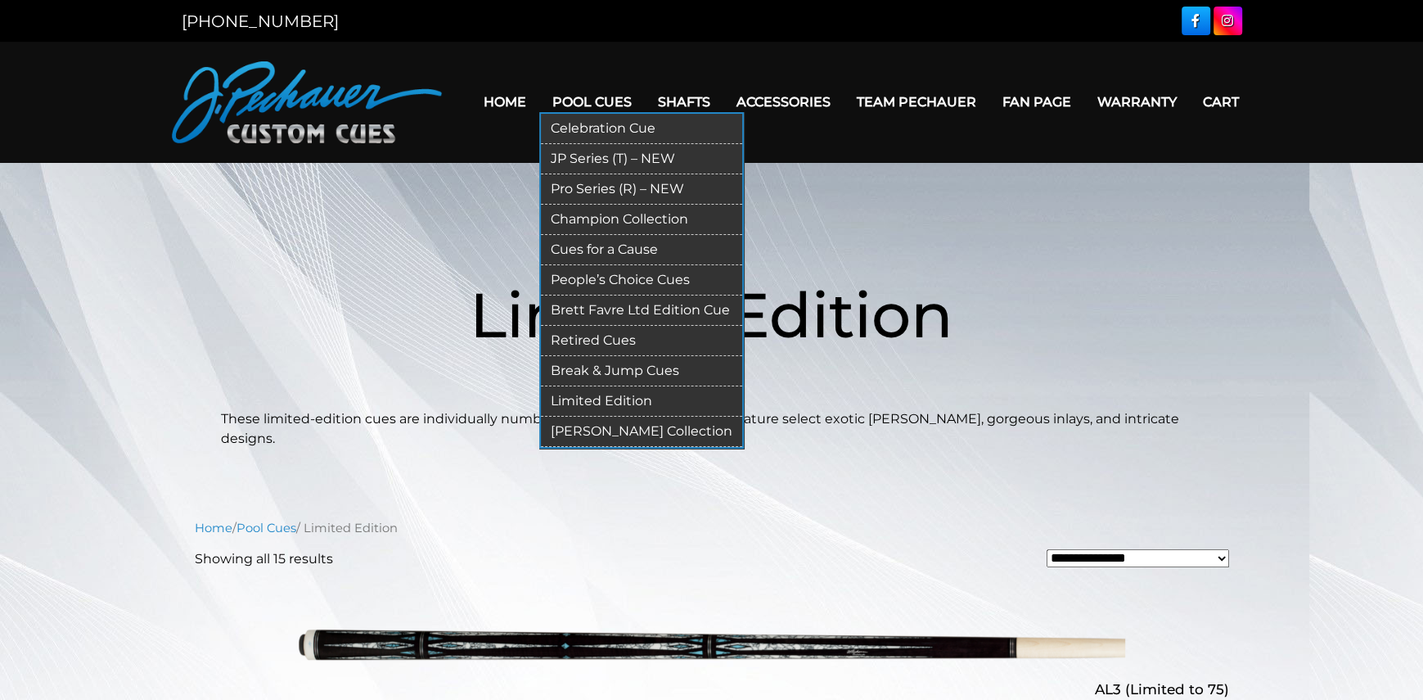
click at [584, 337] on link "Retired Cues" at bounding box center [641, 341] width 201 height 30
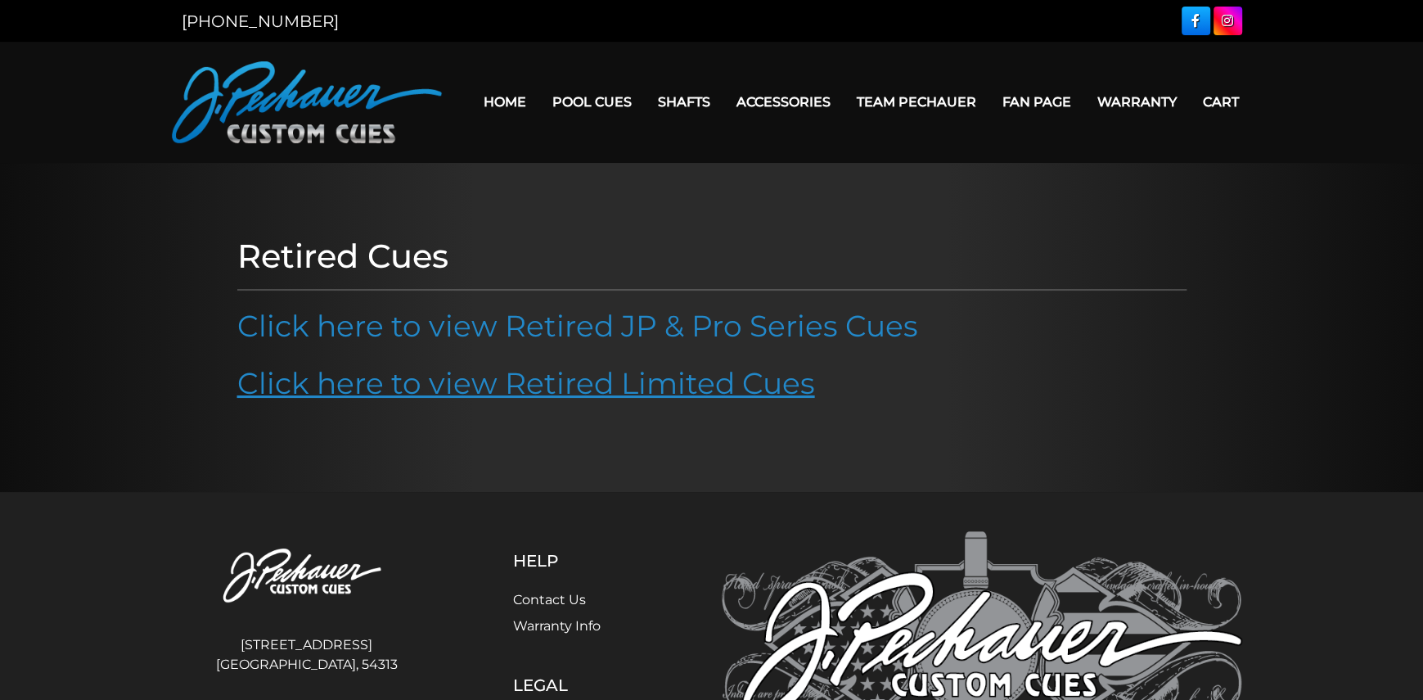
click at [605, 377] on link "Click here to view Retired Limited Cues" at bounding box center [526, 383] width 578 height 36
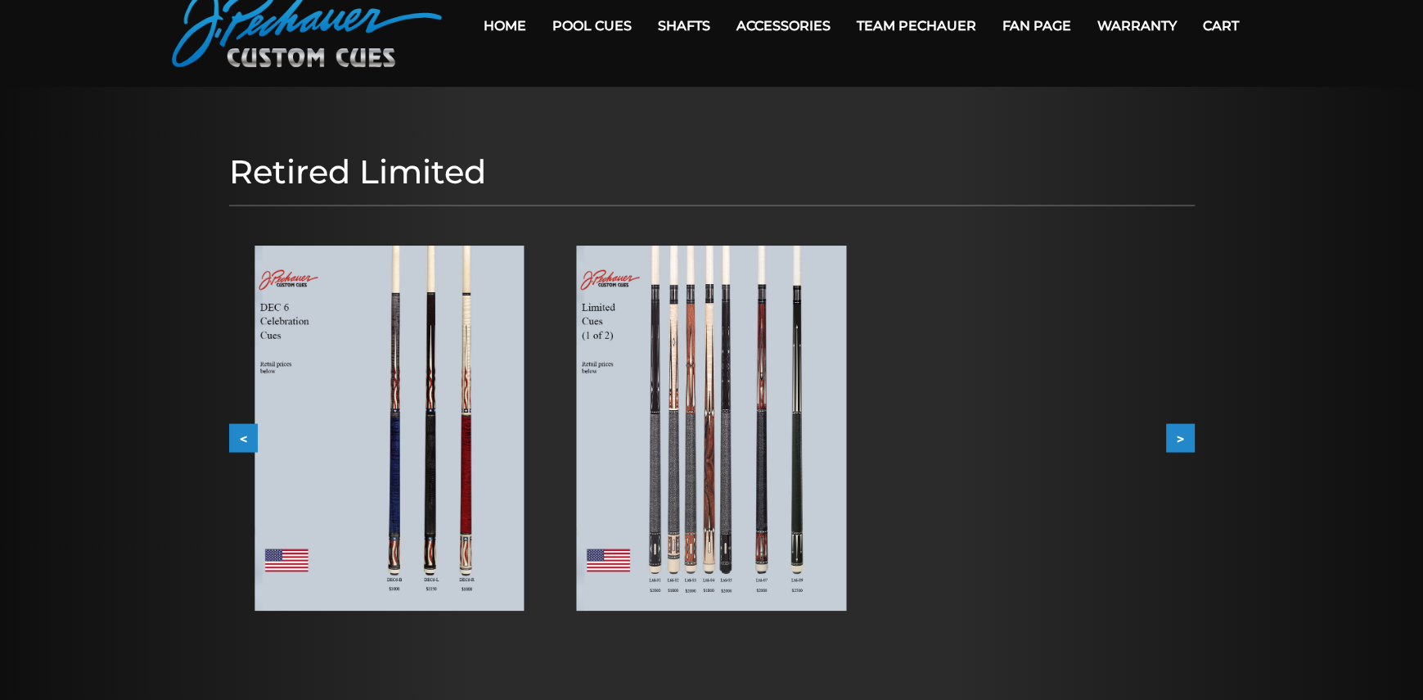
scroll to position [95, 0]
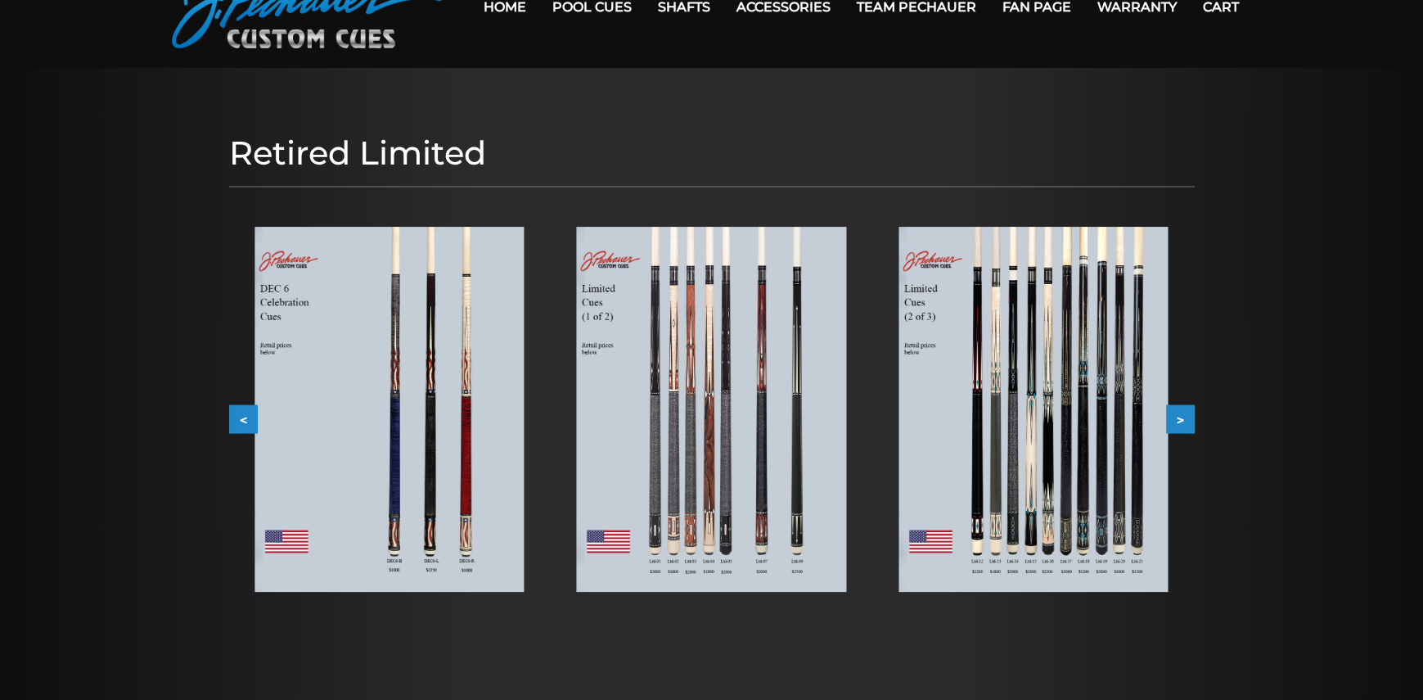
click at [721, 412] on img at bounding box center [711, 409] width 269 height 365
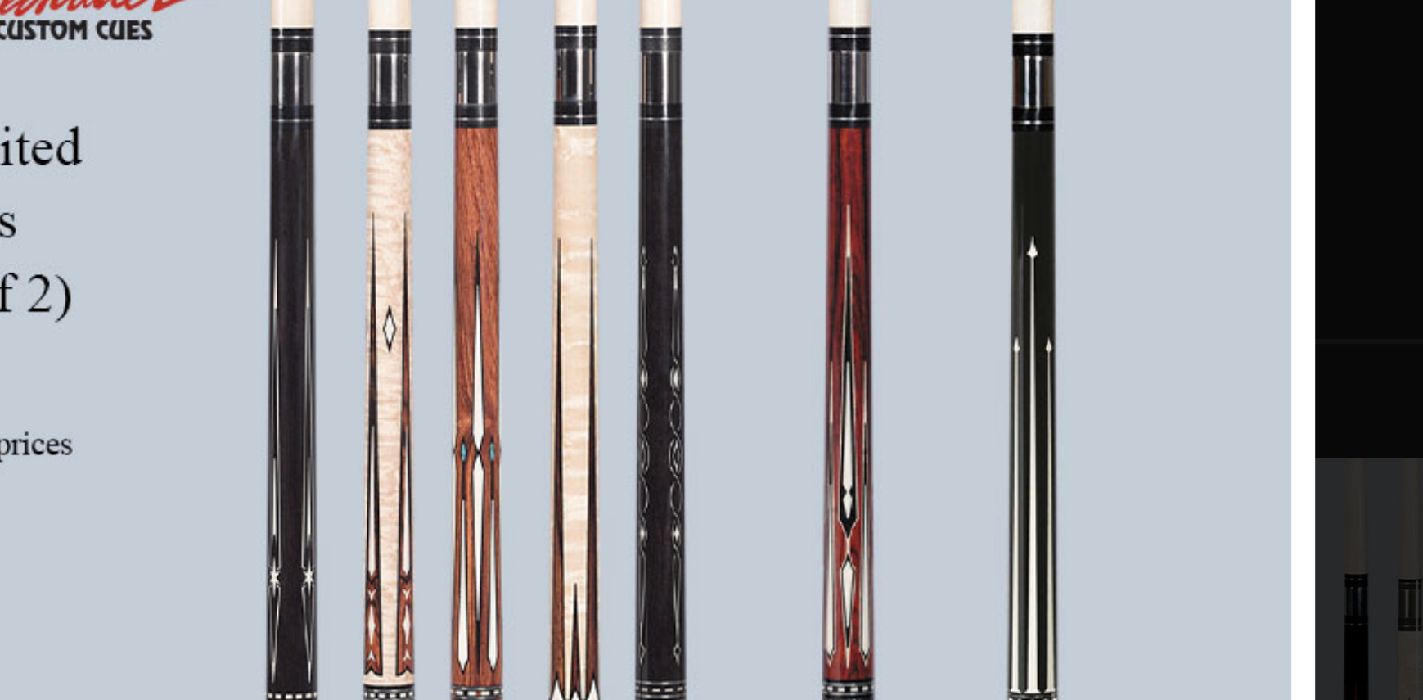
scroll to position [128, 0]
